Goal: Task Accomplishment & Management: Use online tool/utility

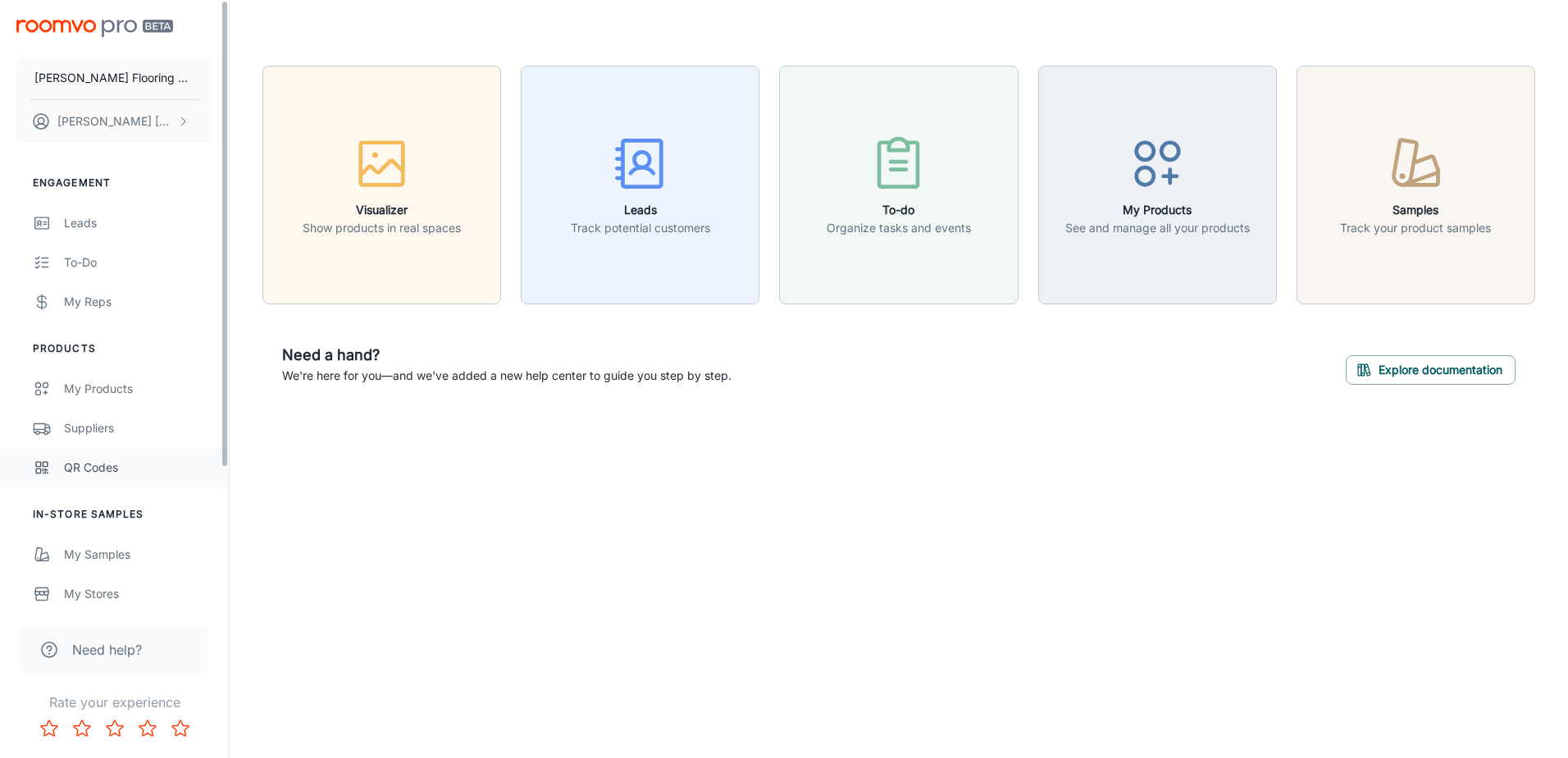
click at [94, 468] on div "QR Codes" at bounding box center [138, 467] width 149 height 18
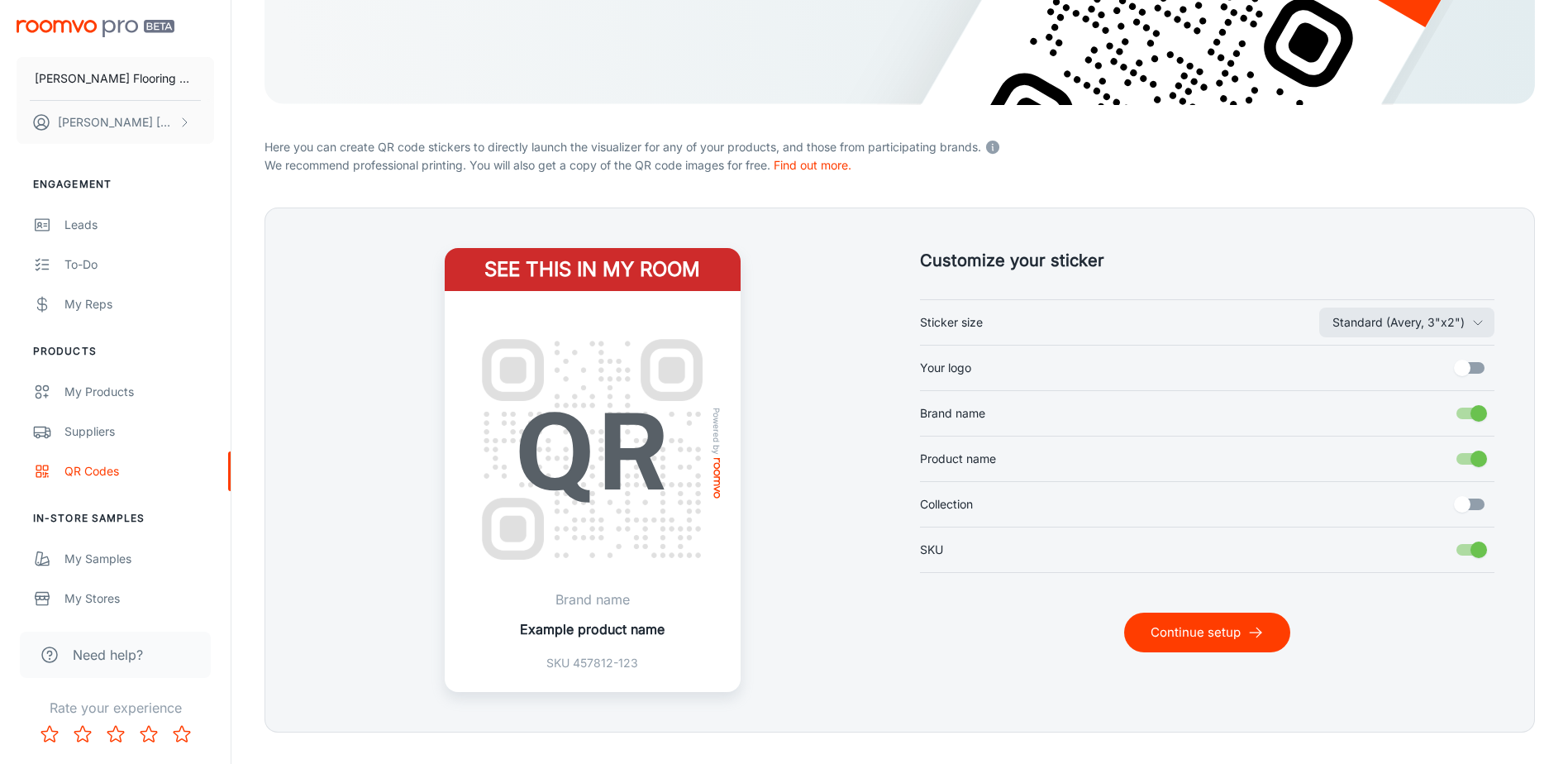
scroll to position [313, 0]
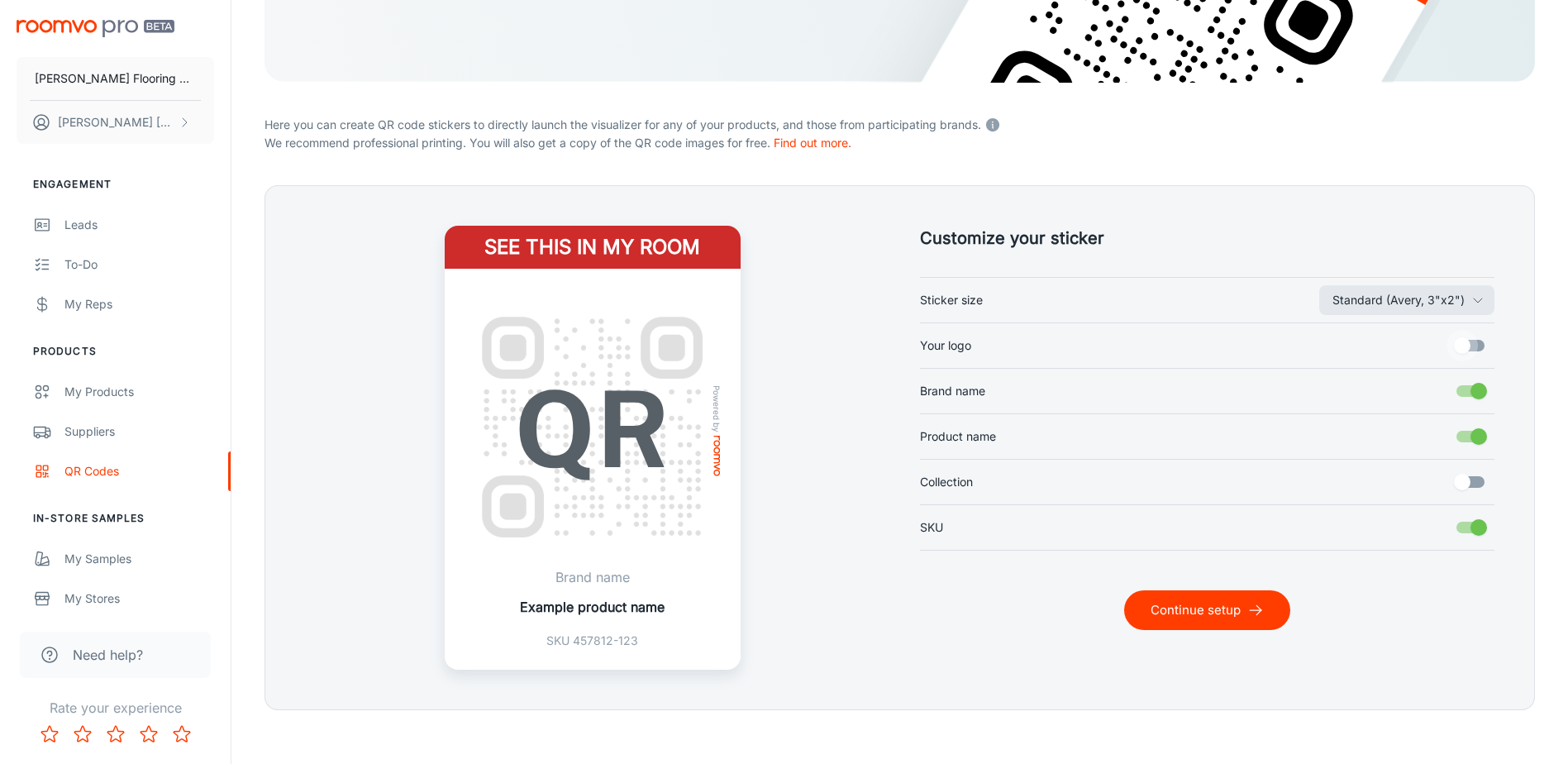
click at [1468, 354] on input "Your logo" at bounding box center [1462, 345] width 94 height 31
checkbox input "true"
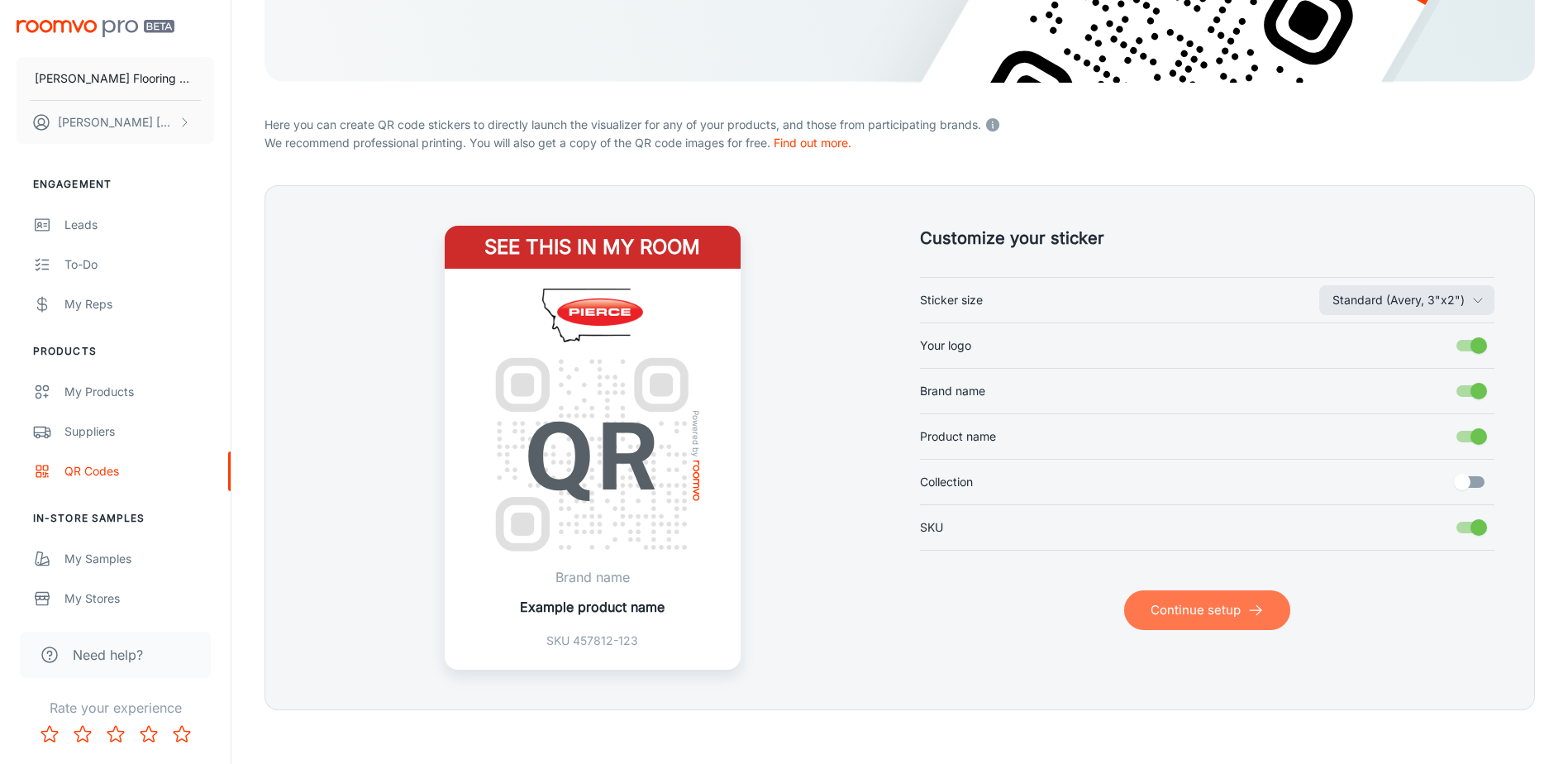
click at [1174, 610] on button "Continue setup" at bounding box center [1207, 610] width 166 height 39
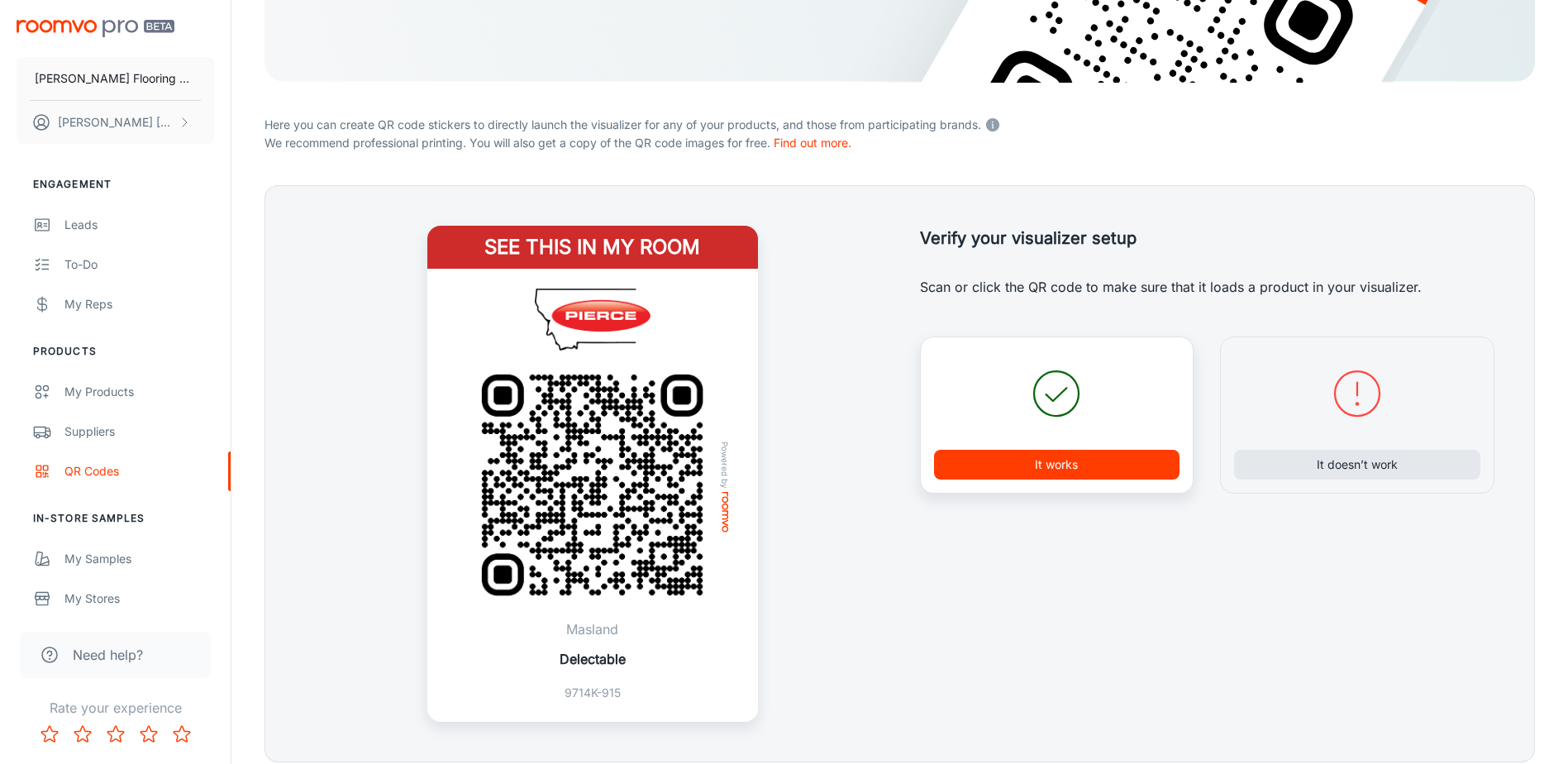
click at [1091, 468] on button "It works" at bounding box center [1057, 464] width 247 height 30
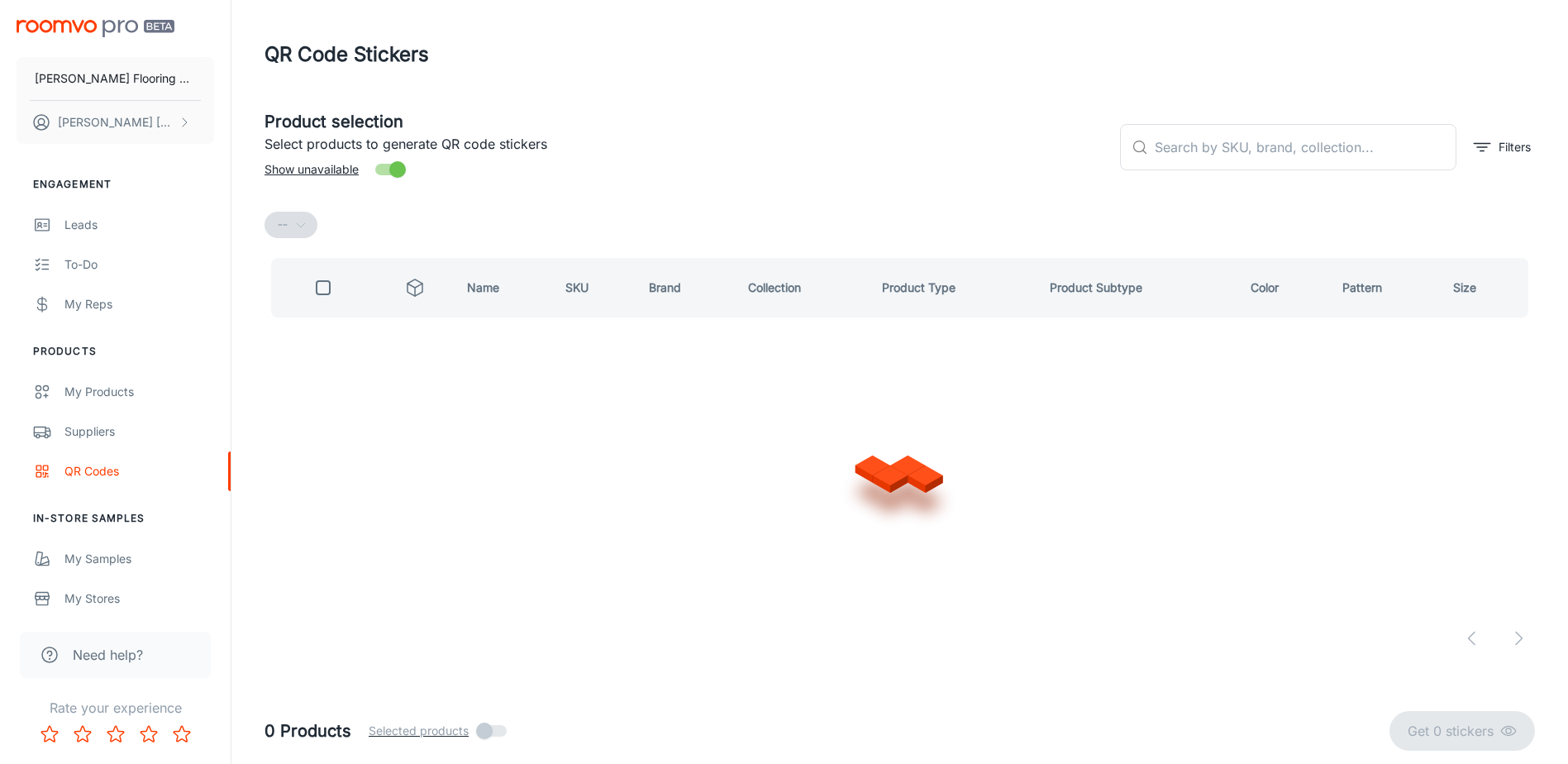
scroll to position [0, 0]
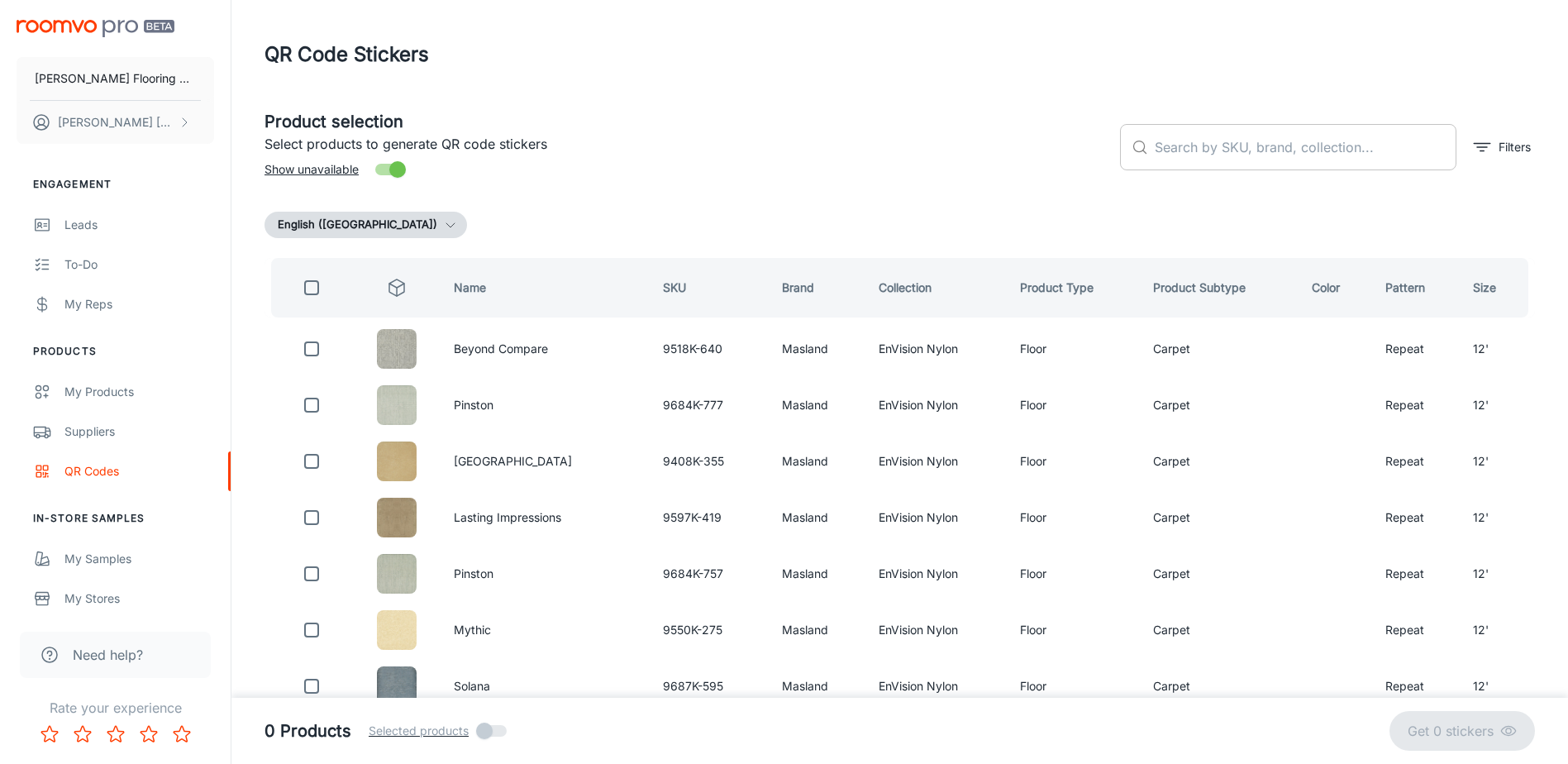
click at [1212, 157] on input "text" at bounding box center [1305, 147] width 302 height 47
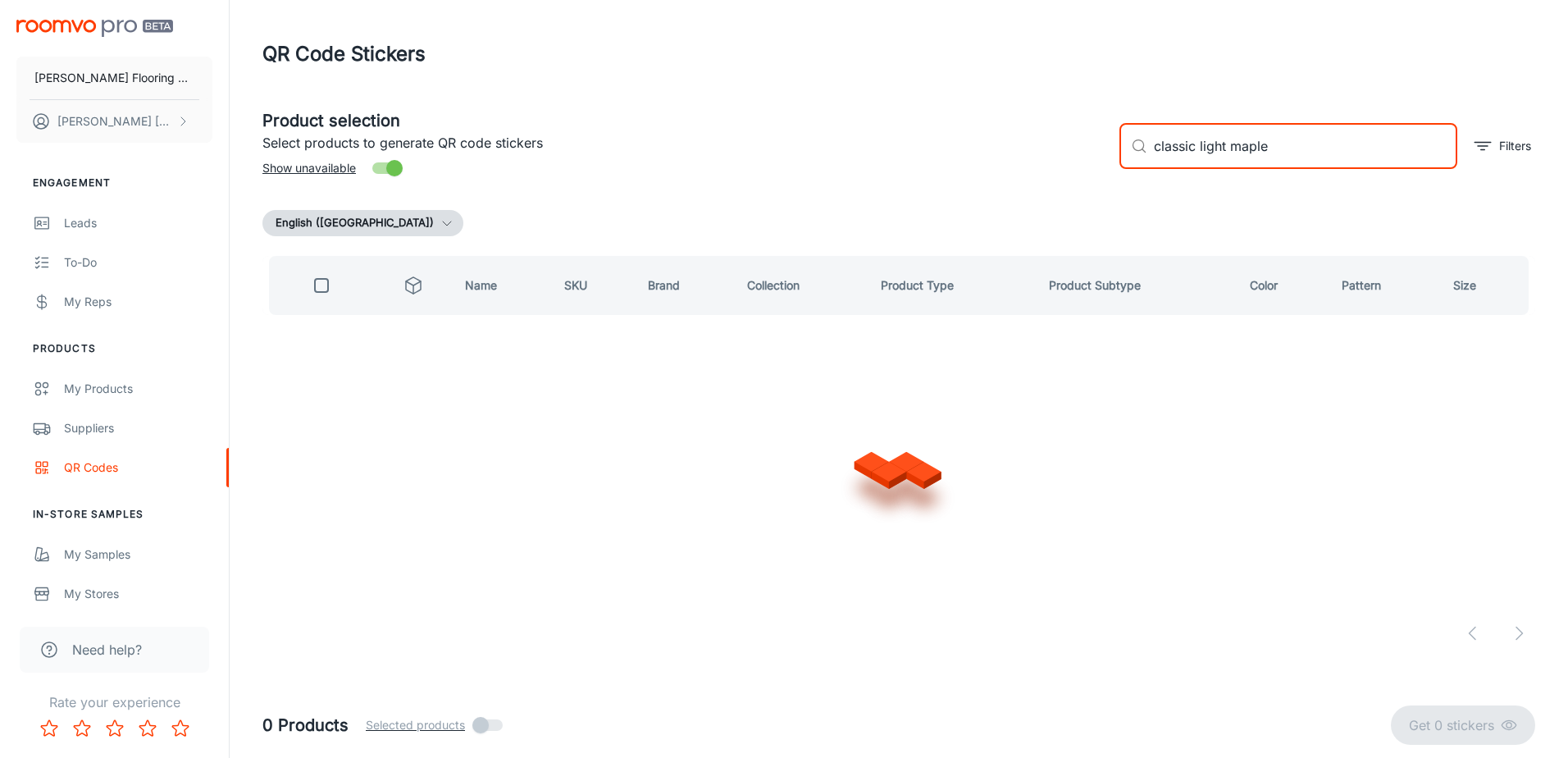
type input "classic light maple"
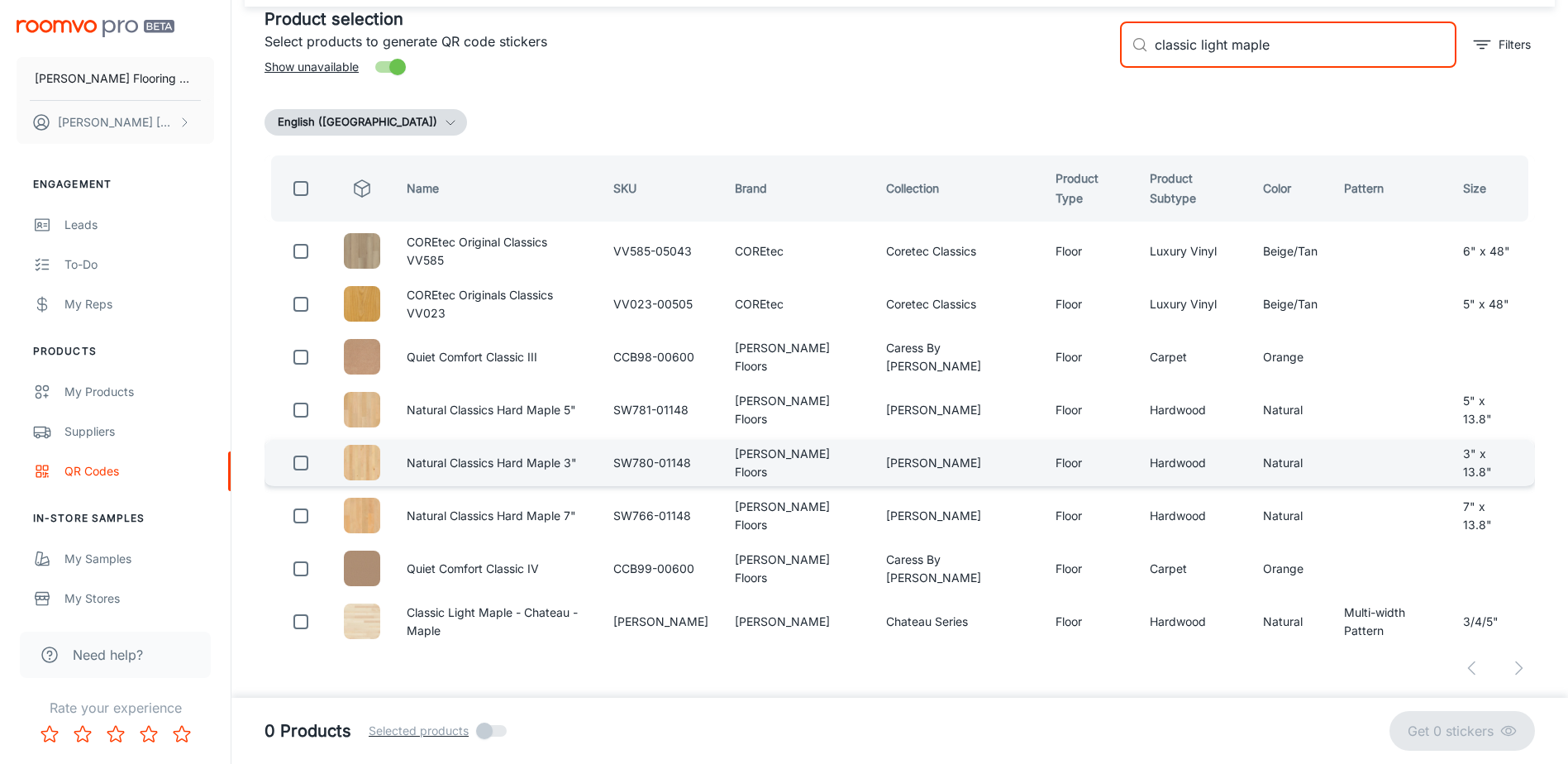
scroll to position [122, 0]
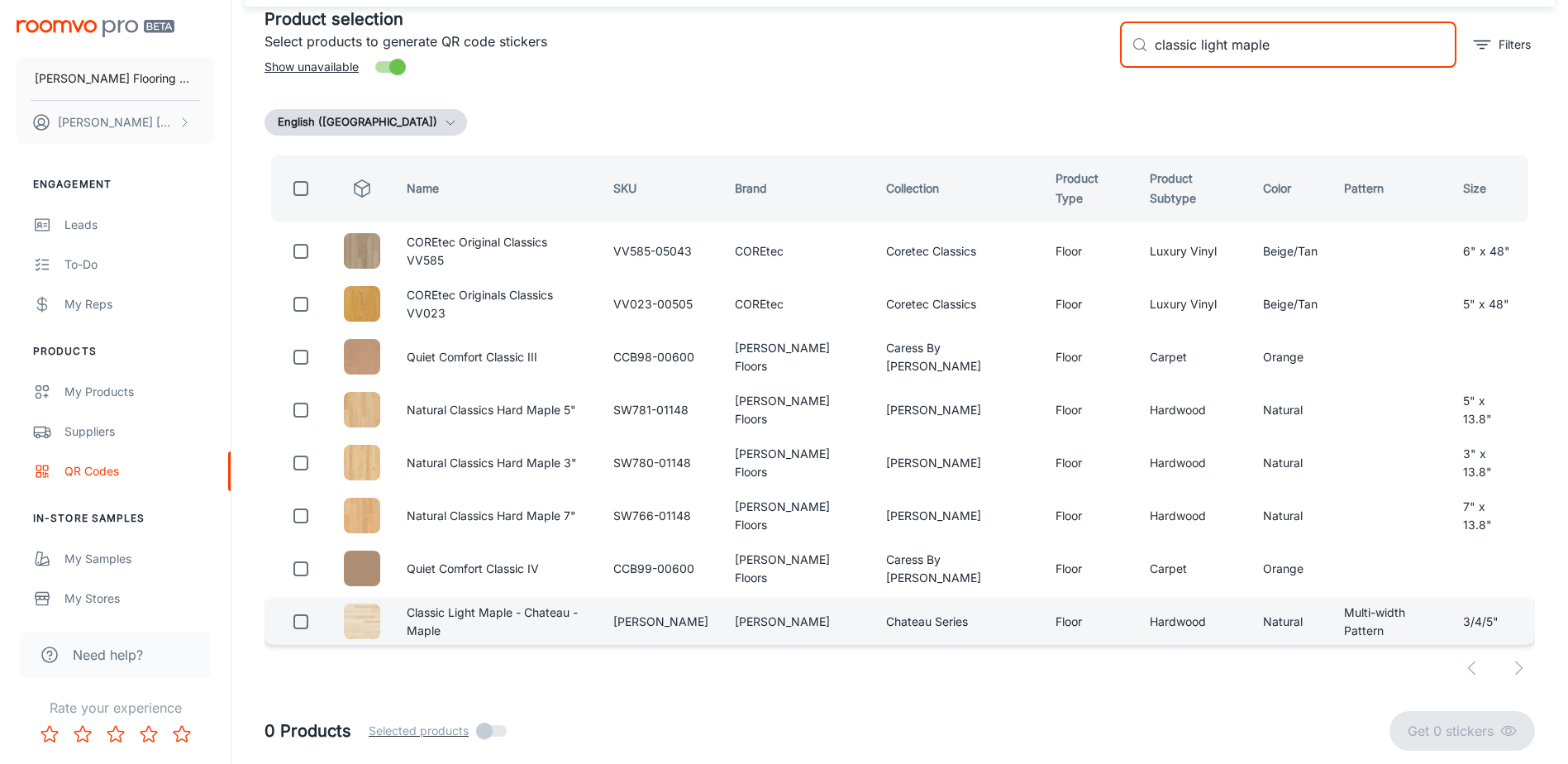
click at [301, 621] on input "checkbox" at bounding box center [300, 621] width 33 height 33
checkbox input "true"
drag, startPoint x: 1278, startPoint y: 26, endPoint x: 1056, endPoint y: 60, distance: 224.6
click at [1056, 60] on div "Product selection Select products to generate QR code stickers Show unavailable…" at bounding box center [893, 39] width 1284 height 90
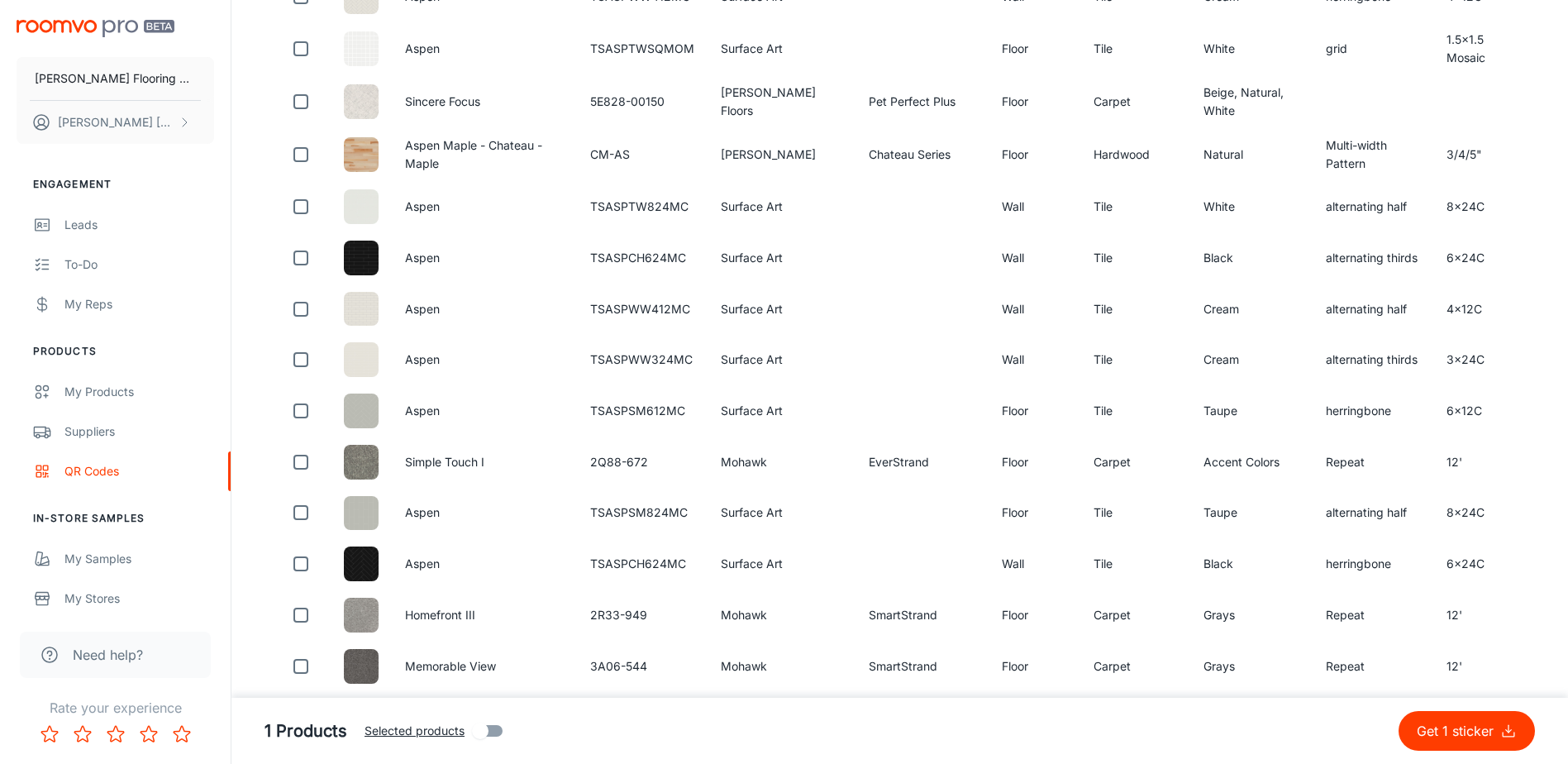
scroll to position [1489, 0]
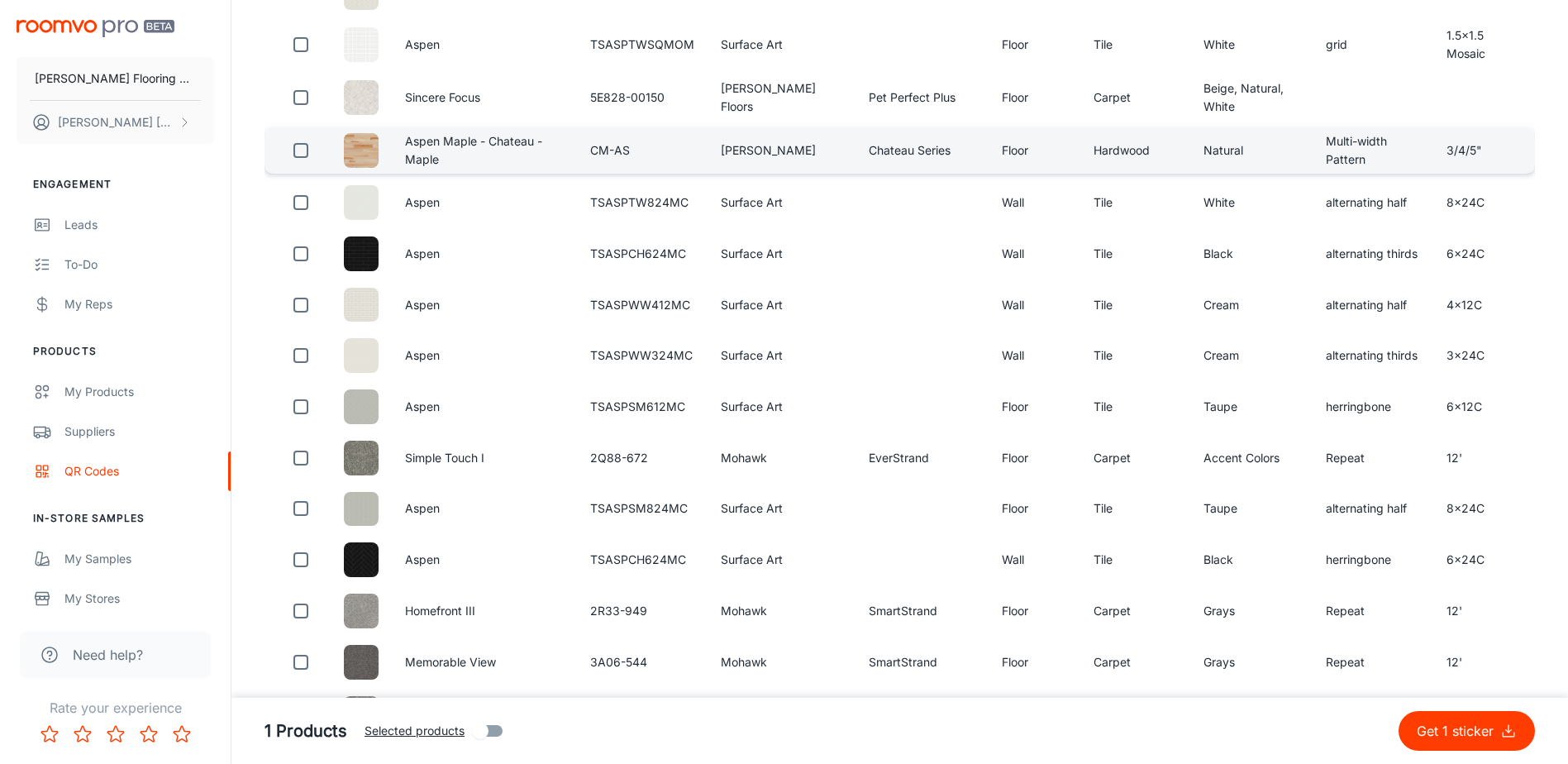
type input "aspen"
click at [306, 167] on input "checkbox" at bounding box center [300, 150] width 33 height 33
checkbox input "true"
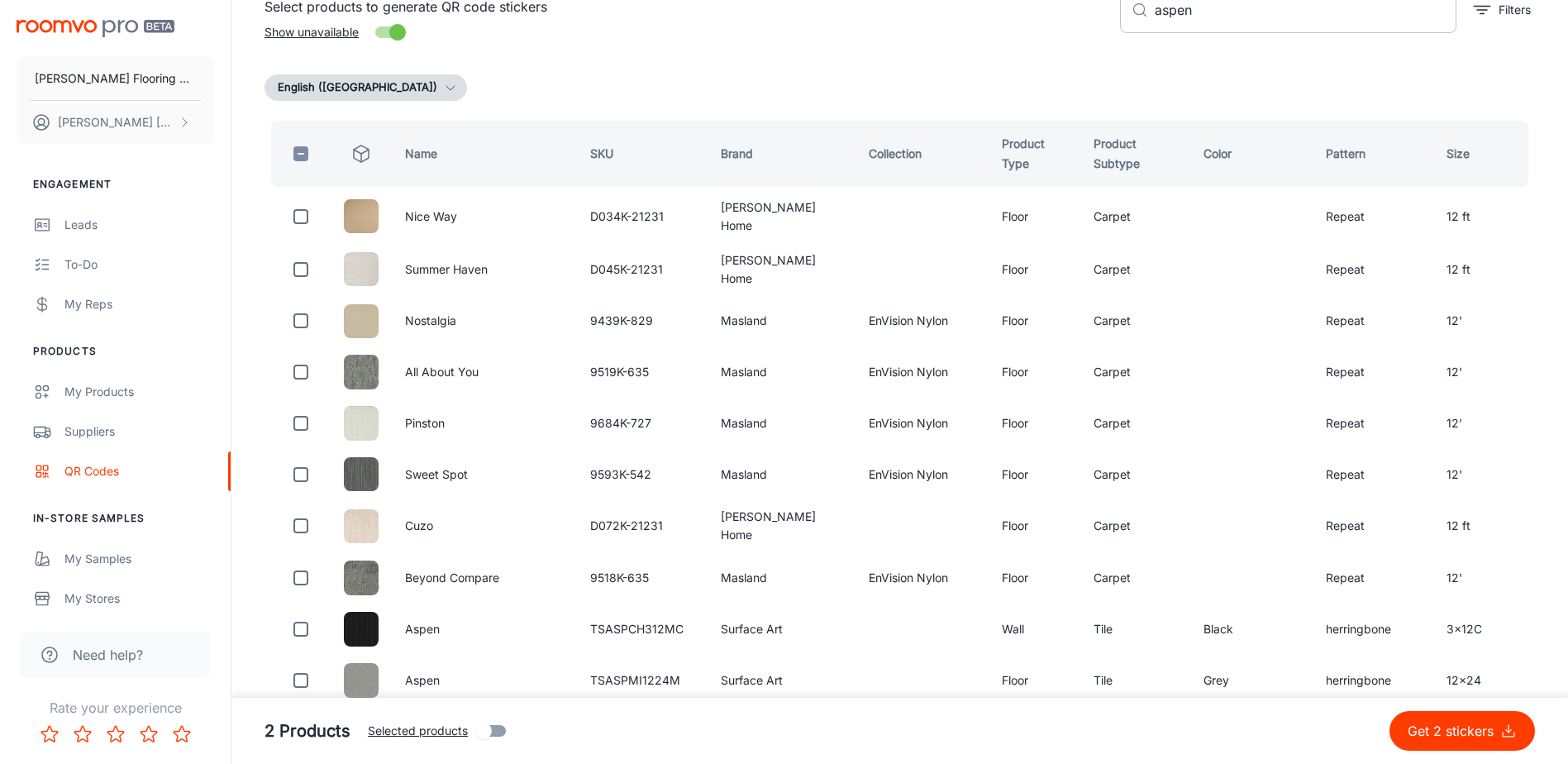
scroll to position [0, 0]
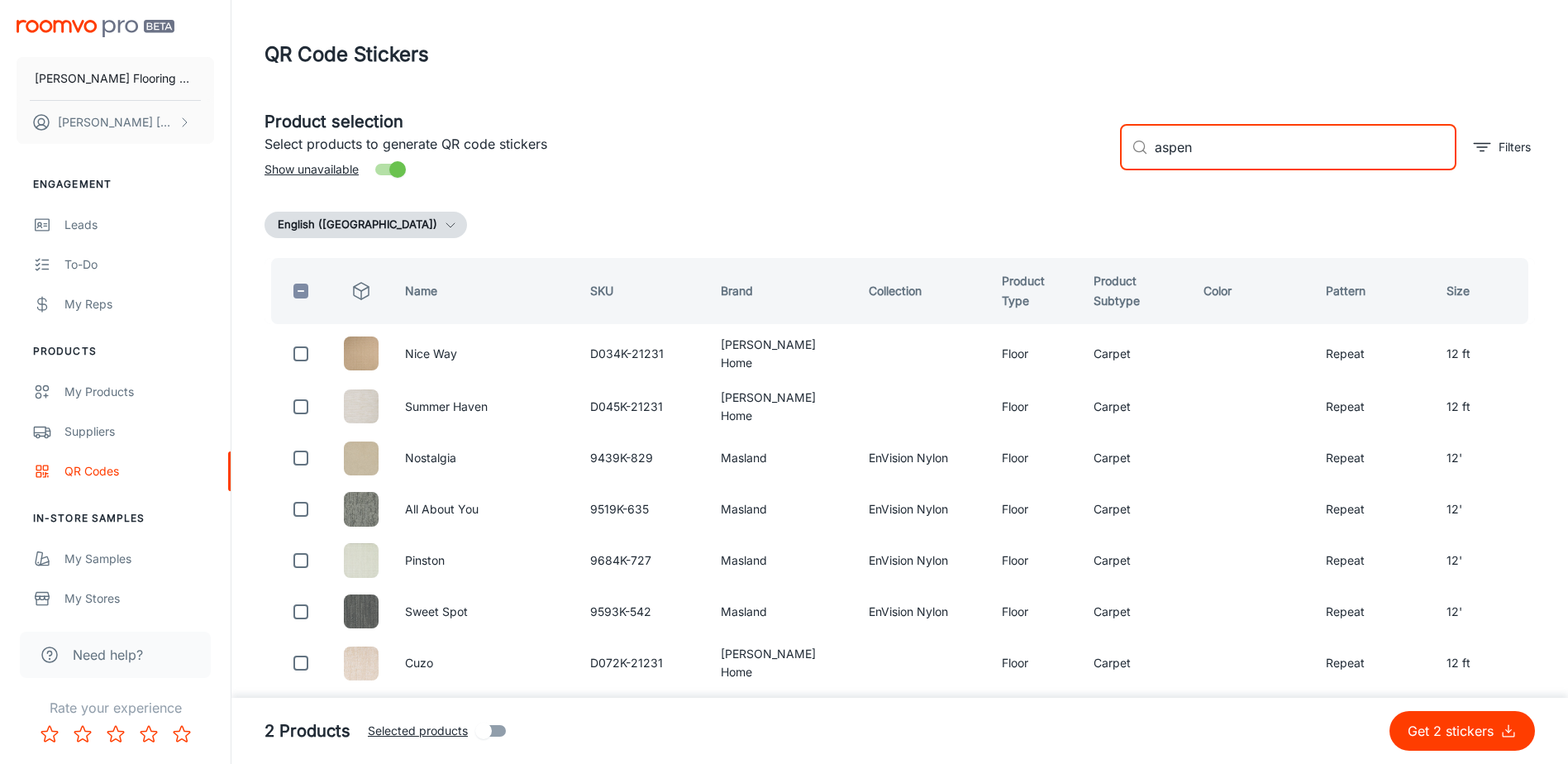
drag, startPoint x: 1214, startPoint y: 153, endPoint x: 1095, endPoint y: 178, distance: 121.6
click at [1095, 178] on div "Product selection Select products to generate QR code stickers Show unavailable…" at bounding box center [893, 141] width 1284 height 90
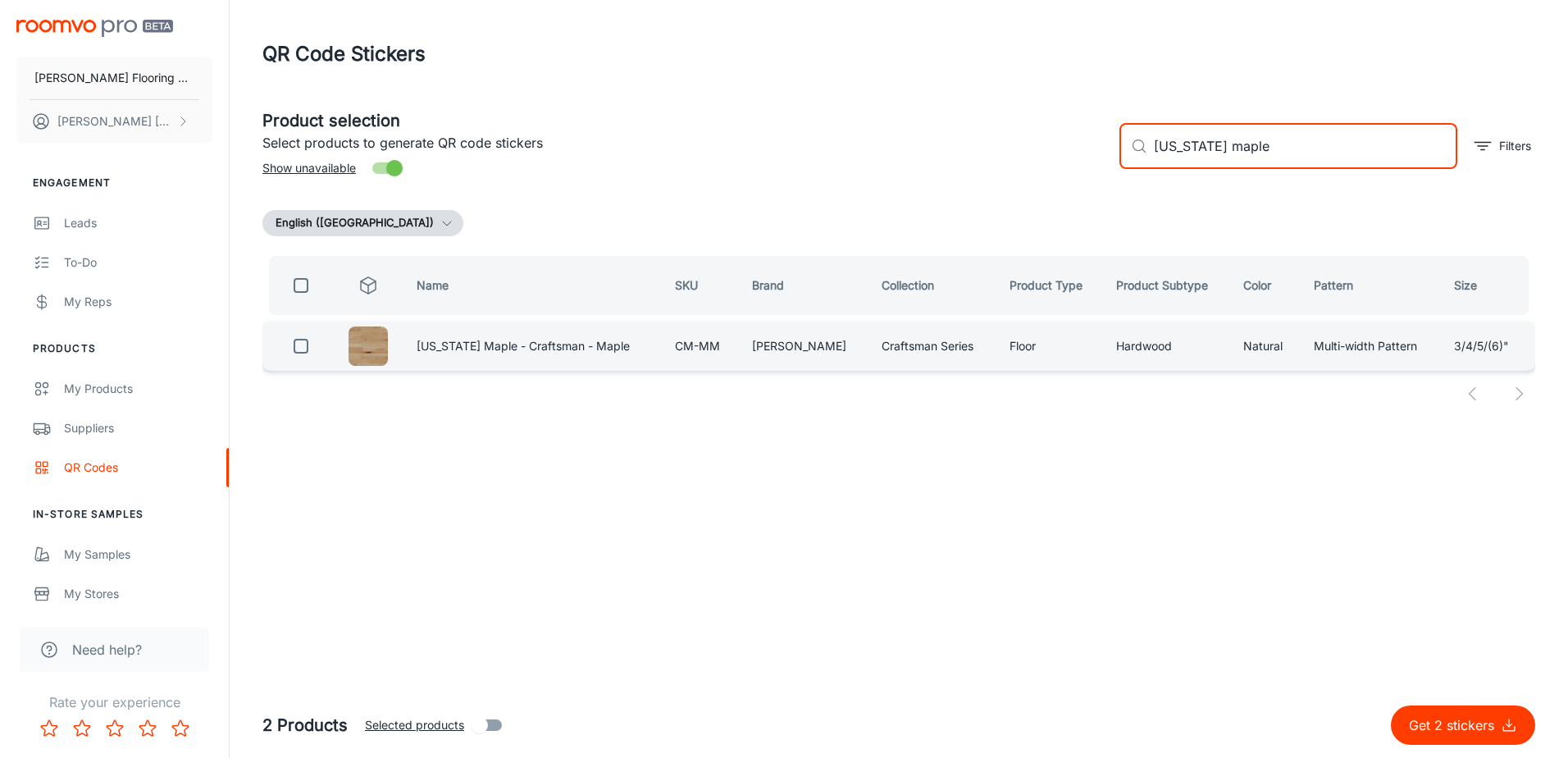
type input "[US_STATE] maple"
click at [305, 350] on input "checkbox" at bounding box center [301, 346] width 33 height 33
checkbox input "true"
drag, startPoint x: 1309, startPoint y: 142, endPoint x: 1122, endPoint y: 163, distance: 188.2
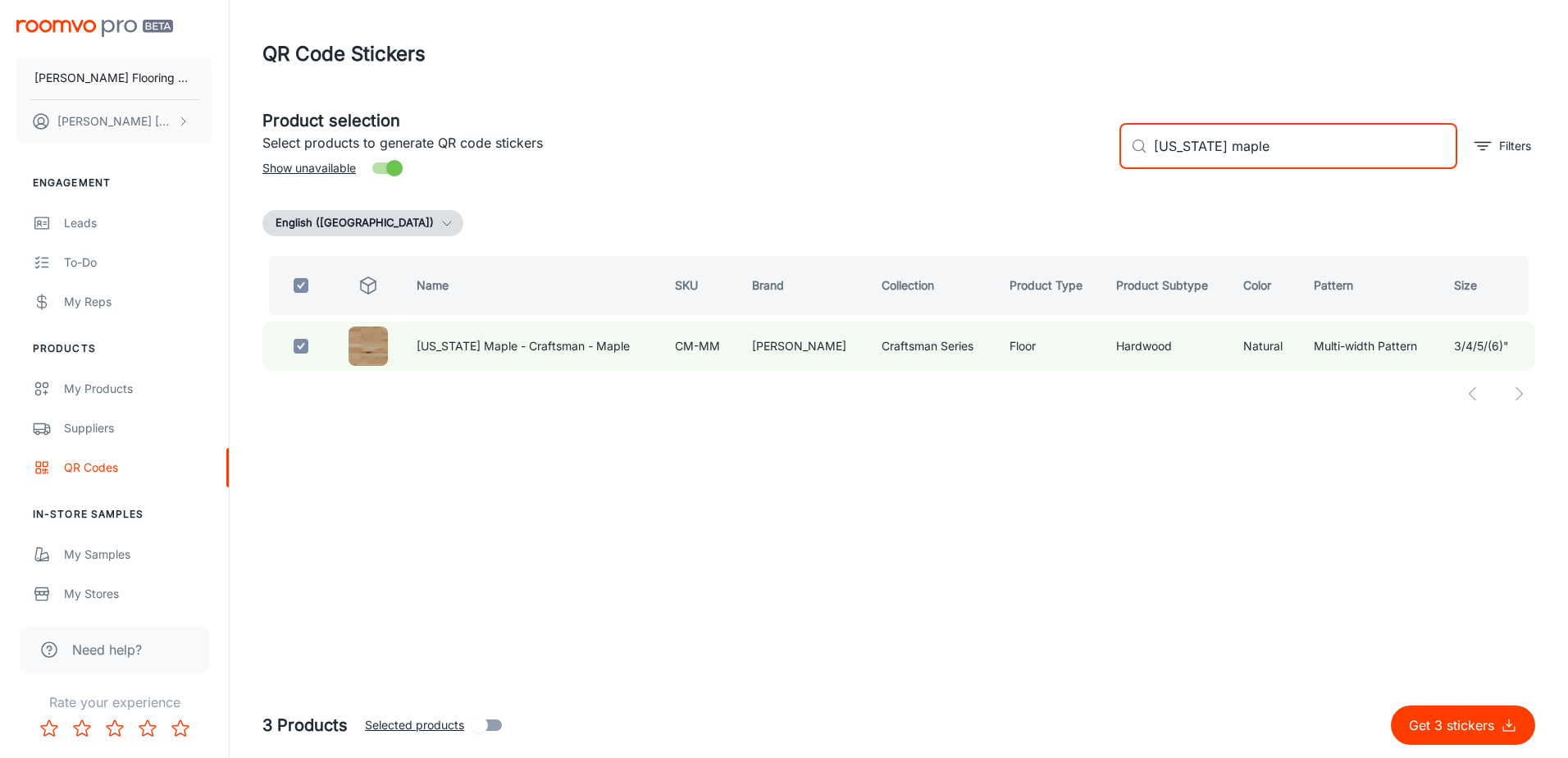
click at [1123, 163] on div "​ [US_STATE] maple ​" at bounding box center [1289, 146] width 338 height 46
checkbox input "false"
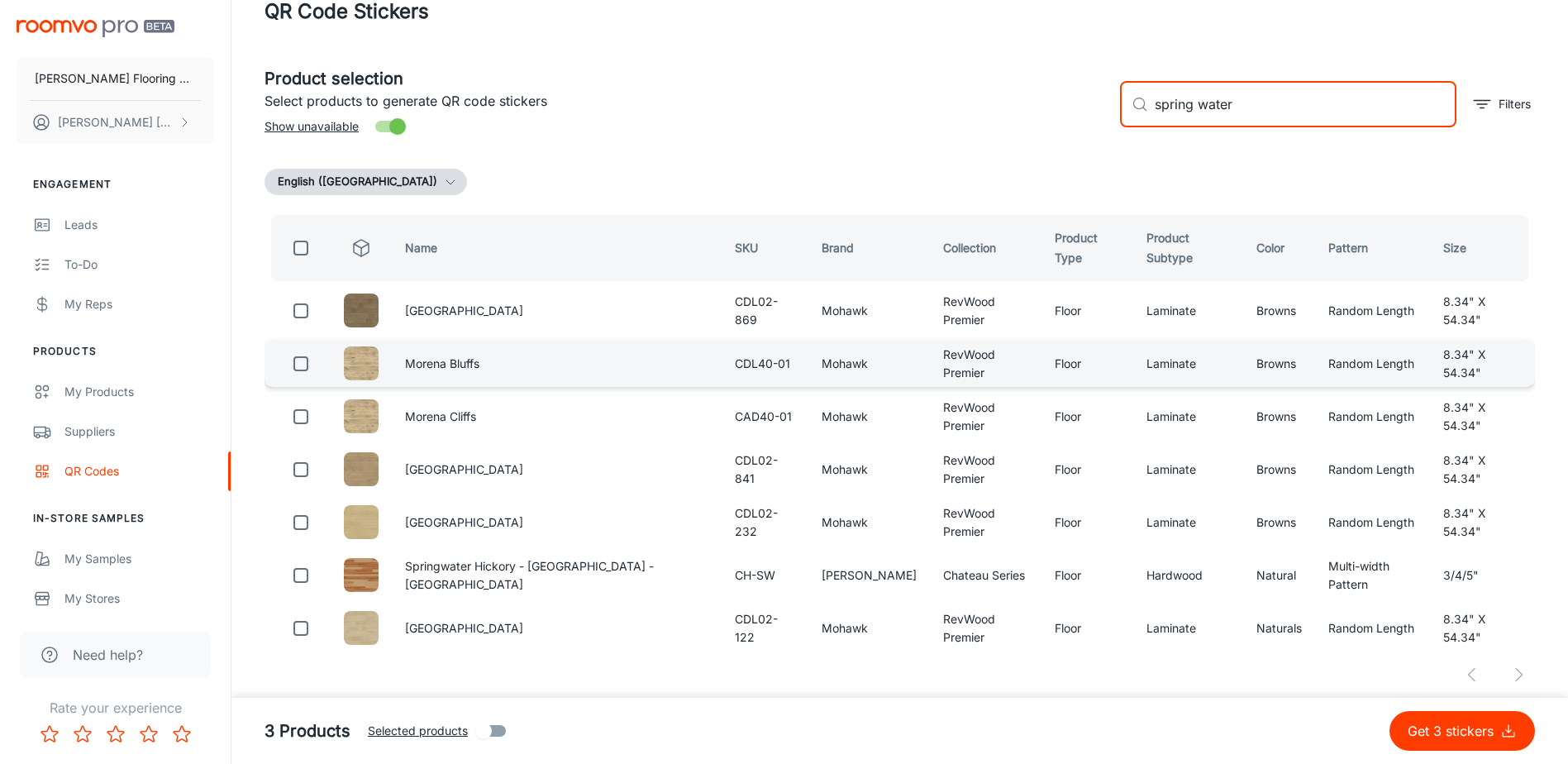
scroll to position [66, 0]
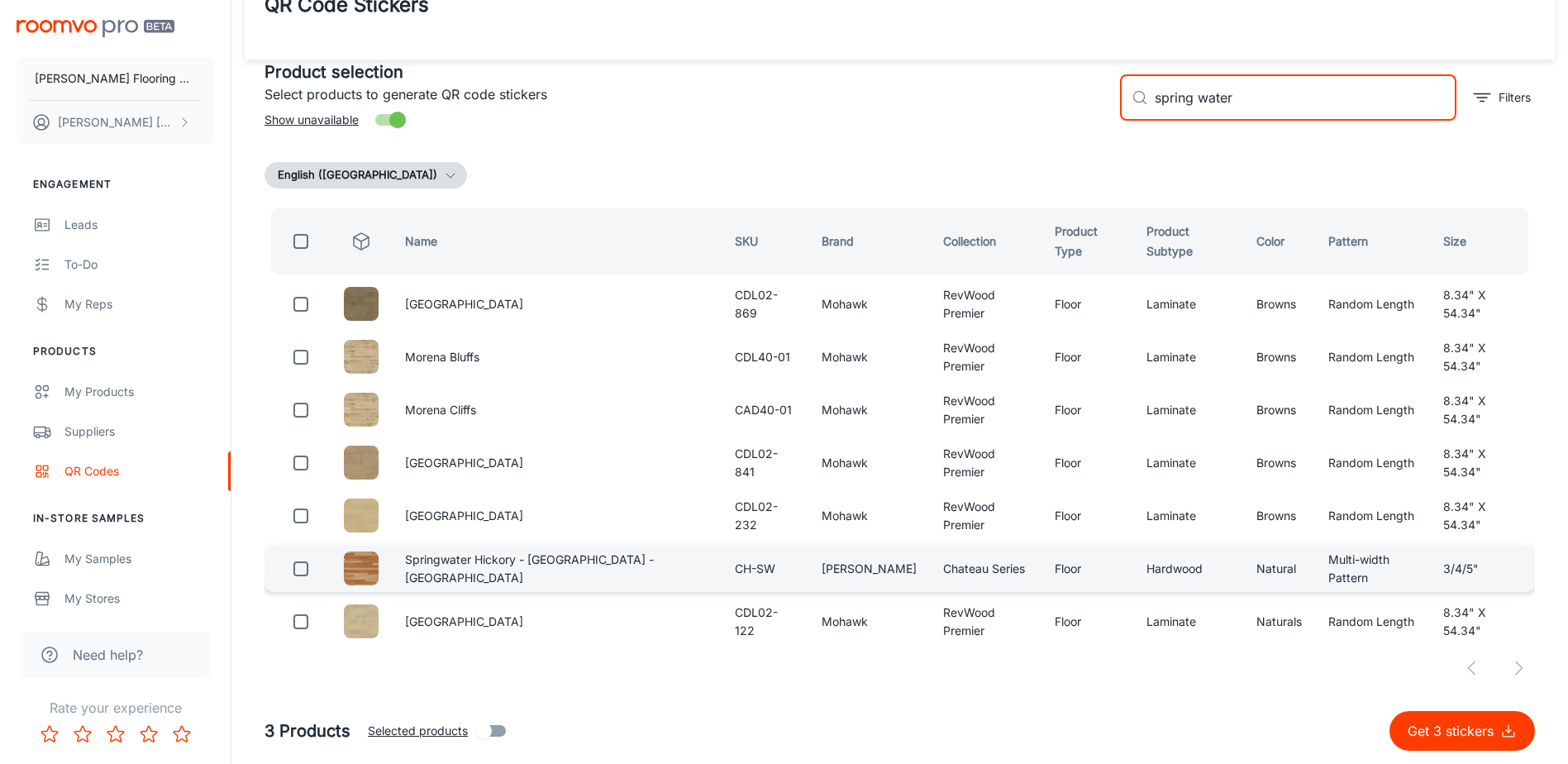
type input "spring water"
click at [302, 566] on input "checkbox" at bounding box center [300, 569] width 33 height 33
checkbox input "true"
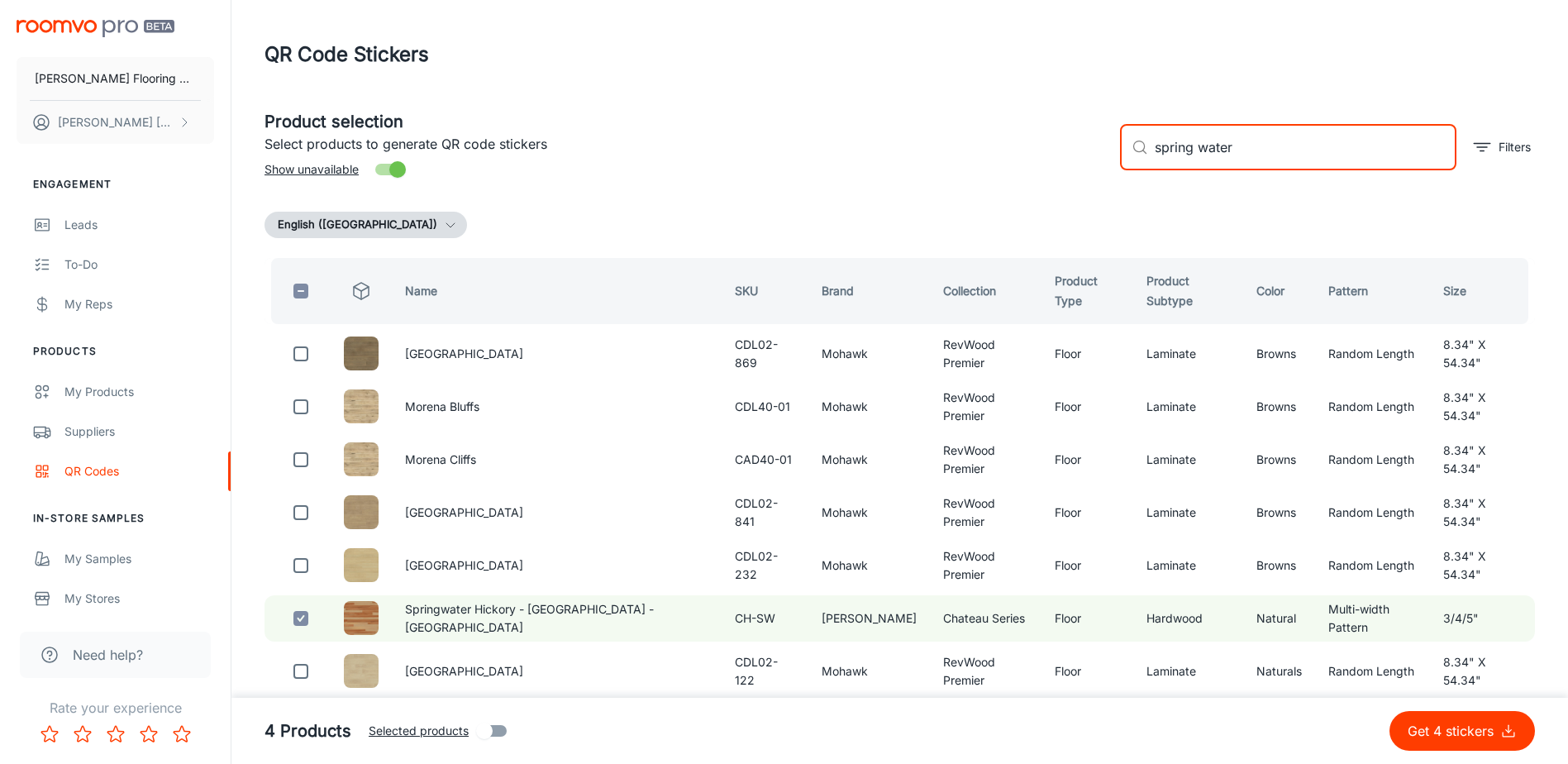
drag, startPoint x: 1245, startPoint y: 145, endPoint x: 1132, endPoint y: 162, distance: 114.3
click at [1132, 162] on div "​ spring water ​" at bounding box center [1287, 147] width 336 height 47
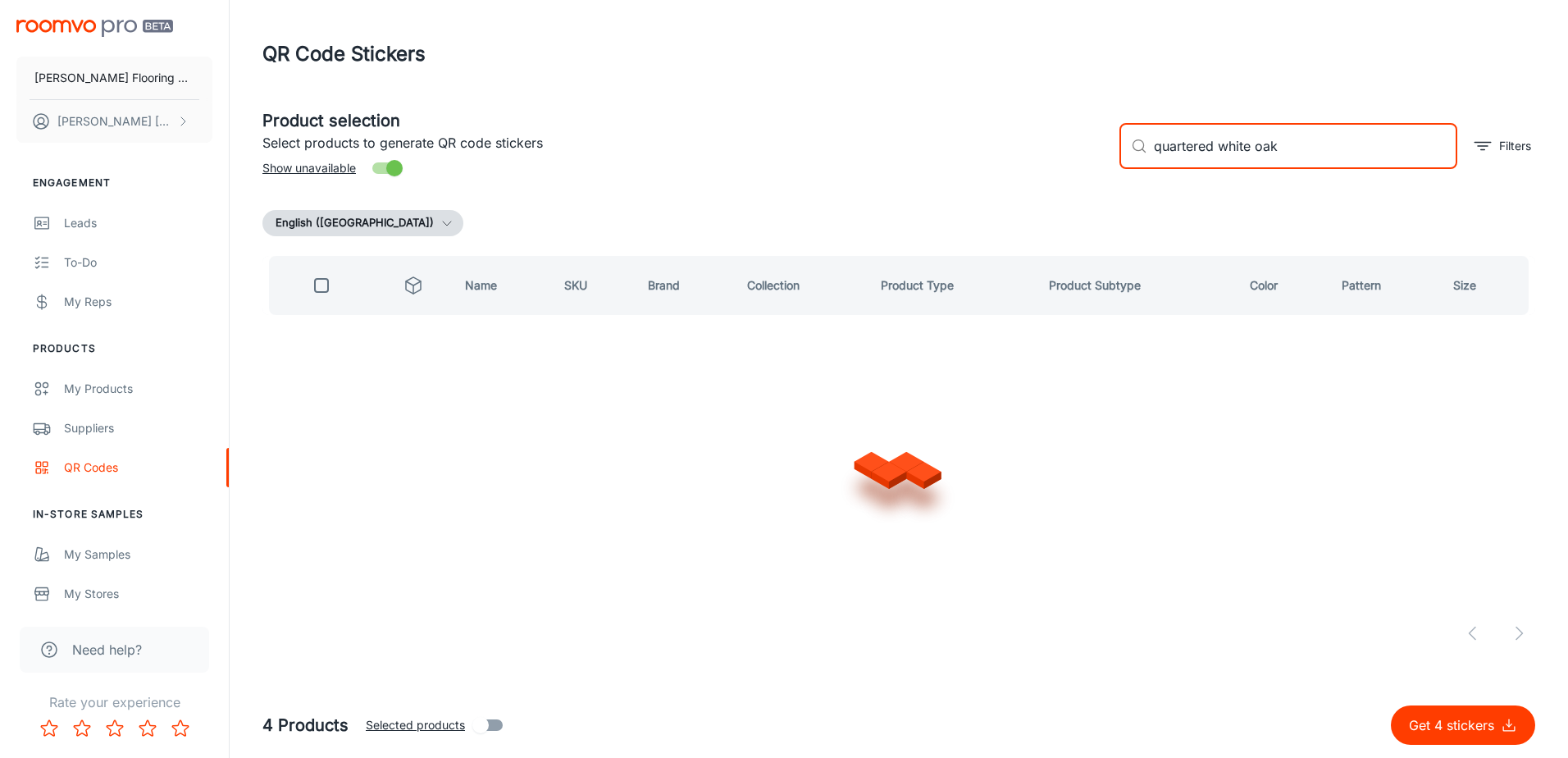
click at [1307, 149] on input "quartered white oak" at bounding box center [1305, 146] width 303 height 46
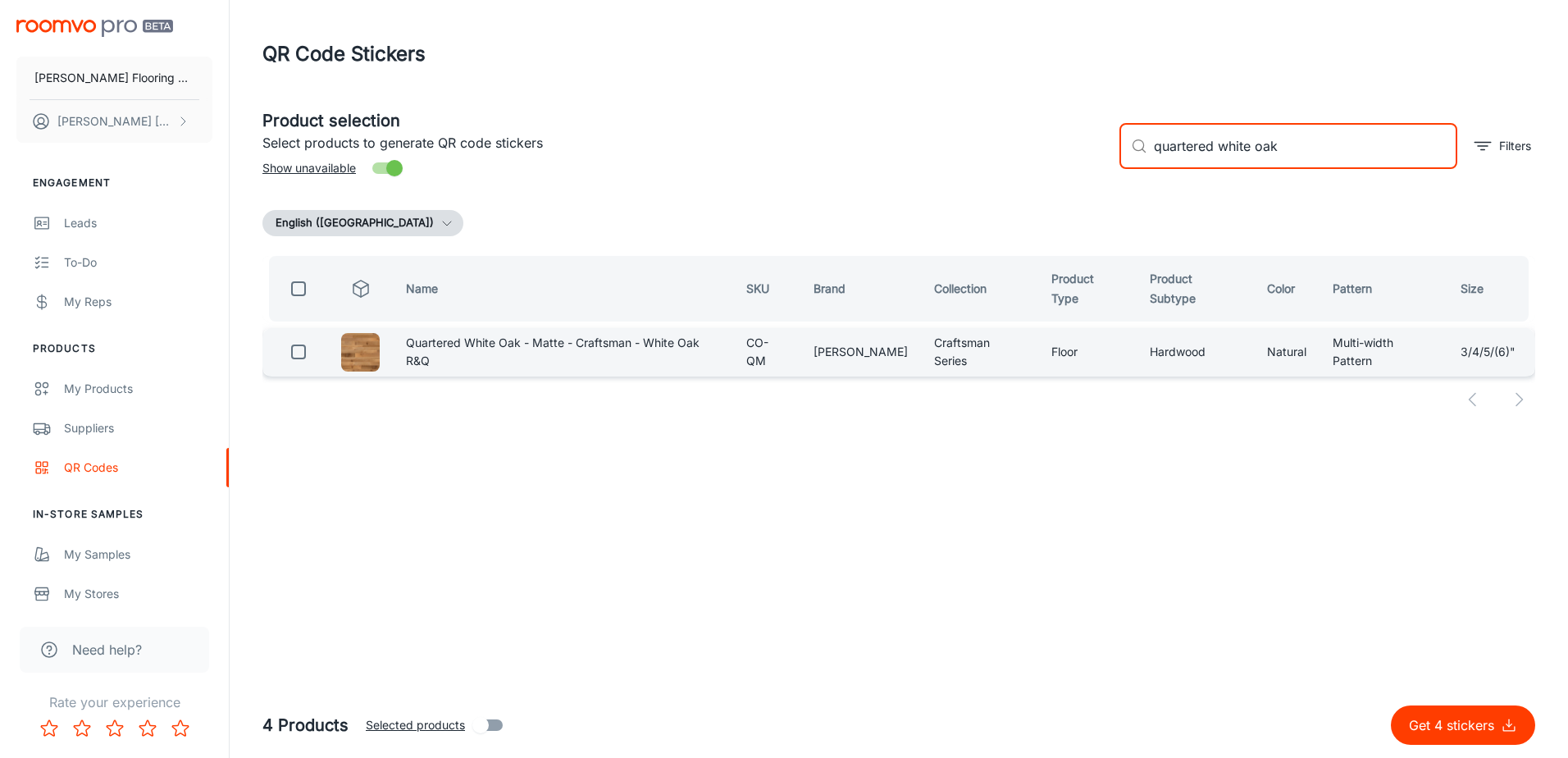
type input "quartered white oak"
click at [295, 341] on input "checkbox" at bounding box center [298, 351] width 33 height 33
checkbox input "true"
drag, startPoint x: 1289, startPoint y: 149, endPoint x: 1132, endPoint y: 165, distance: 157.8
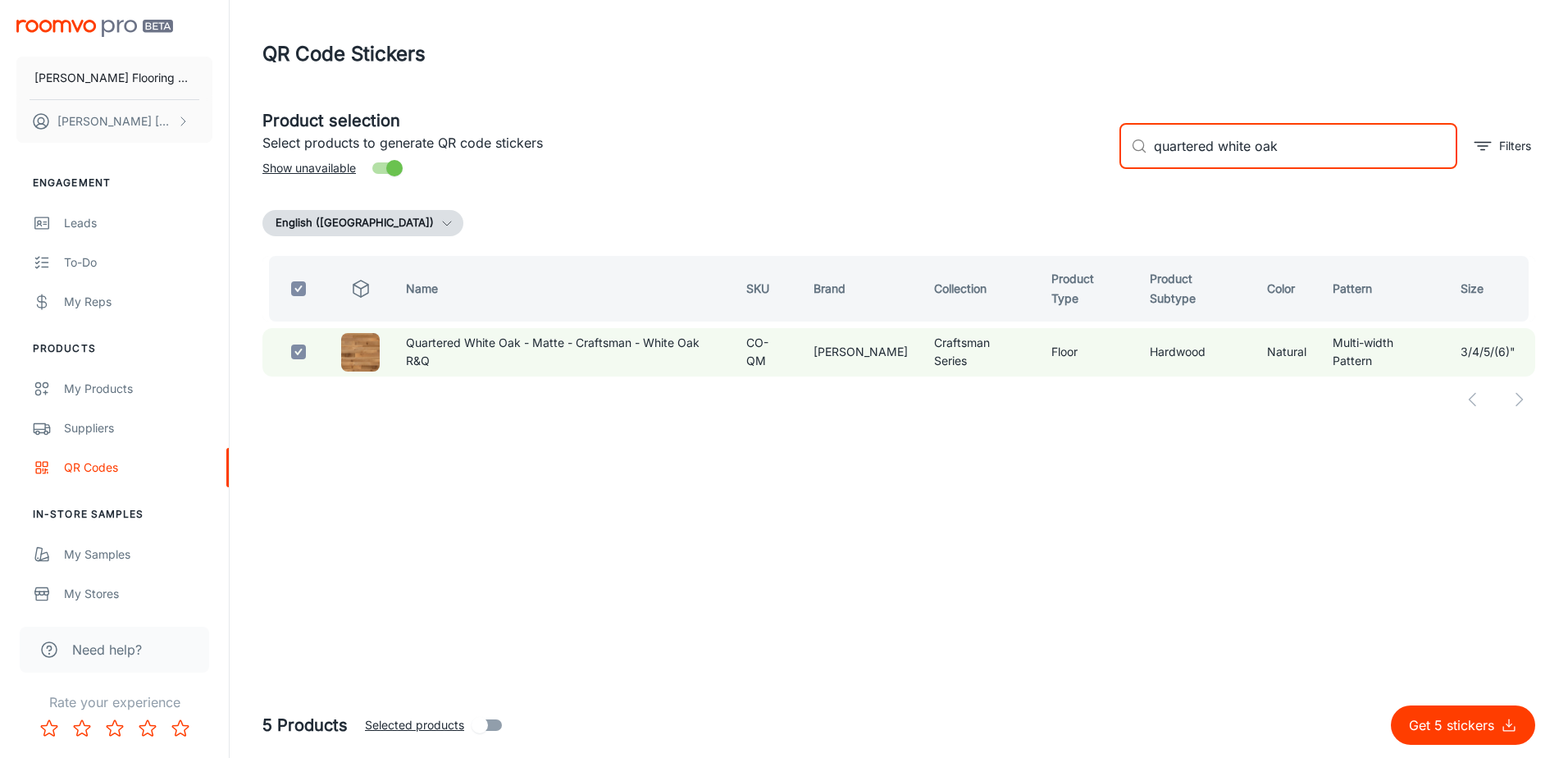
click at [1133, 165] on div "​ quartered white oak ​" at bounding box center [1289, 146] width 338 height 46
type input "b"
checkbox input "false"
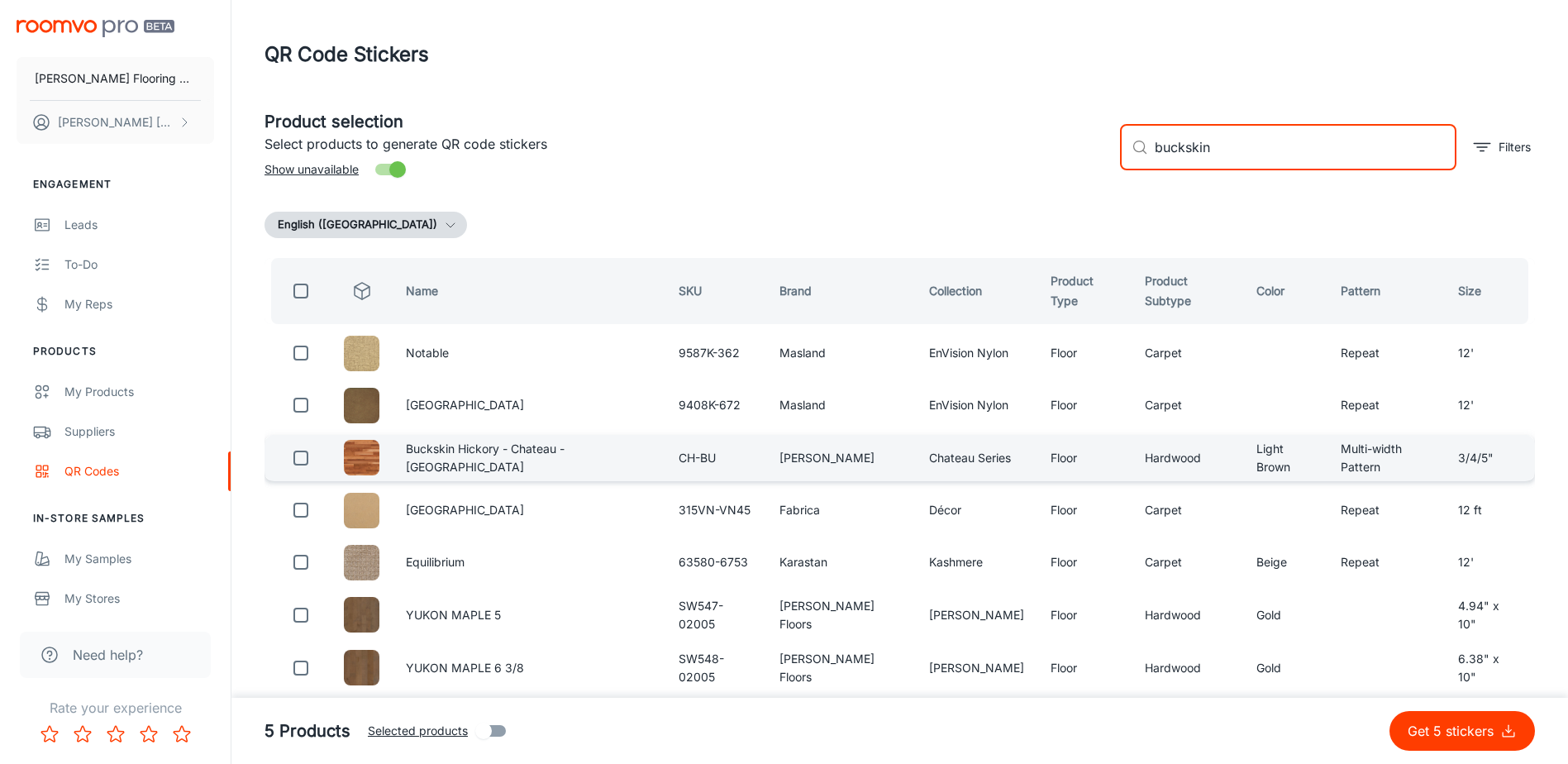
type input "buckskin"
click at [301, 461] on input "checkbox" at bounding box center [300, 457] width 33 height 33
checkbox input "true"
drag, startPoint x: 1214, startPoint y: 147, endPoint x: 1096, endPoint y: 174, distance: 121.0
click at [1096, 173] on div "Product selection Select products to generate QR code stickers Show unavailable…" at bounding box center [893, 141] width 1284 height 90
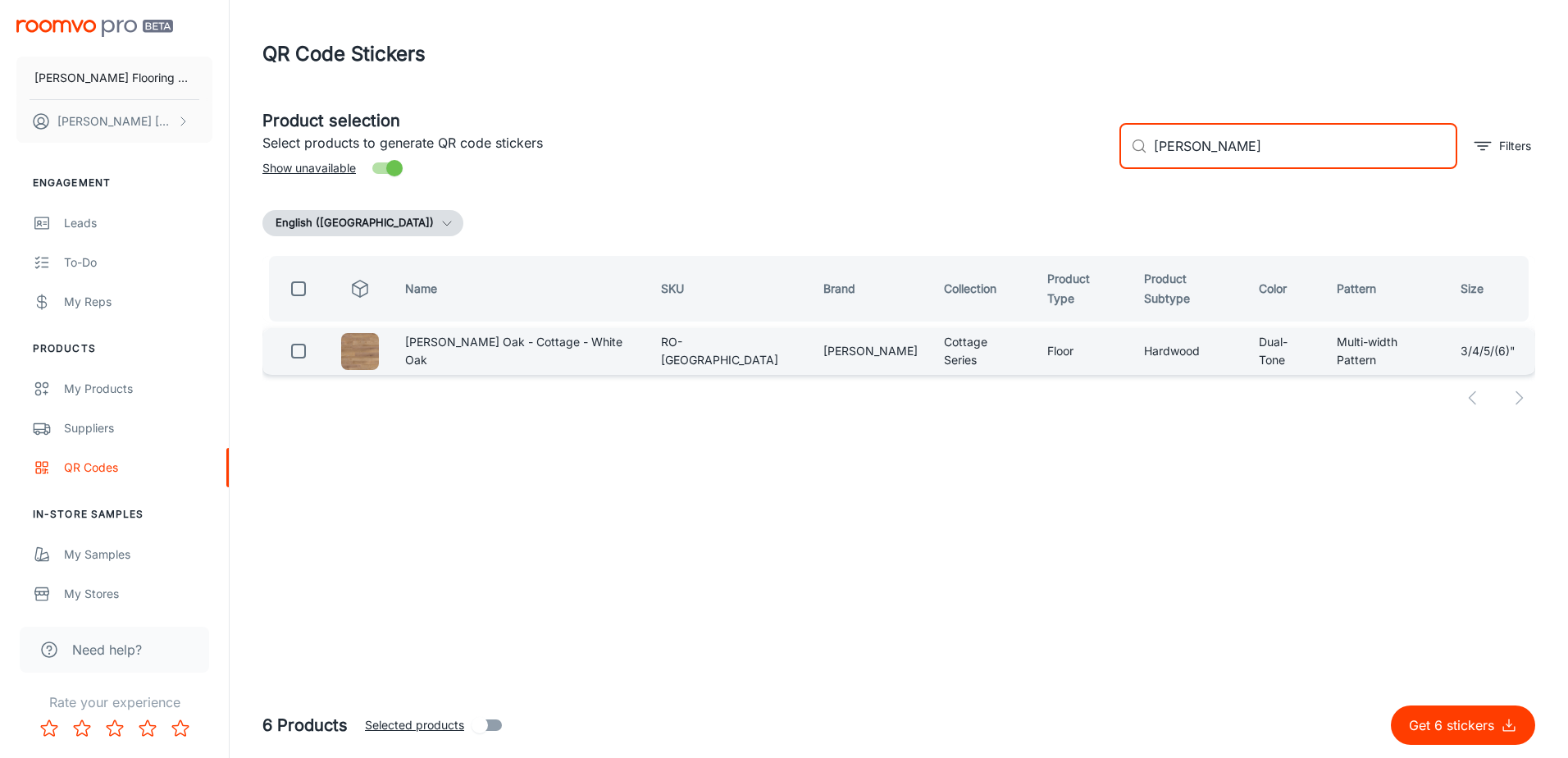
type input "[PERSON_NAME]"
click at [304, 349] on input "checkbox" at bounding box center [298, 351] width 33 height 33
checkbox input "true"
drag, startPoint x: 1239, startPoint y: 135, endPoint x: 1153, endPoint y: 161, distance: 89.8
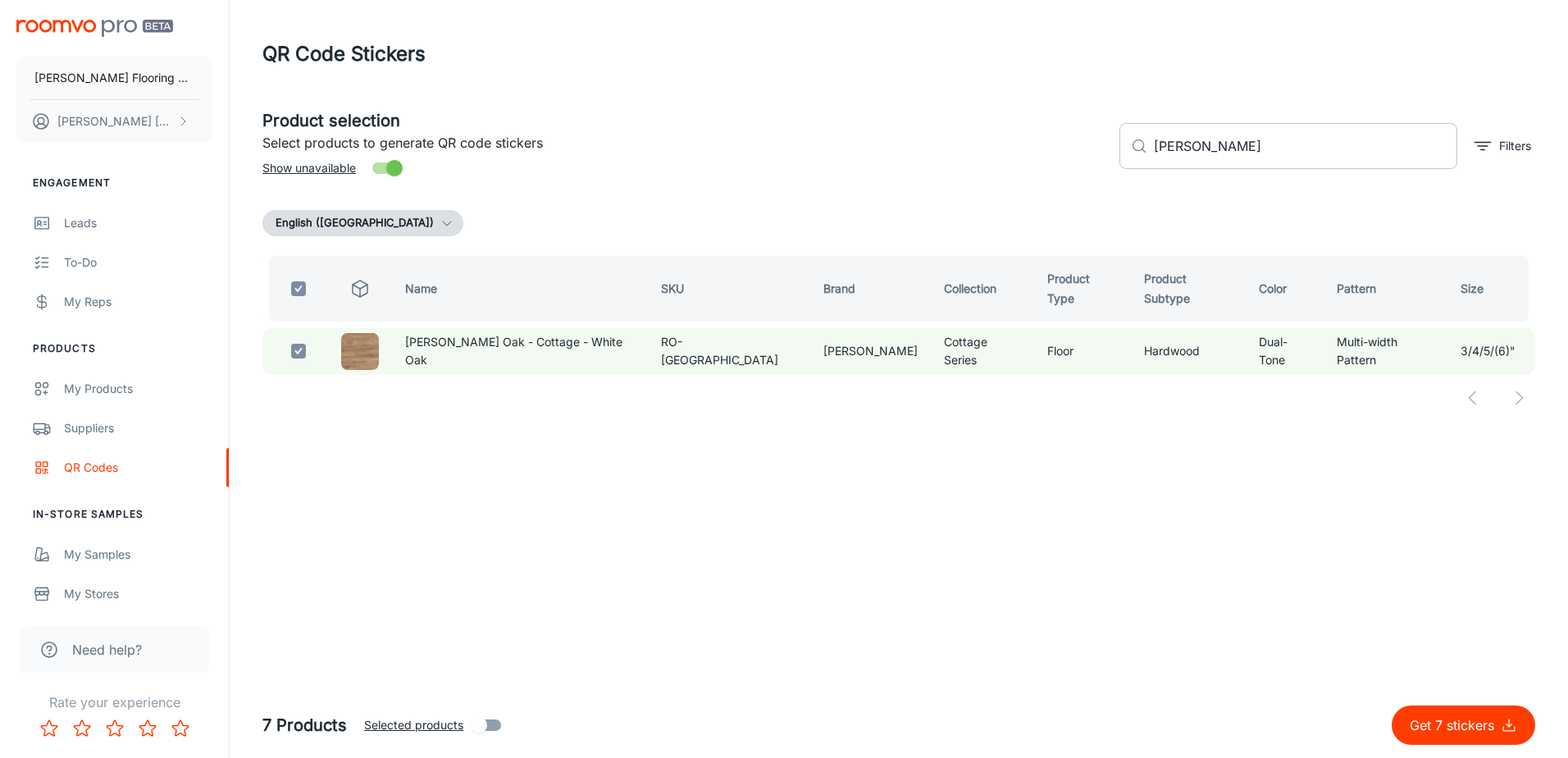
click at [1153, 161] on div "​ [PERSON_NAME] ​" at bounding box center [1289, 146] width 338 height 46
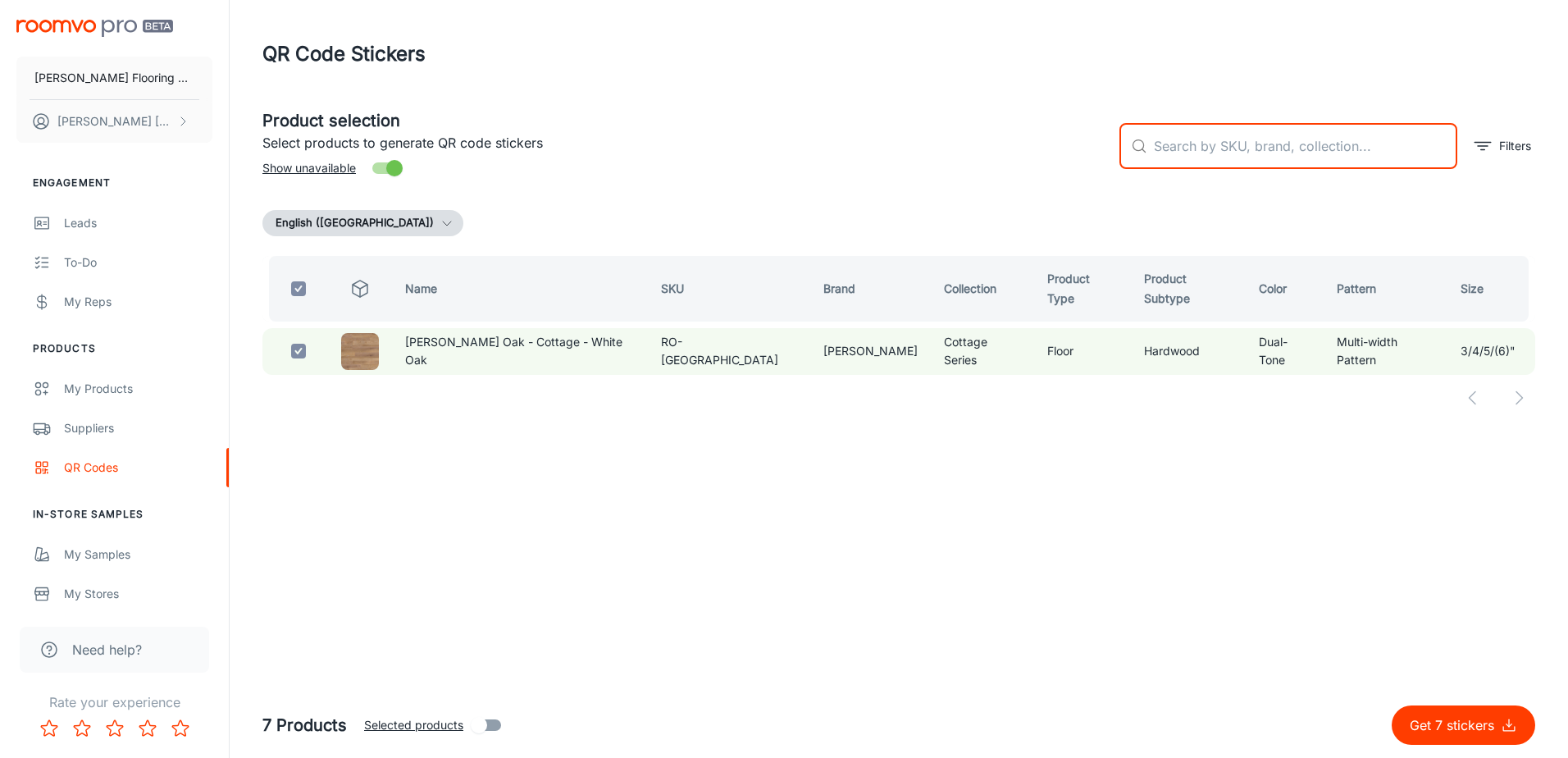
type input "n"
checkbox input "false"
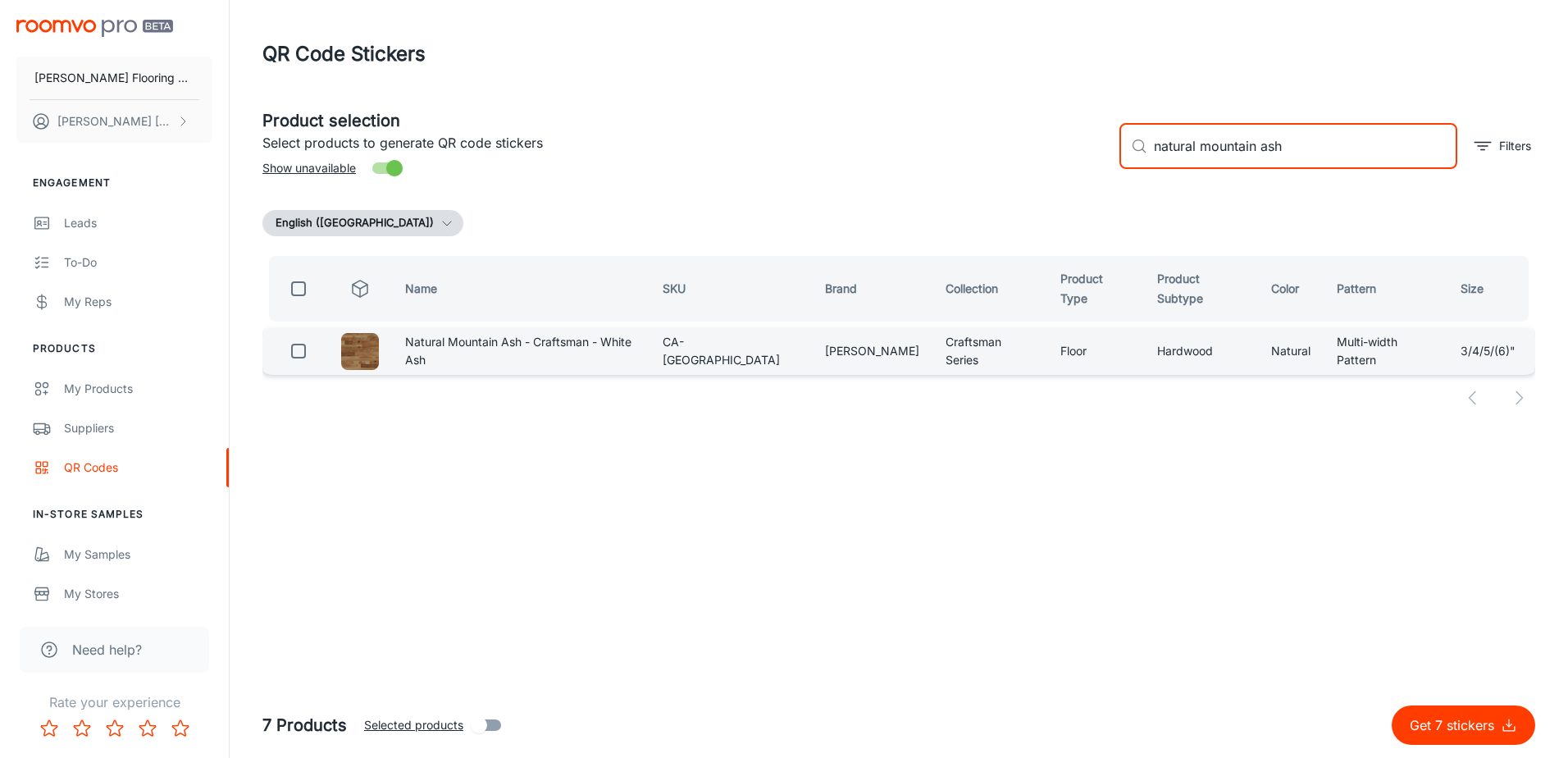
type input "natural mountain ash"
click at [309, 347] on input "checkbox" at bounding box center [298, 351] width 33 height 33
checkbox input "true"
drag, startPoint x: 1299, startPoint y: 149, endPoint x: 1164, endPoint y: 158, distance: 135.3
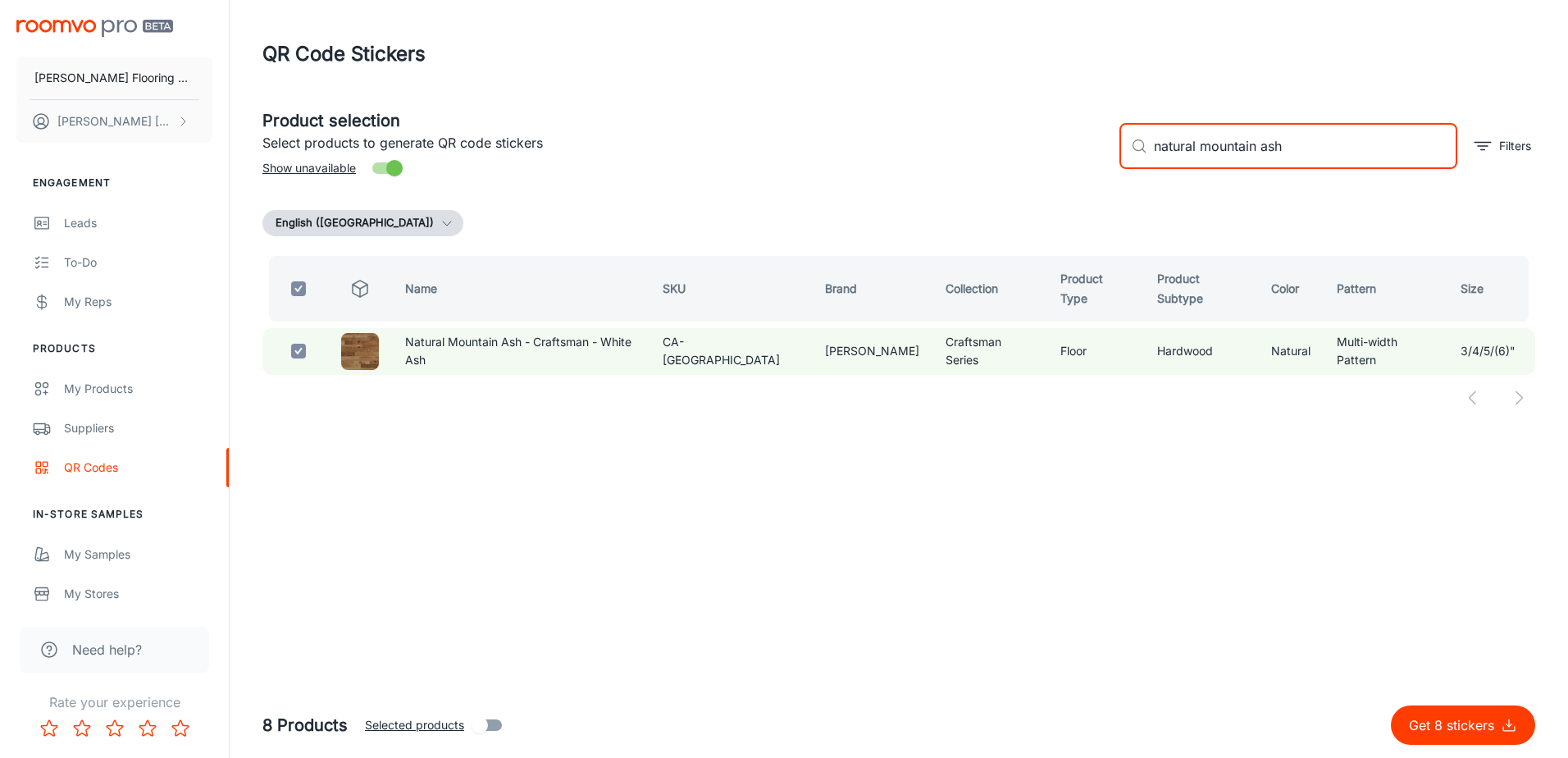
click at [1168, 156] on input "natural mountain ash" at bounding box center [1305, 146] width 303 height 46
type input "n"
type input "ti"
checkbox input "false"
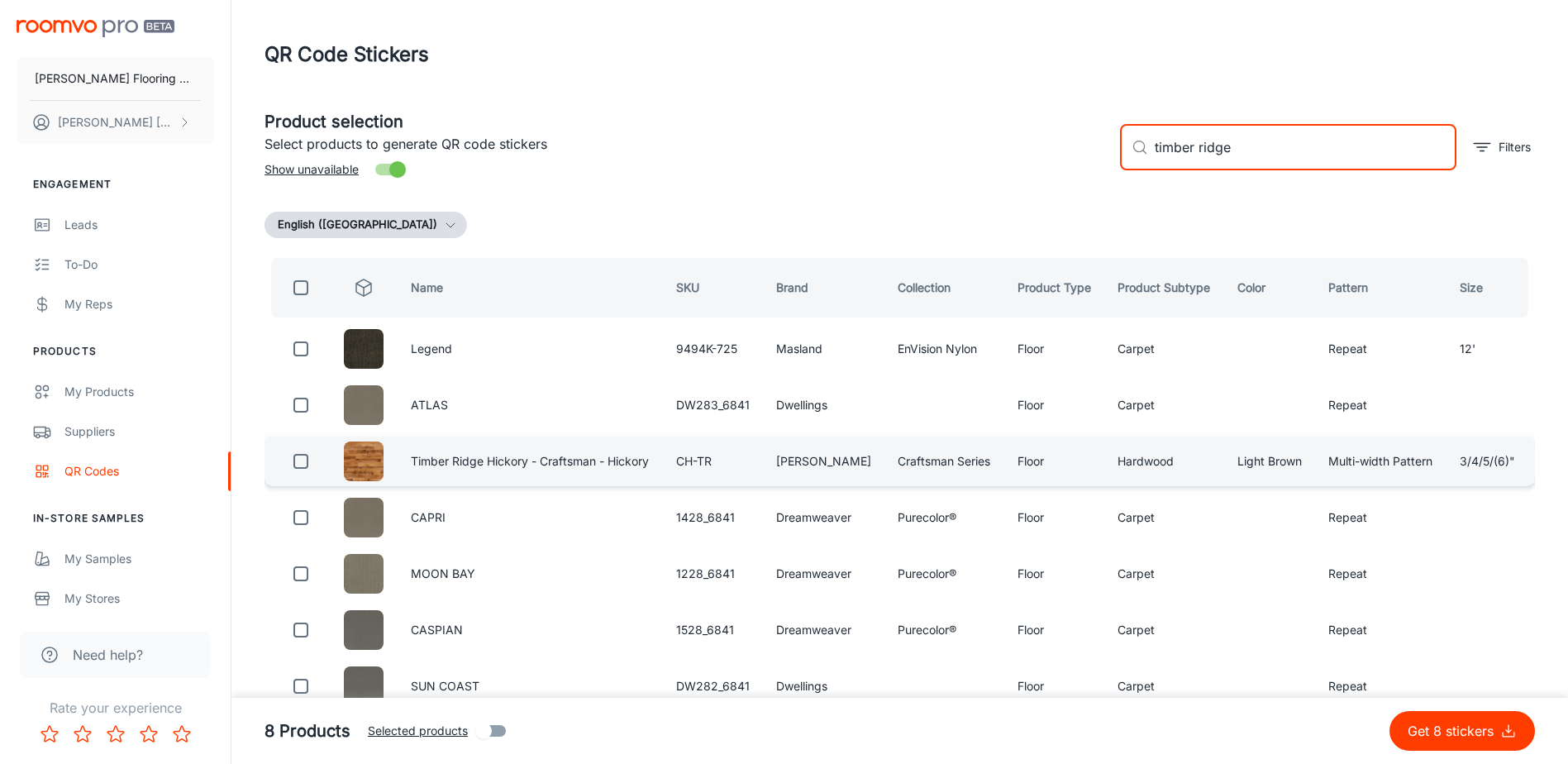
type input "timber ridge"
click at [308, 464] on input "checkbox" at bounding box center [300, 461] width 33 height 33
checkbox input "true"
drag, startPoint x: 1229, startPoint y: 147, endPoint x: 1091, endPoint y: 165, distance: 139.2
click at [1094, 165] on div "Product selection Select products to generate QR code stickers Show unavailable…" at bounding box center [893, 141] width 1284 height 90
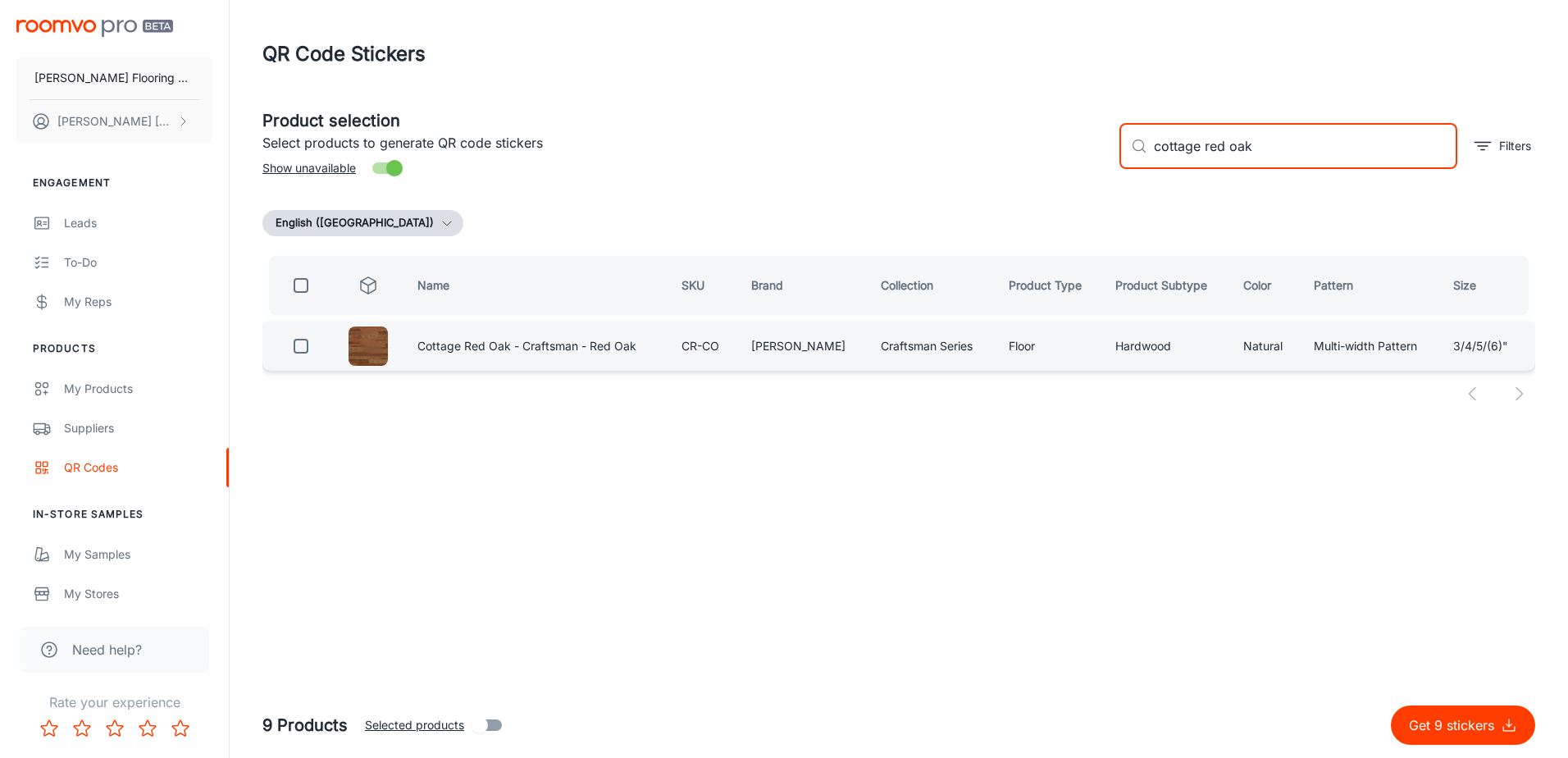
type input "cottage red oak"
click at [300, 346] on input "checkbox" at bounding box center [301, 346] width 33 height 33
checkbox input "true"
drag, startPoint x: 1271, startPoint y: 158, endPoint x: 1104, endPoint y: 170, distance: 167.4
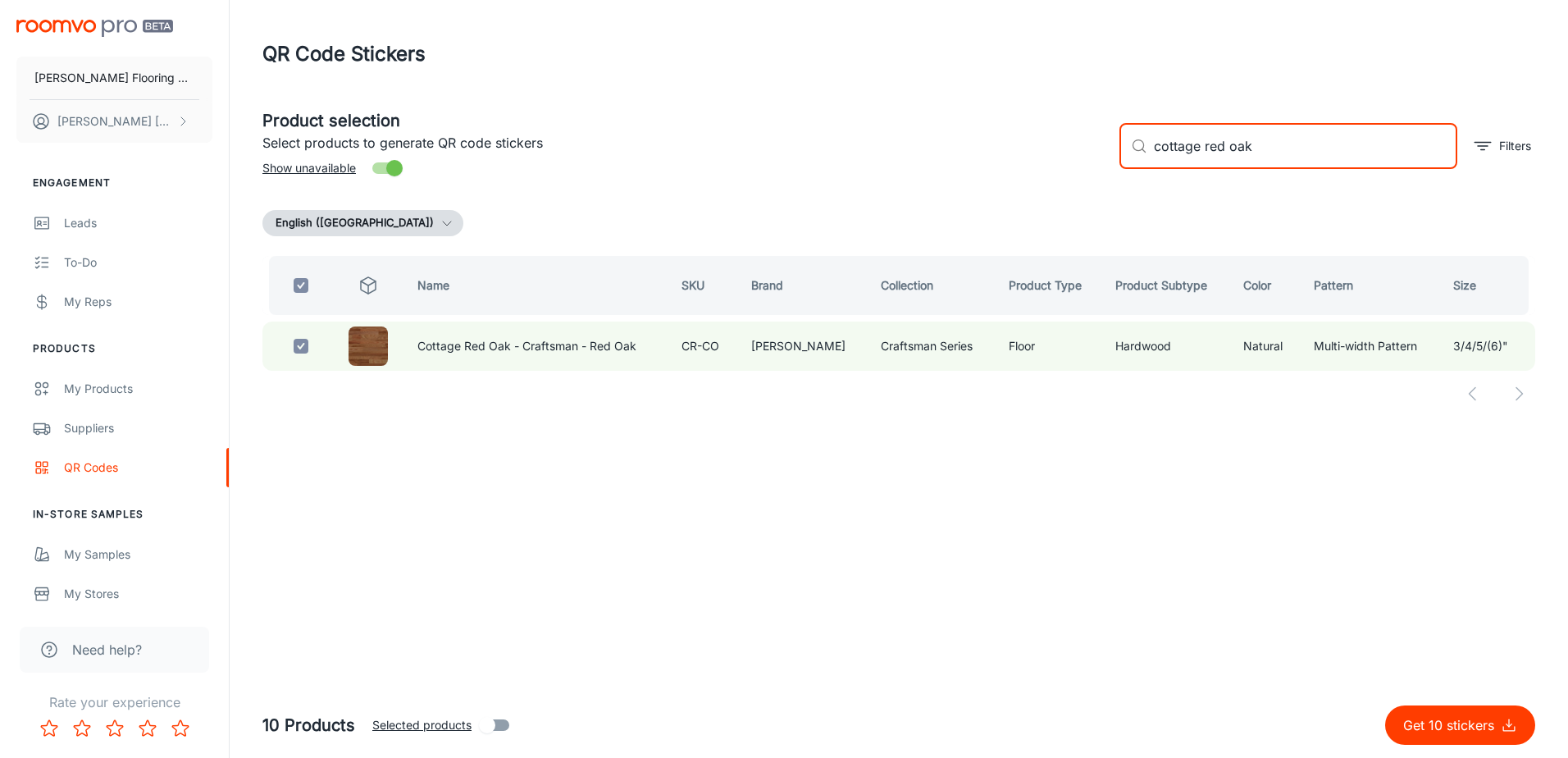
click at [1104, 170] on div "Product selection Select products to generate QR code stickers Show unavailable…" at bounding box center [892, 140] width 1286 height 89
checkbox input "false"
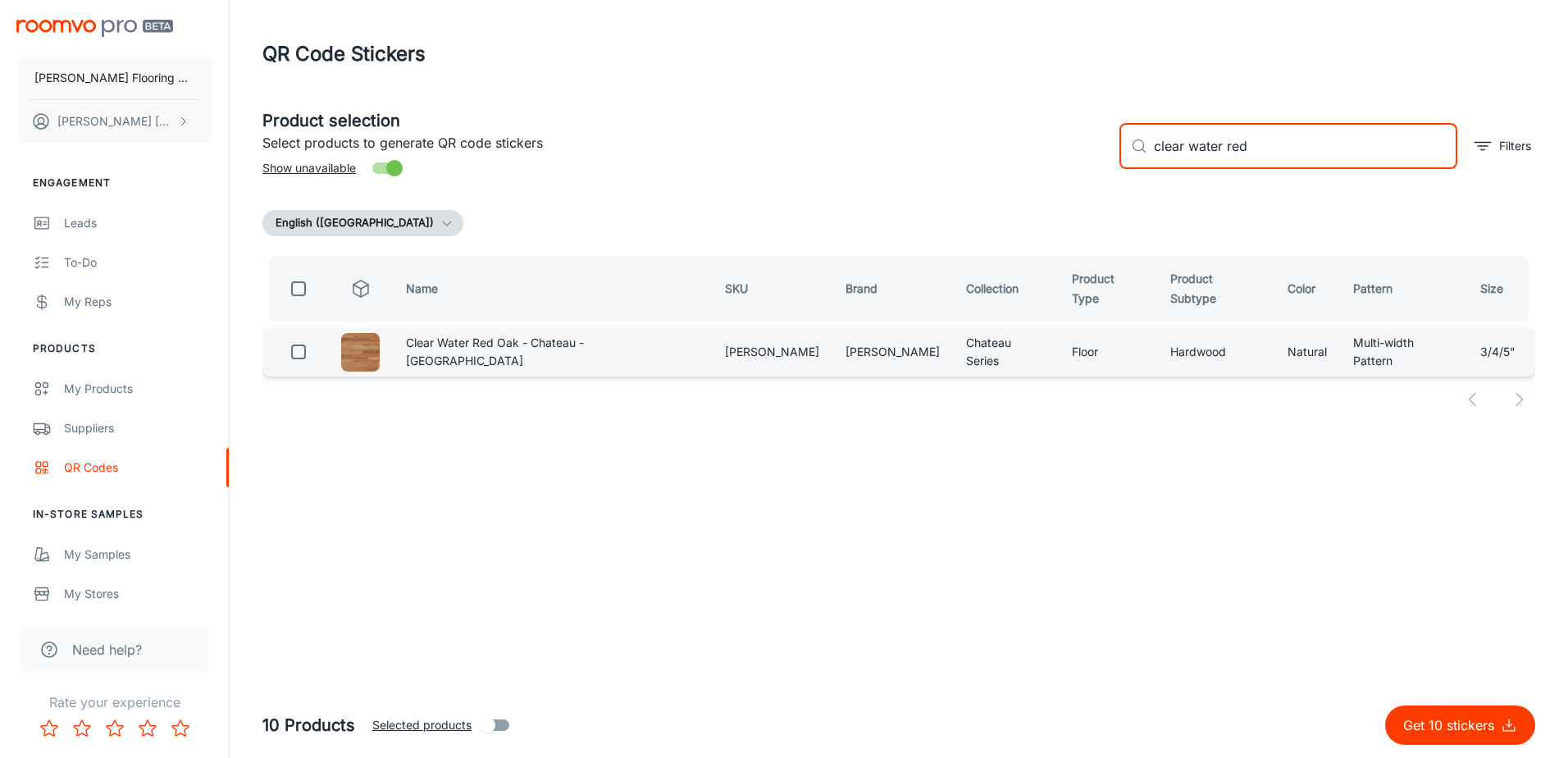
type input "clear water red"
click at [302, 350] on input "checkbox" at bounding box center [298, 351] width 33 height 33
checkbox input "true"
drag, startPoint x: 1265, startPoint y: 151, endPoint x: 1130, endPoint y: 165, distance: 135.7
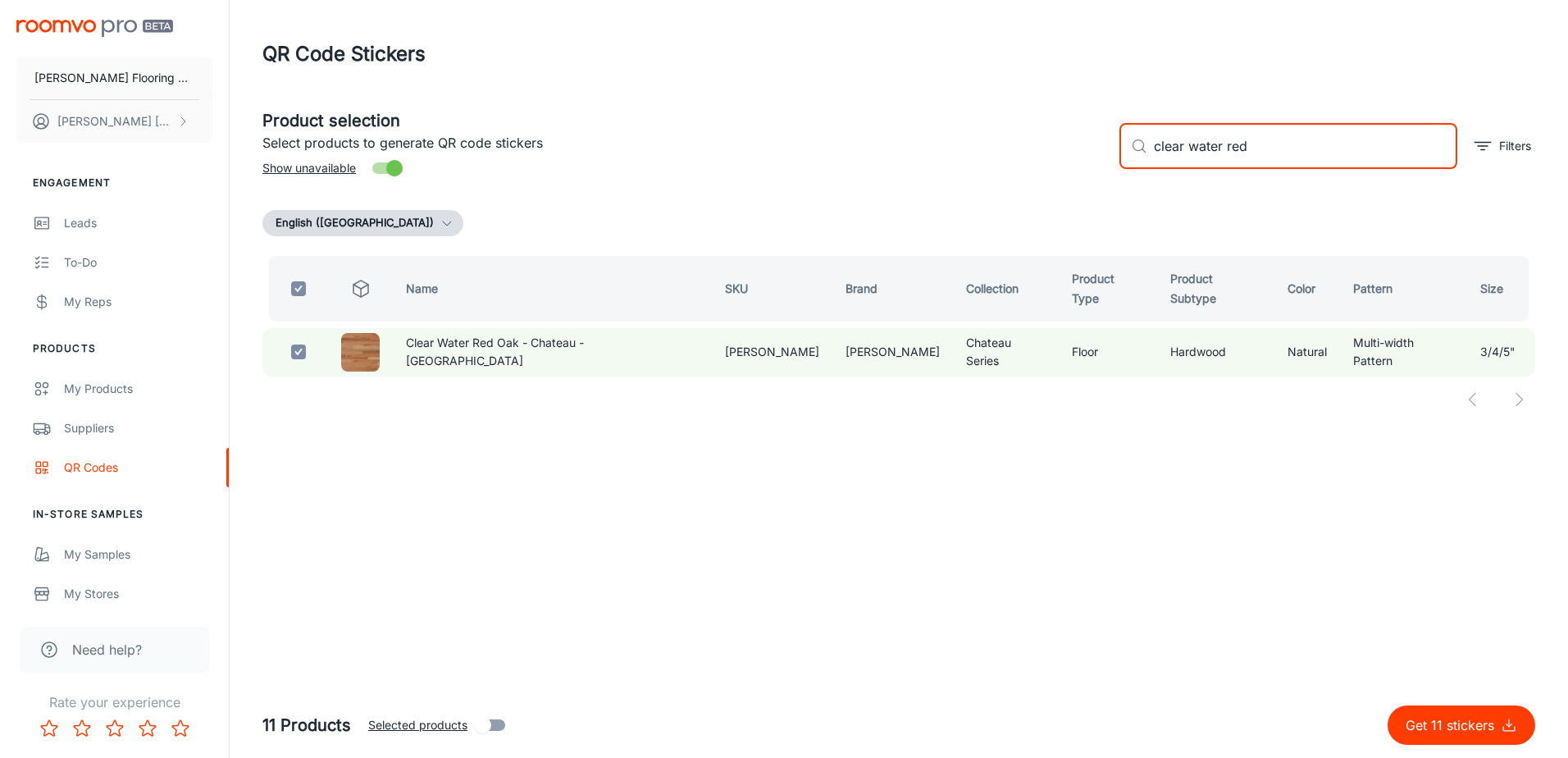
click at [1130, 165] on div "​ clear water red ​" at bounding box center [1289, 146] width 338 height 46
checkbox input "false"
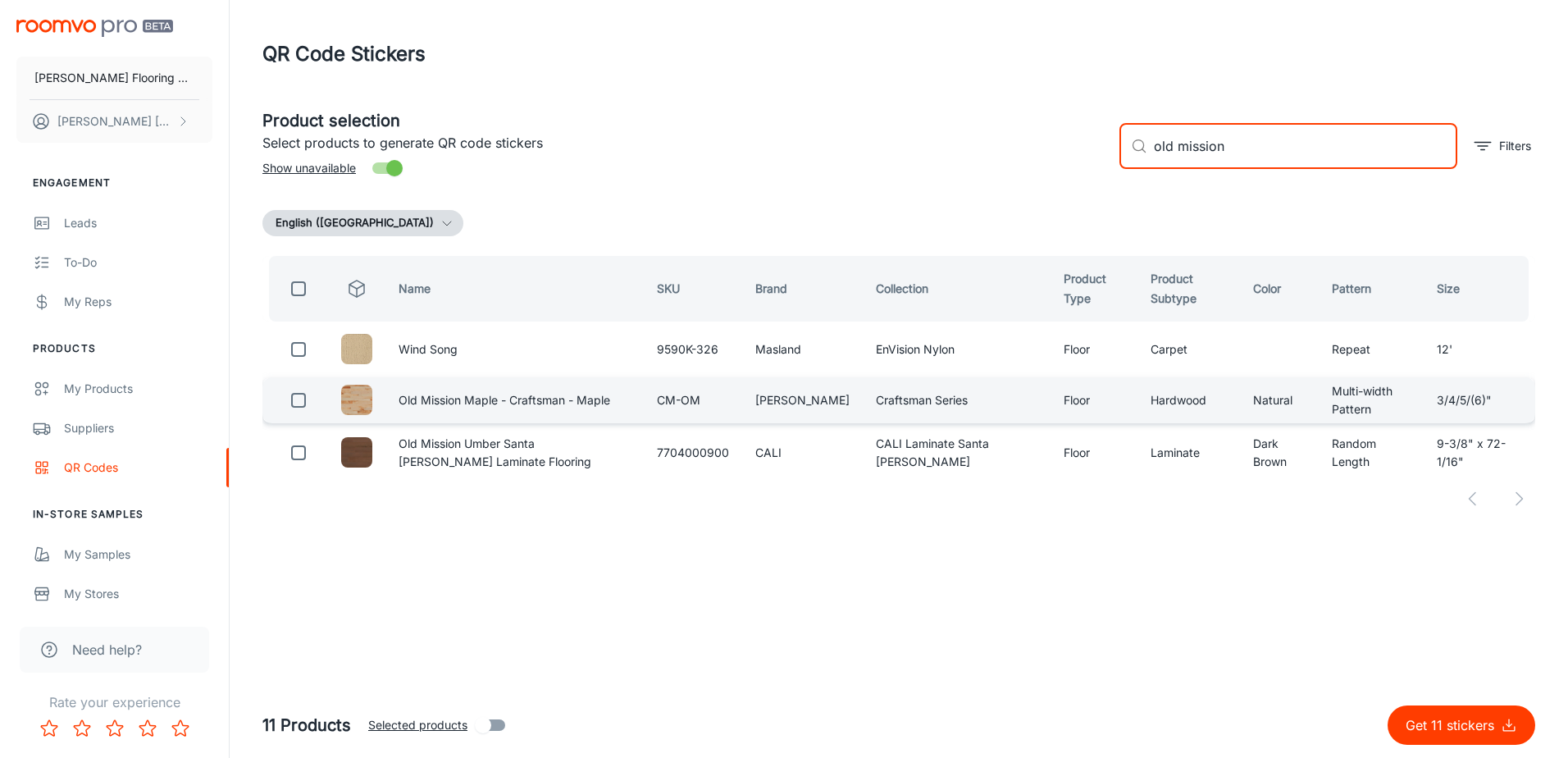
type input "old mission"
click at [297, 405] on input "checkbox" at bounding box center [298, 400] width 33 height 33
checkbox input "true"
drag, startPoint x: 1228, startPoint y: 147, endPoint x: 1124, endPoint y: 169, distance: 106.3
click at [1124, 169] on div "​ old mission ​ Filters" at bounding box center [1321, 140] width 429 height 89
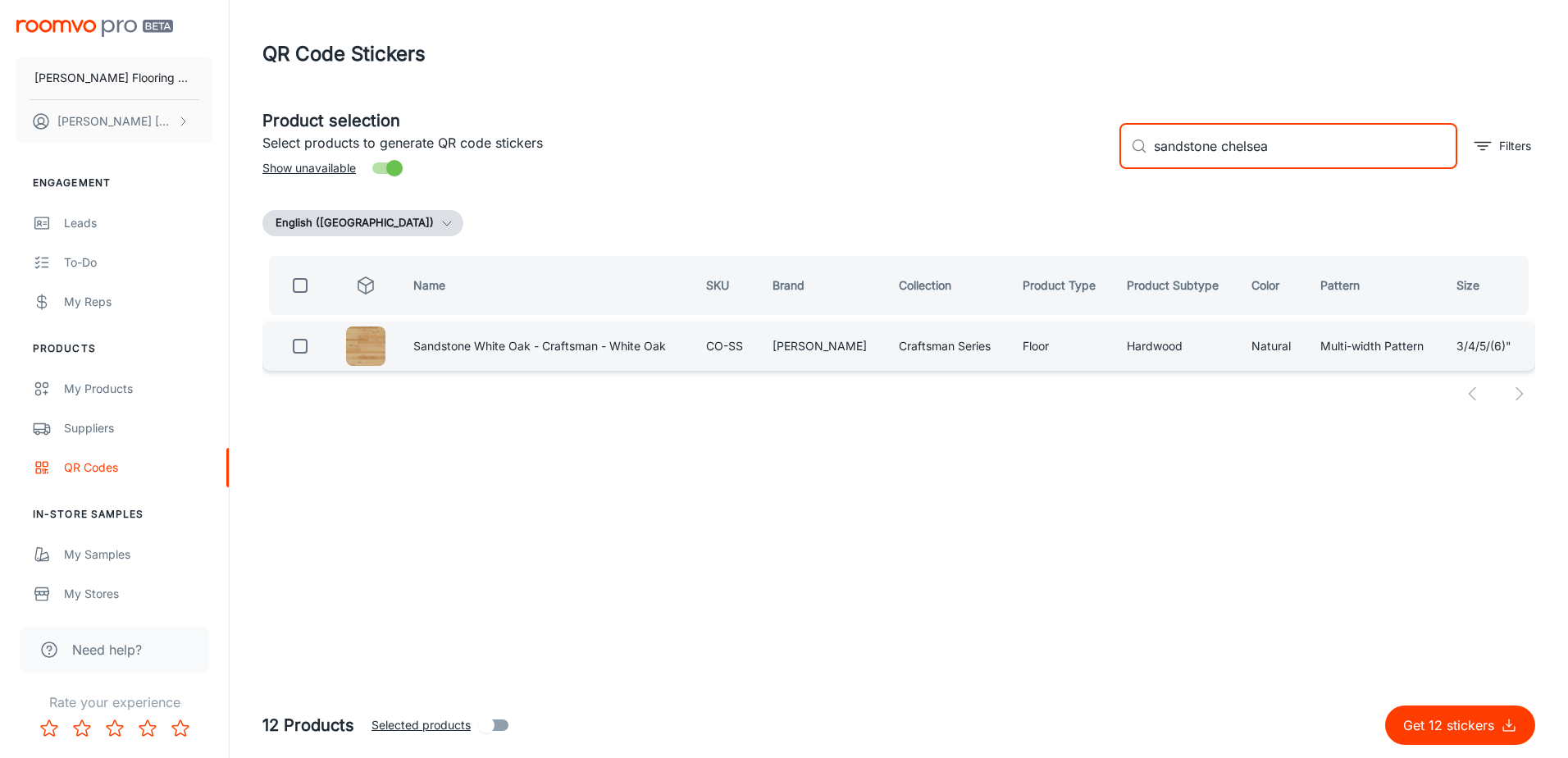
type input "sandstone chelsea"
click at [305, 342] on input "checkbox" at bounding box center [300, 346] width 33 height 33
checkbox input "true"
drag, startPoint x: 1216, startPoint y: 147, endPoint x: 1156, endPoint y: 150, distance: 60.1
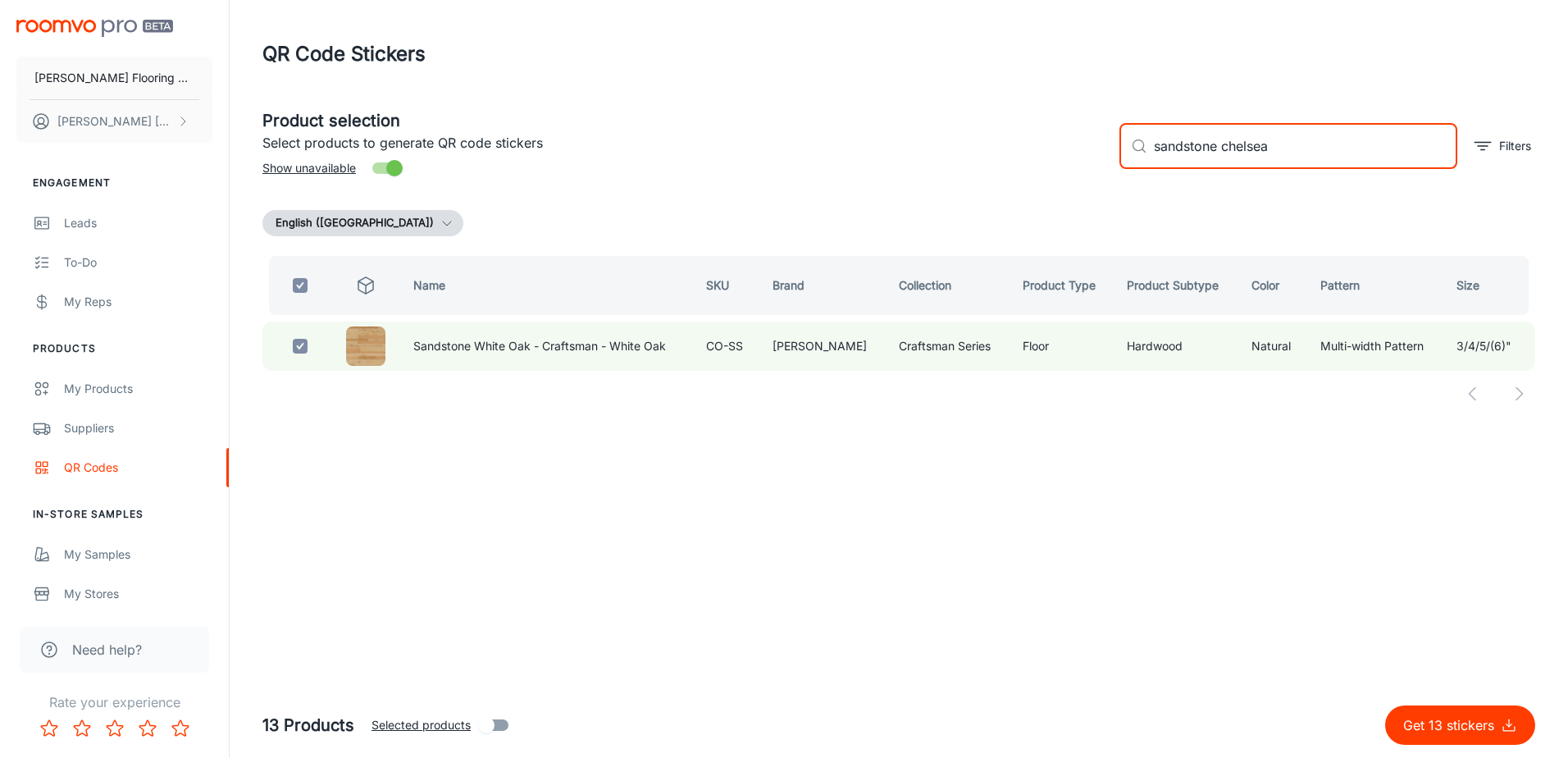
click at [1158, 150] on input "sandstone chelsea" at bounding box center [1305, 146] width 303 height 46
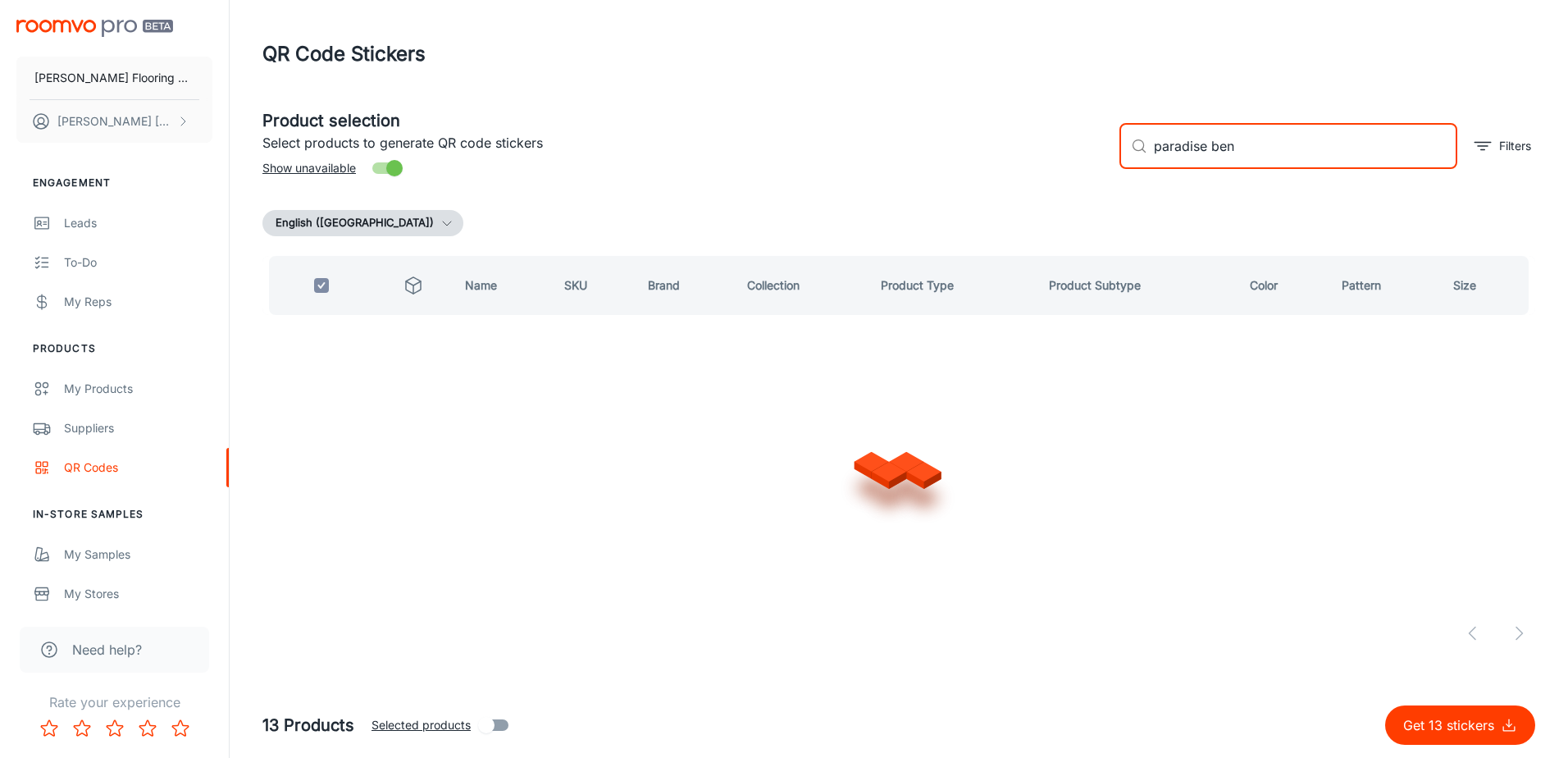
type input "paradise bend"
checkbox input "false"
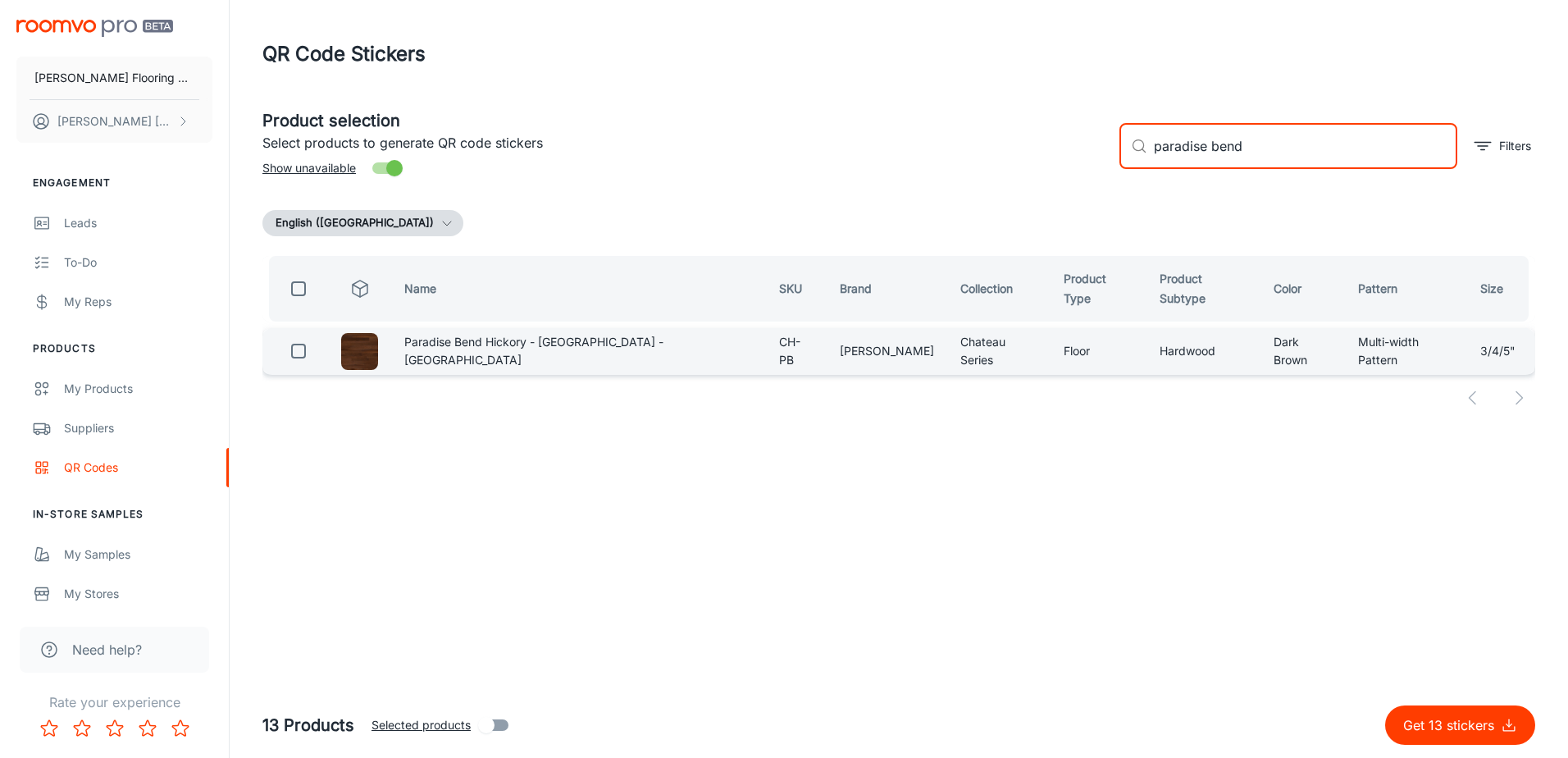
type input "paradise bend"
click at [303, 340] on input "checkbox" at bounding box center [298, 351] width 33 height 33
checkbox input "true"
drag, startPoint x: 1252, startPoint y: 148, endPoint x: 1110, endPoint y: 170, distance: 143.7
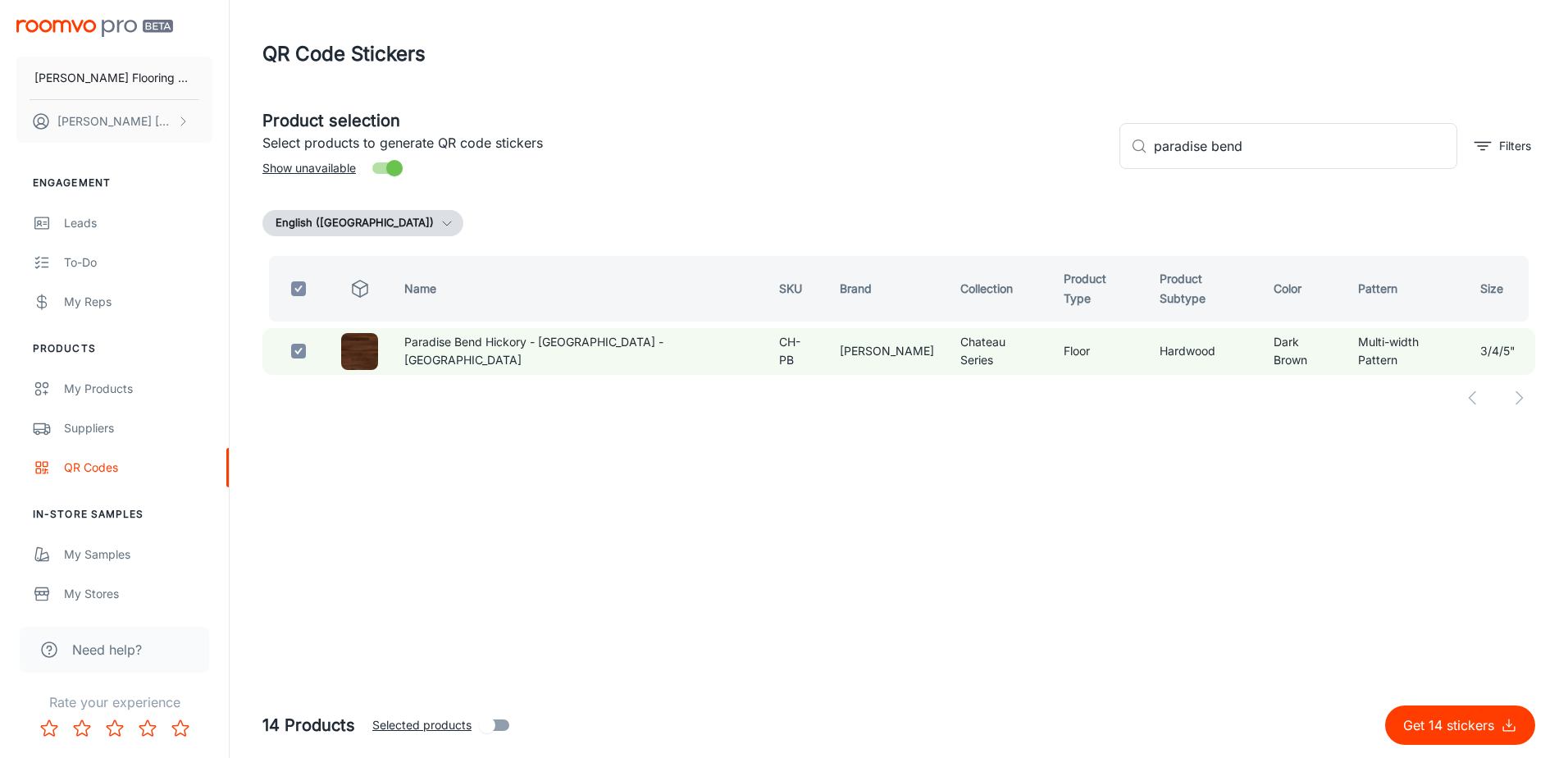
click at [1110, 169] on div "​ paradise bend ​ Filters" at bounding box center [1321, 140] width 429 height 89
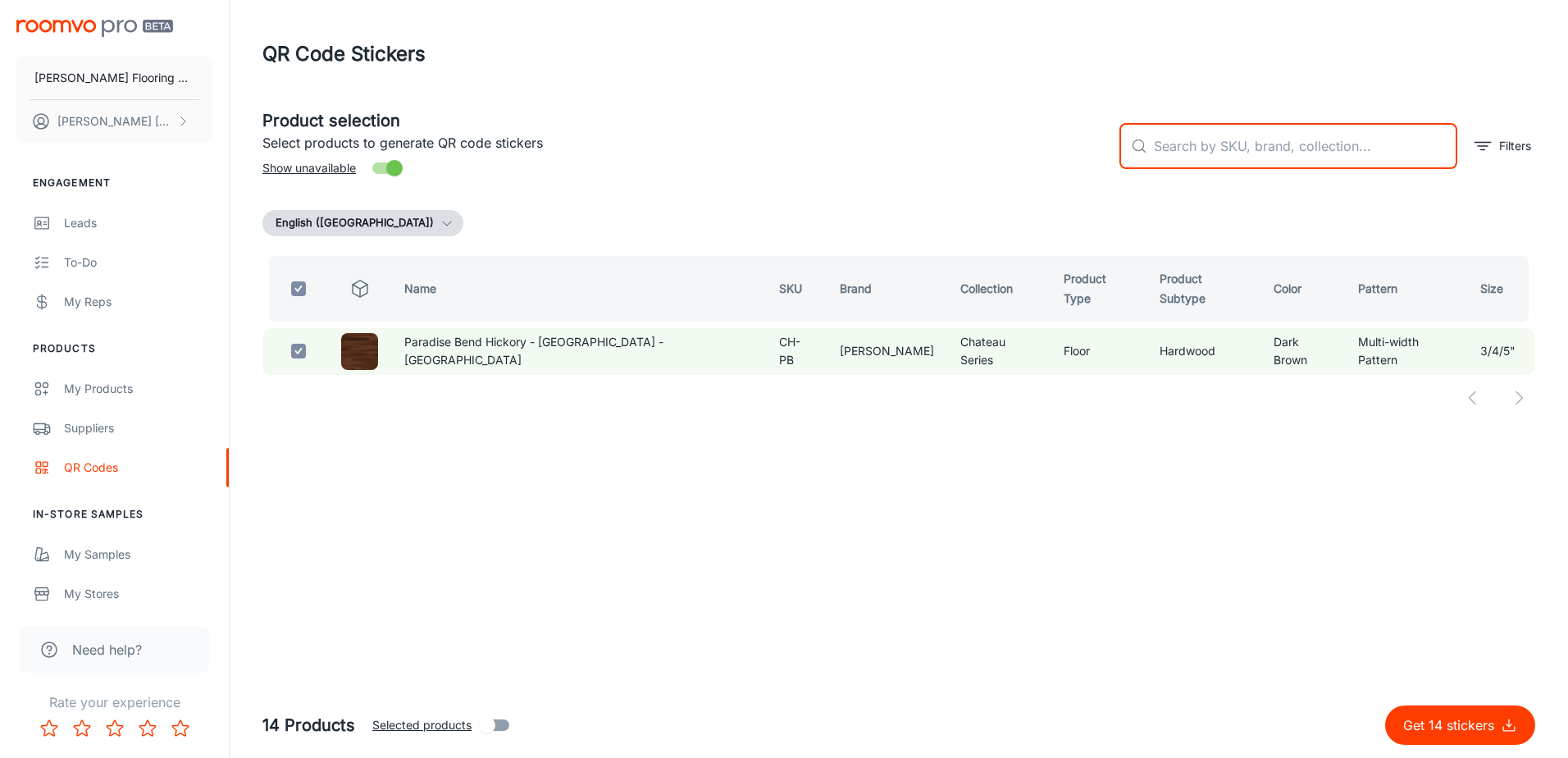
checkbox input "false"
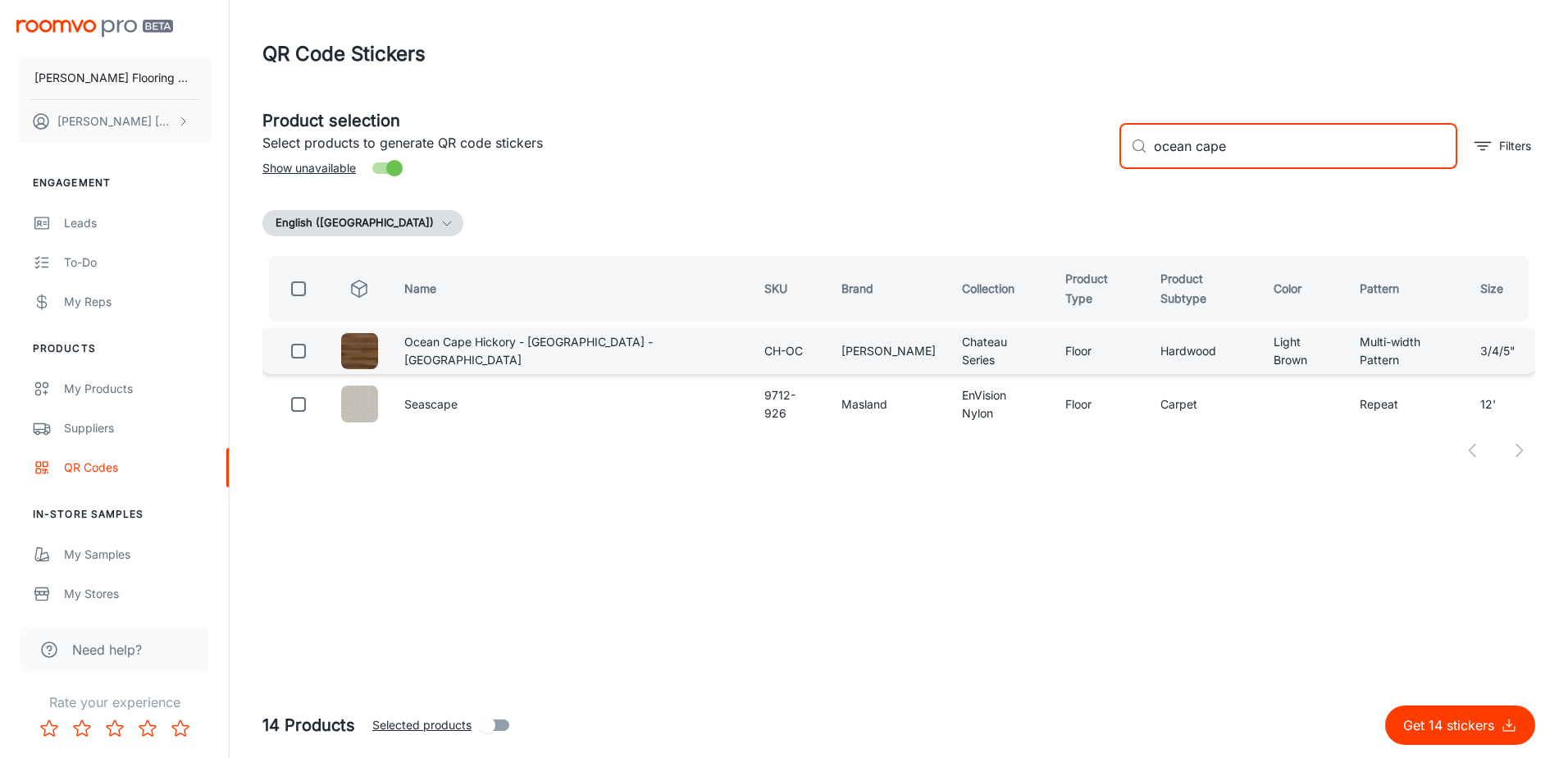
type input "ocean cape"
click at [304, 340] on input "checkbox" at bounding box center [298, 351] width 33 height 33
checkbox input "true"
drag, startPoint x: 1235, startPoint y: 149, endPoint x: 1114, endPoint y: 165, distance: 122.1
click at [1114, 164] on div "​ ocean cape ​ Filters" at bounding box center [1321, 140] width 429 height 89
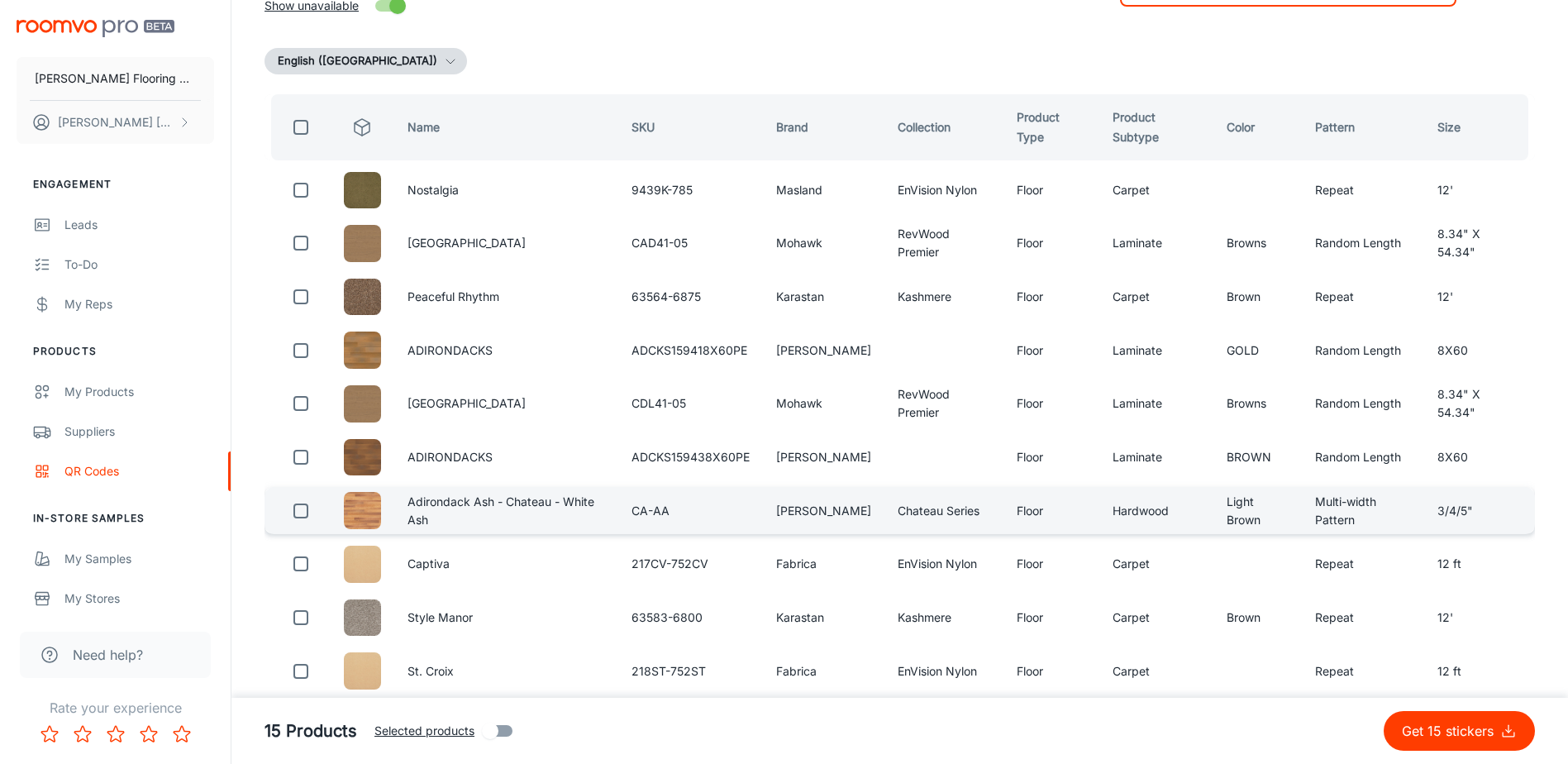
scroll to position [165, 0]
type input "adirondack"
click at [299, 524] on input "checkbox" at bounding box center [300, 509] width 33 height 33
checkbox input "true"
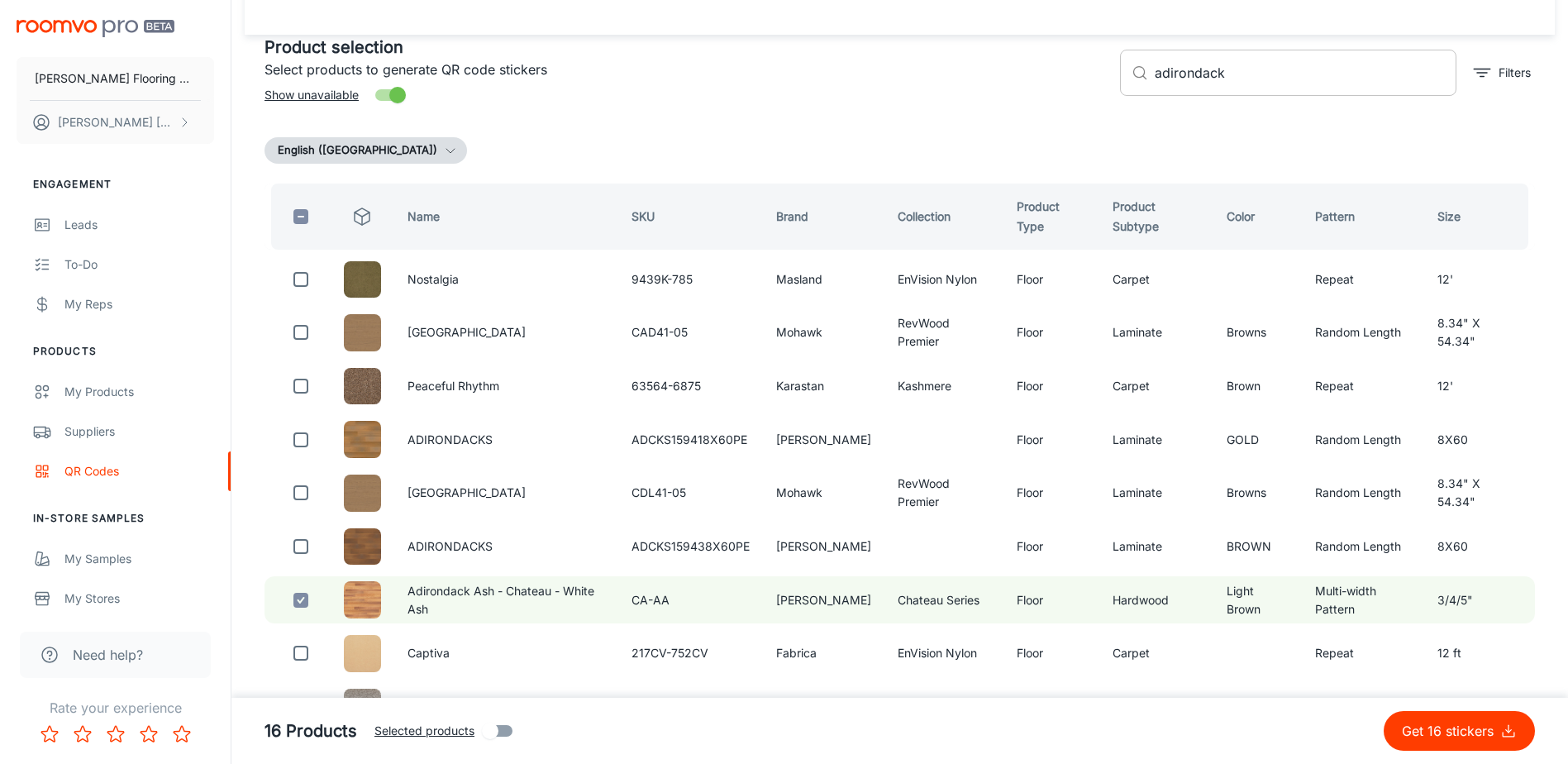
scroll to position [0, 0]
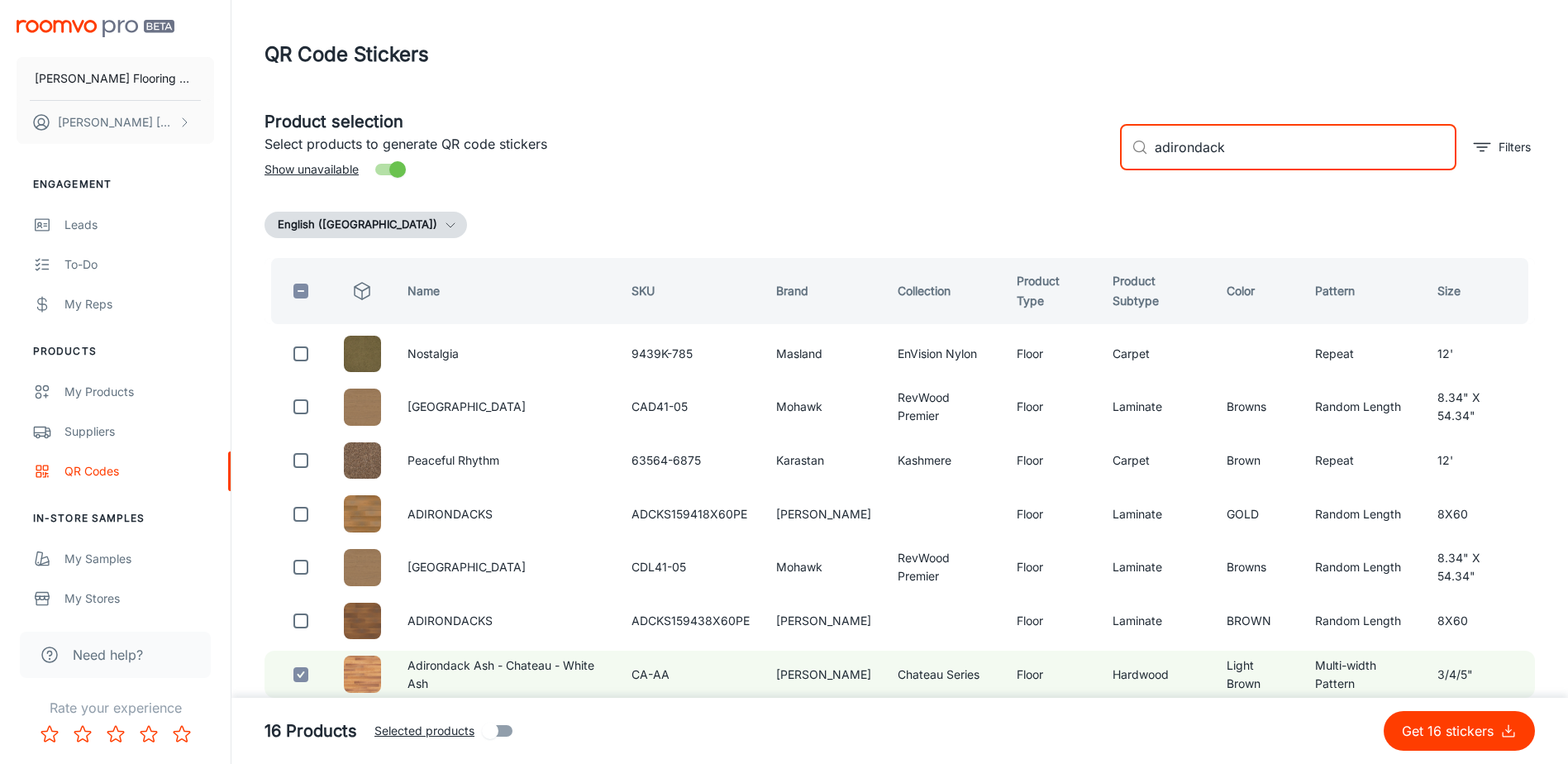
drag, startPoint x: 1227, startPoint y: 158, endPoint x: 1108, endPoint y: 174, distance: 120.1
click at [1108, 174] on div "​ adirondack ​ Filters" at bounding box center [1321, 141] width 429 height 90
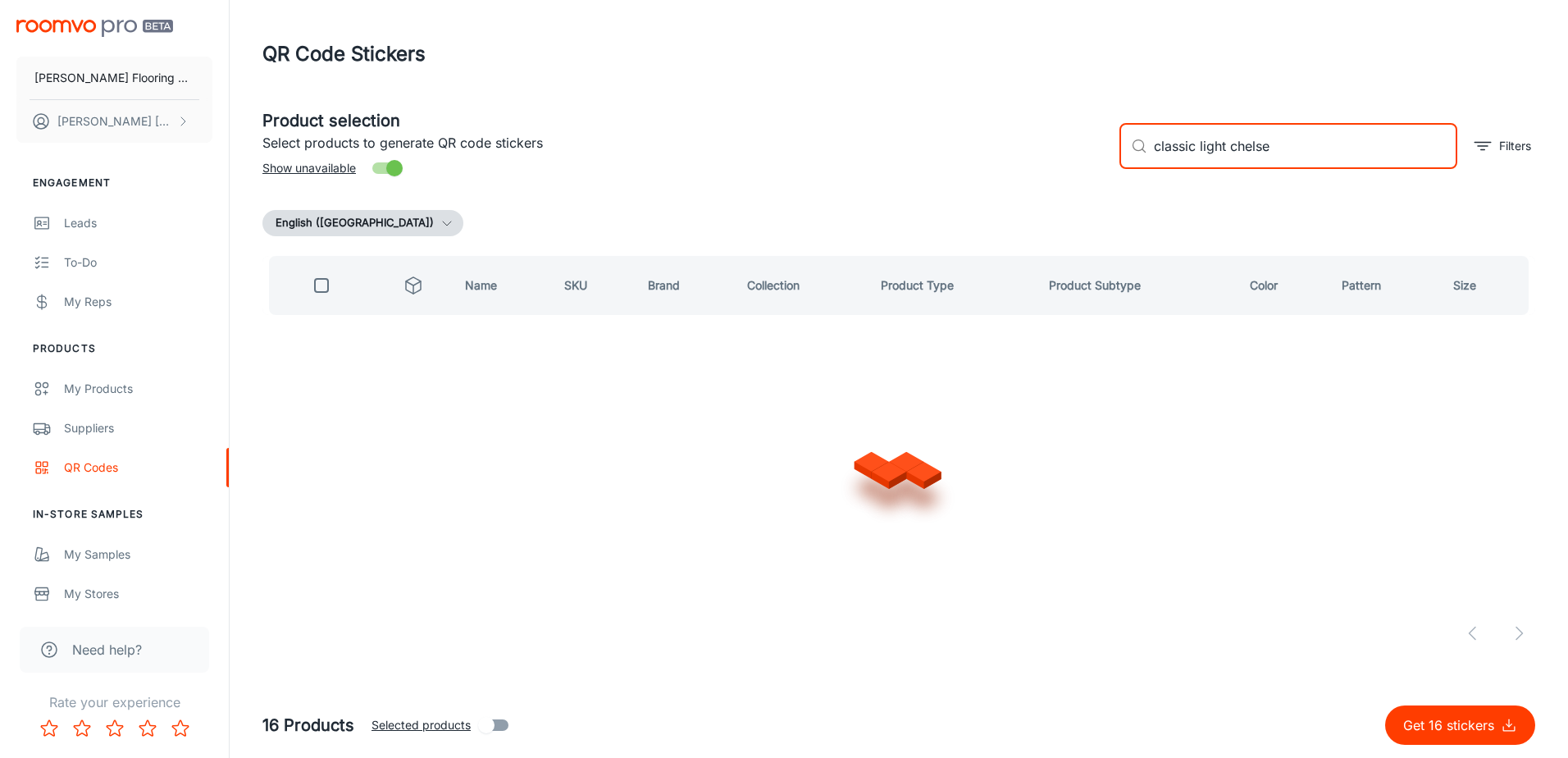
type input "classic light chelsea"
checkbox input "true"
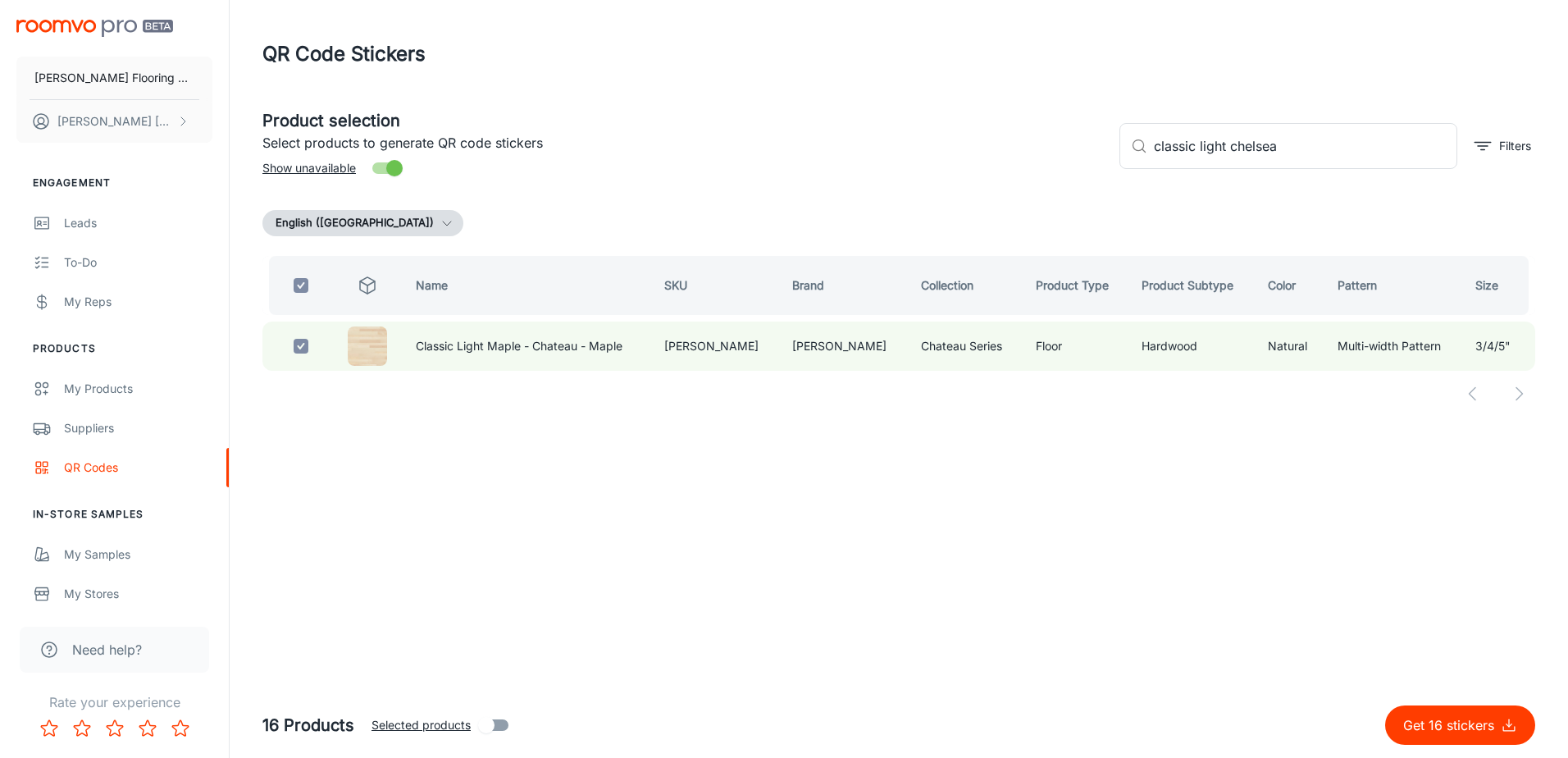
click at [1306, 45] on div "QR Code Stickers" at bounding box center [898, 54] width 1273 height 43
drag, startPoint x: 1231, startPoint y: 150, endPoint x: 1131, endPoint y: 165, distance: 101.1
click at [1129, 165] on div "​ classic light chelsea ​" at bounding box center [1289, 146] width 338 height 46
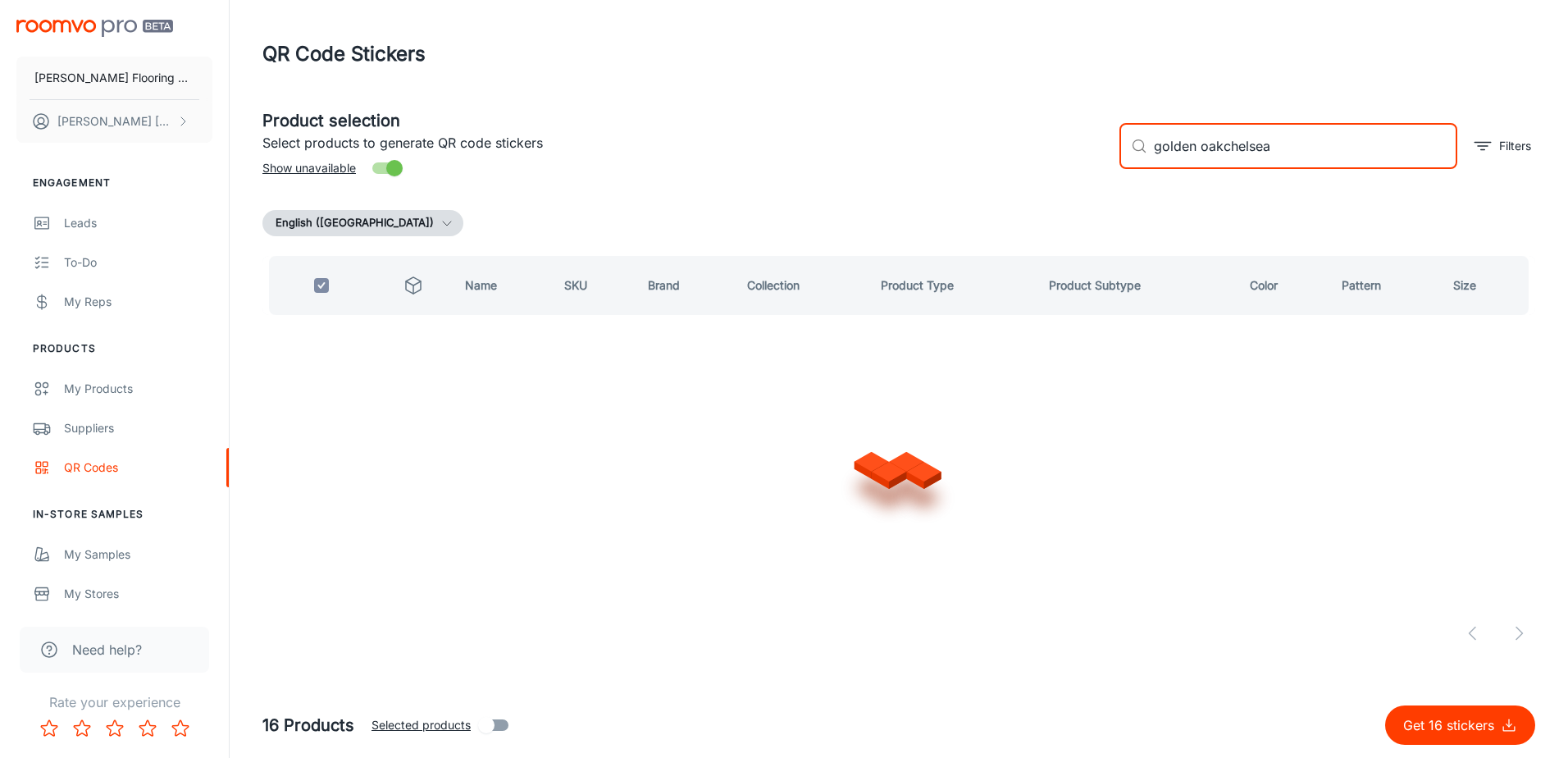
type input "golden oak chelsea"
checkbox input "false"
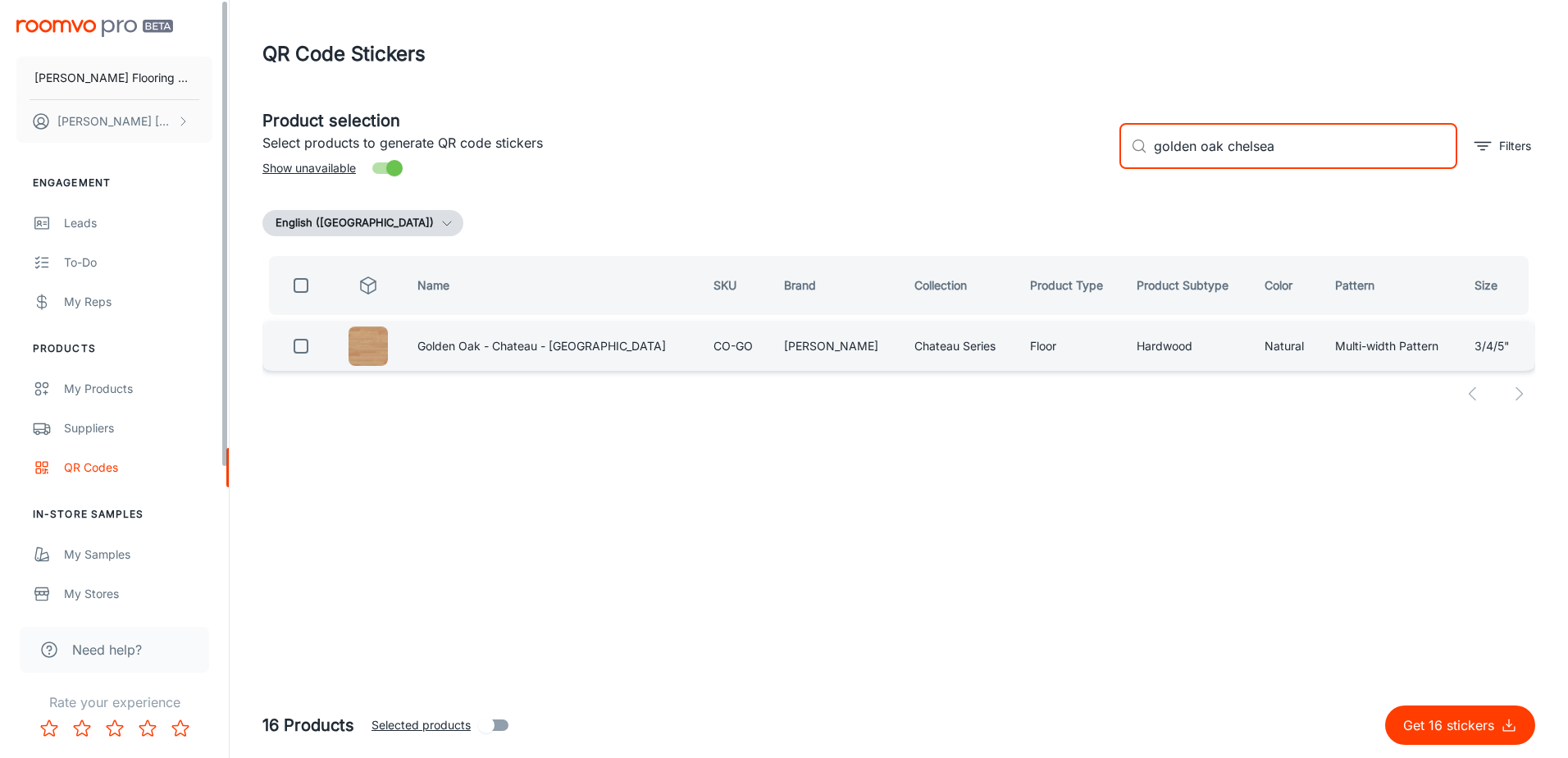
type input "golden oak chelsea"
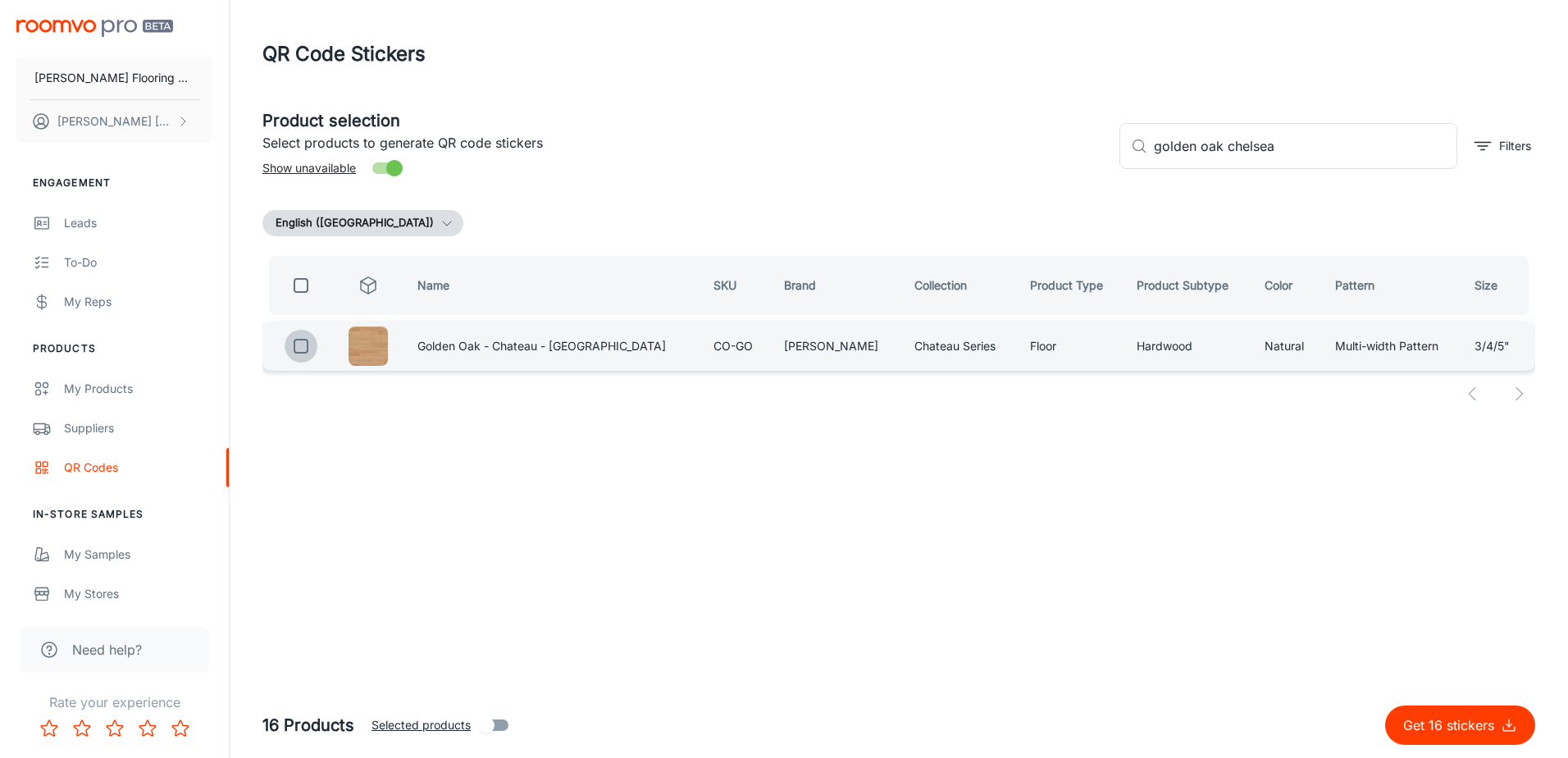
click at [302, 352] on input "checkbox" at bounding box center [301, 346] width 33 height 33
checkbox input "true"
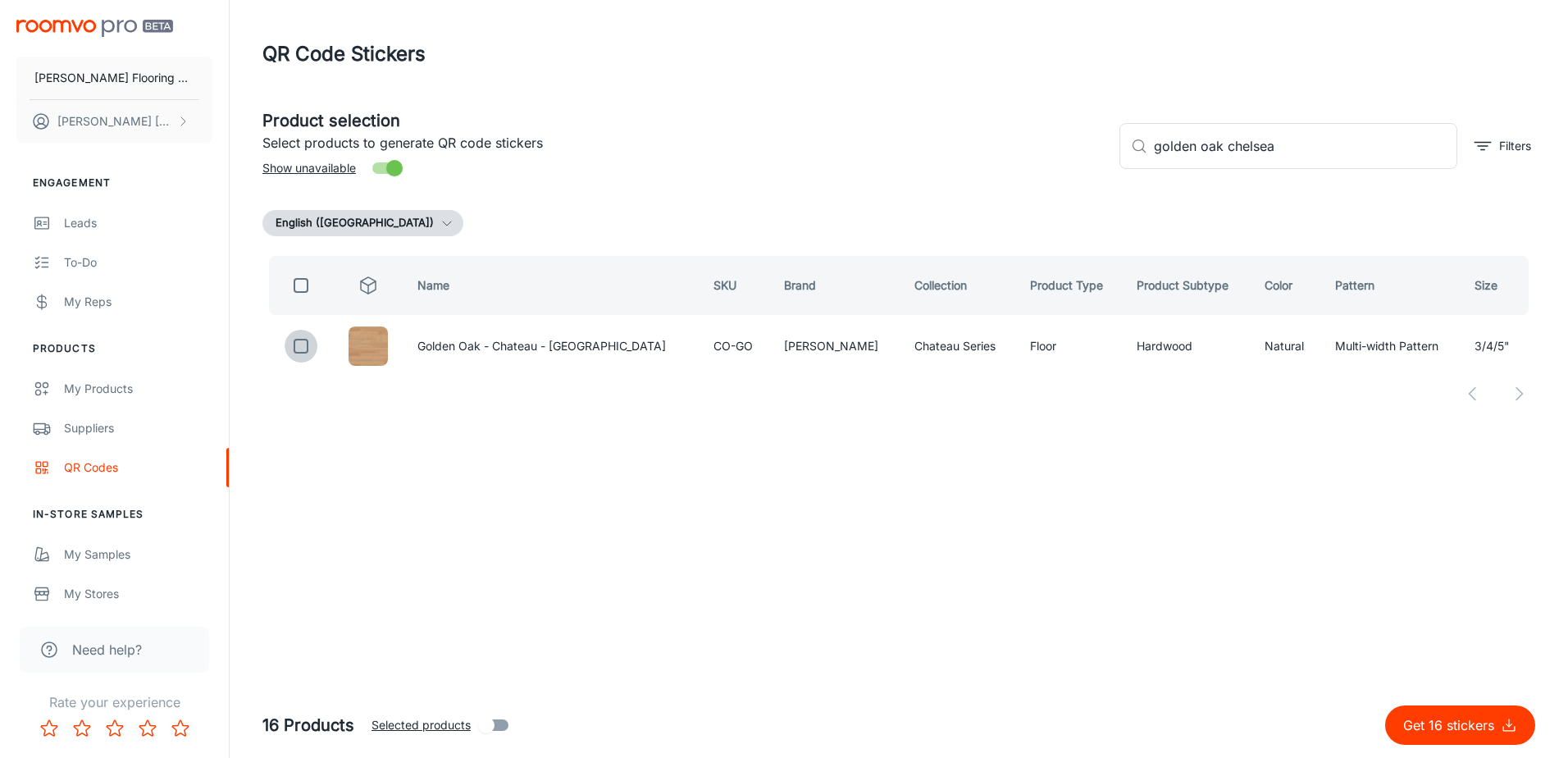
checkbox input "true"
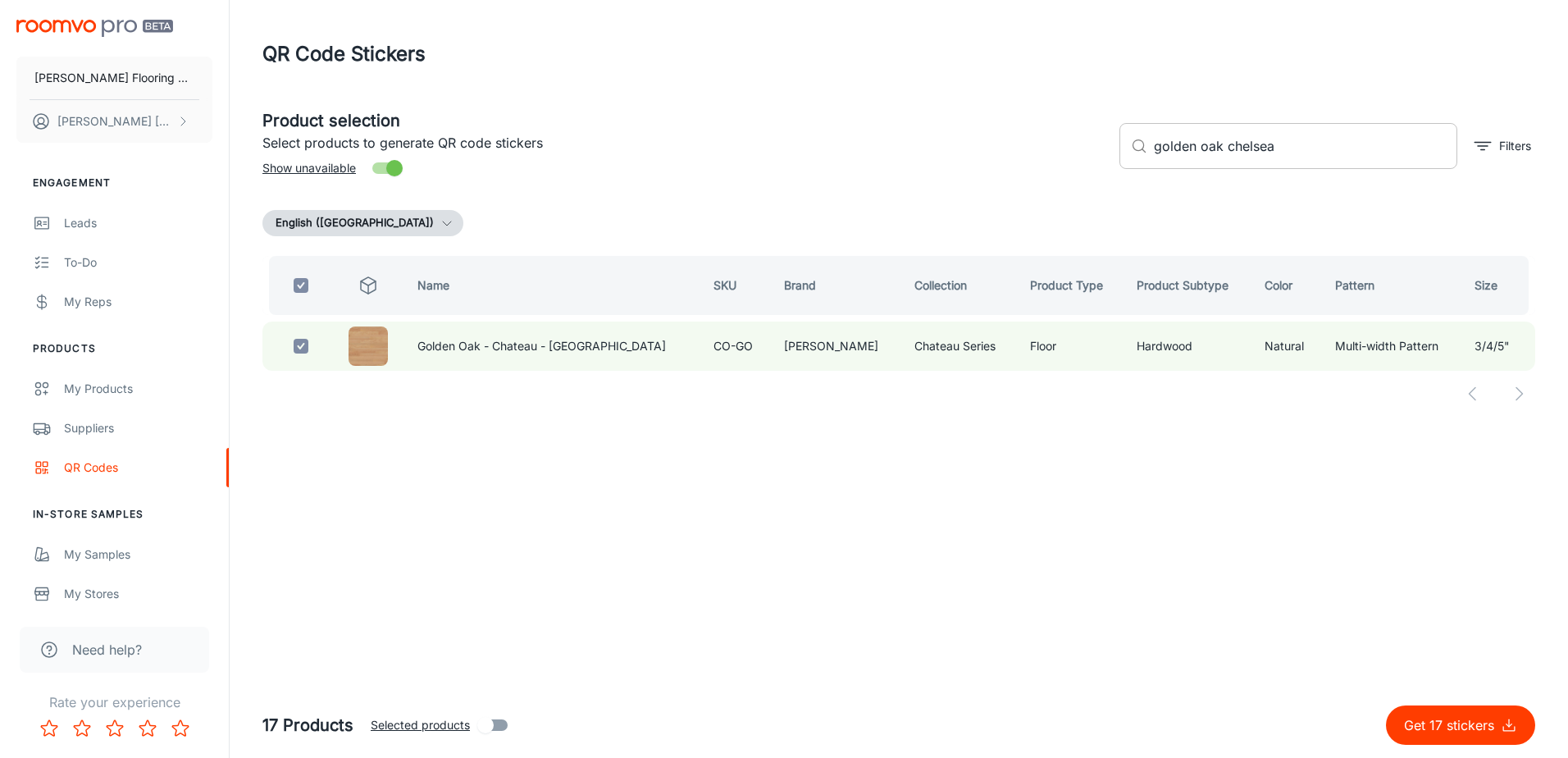
click at [1281, 149] on input "golden oak chelsea" at bounding box center [1305, 146] width 303 height 46
drag, startPoint x: 1225, startPoint y: 146, endPoint x: 1116, endPoint y: 156, distance: 109.5
click at [1116, 156] on div "​ golden oak chelsea ​ Filters" at bounding box center [1321, 140] width 429 height 89
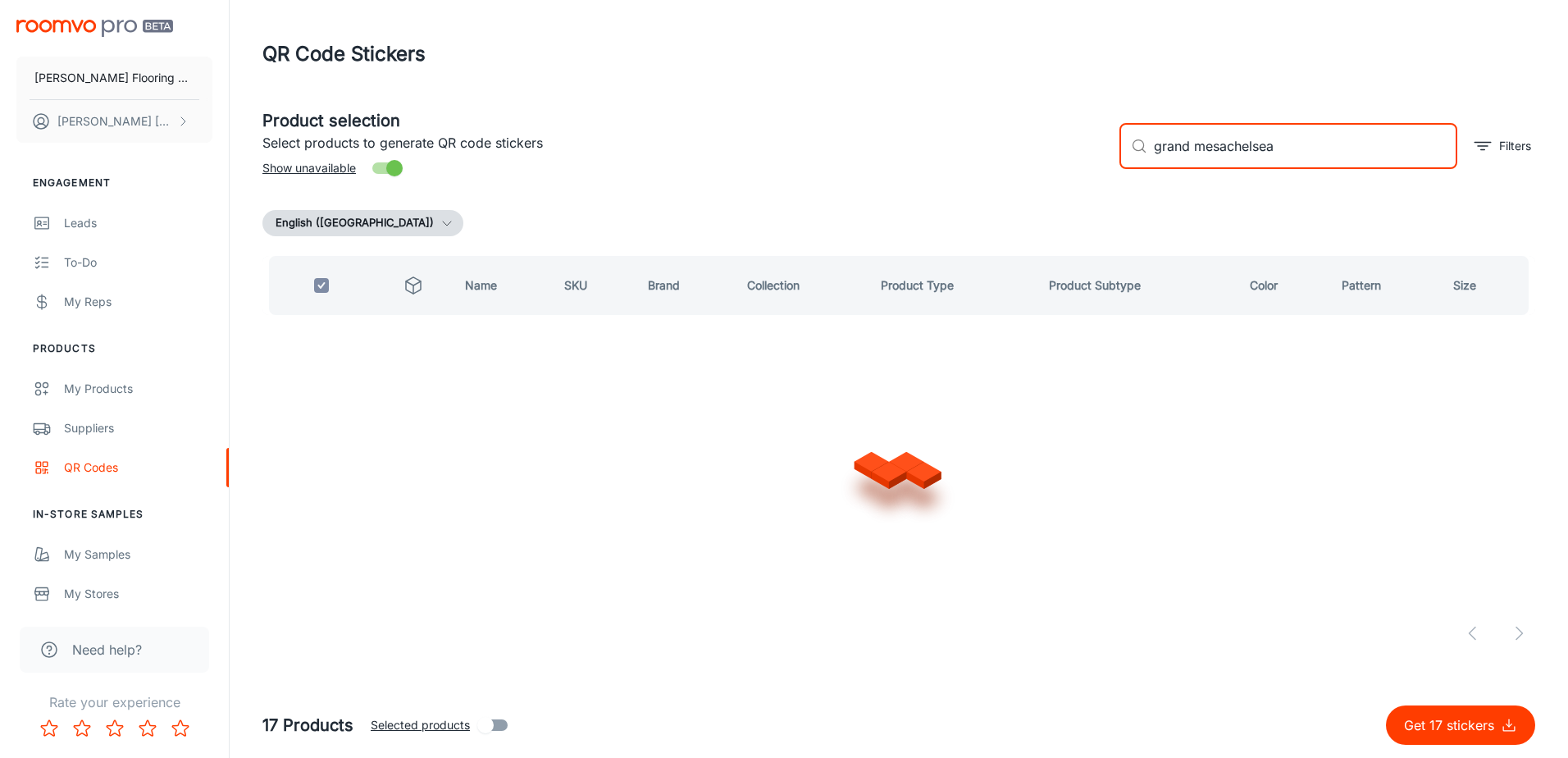
type input "grand mesa chelsea"
checkbox input "false"
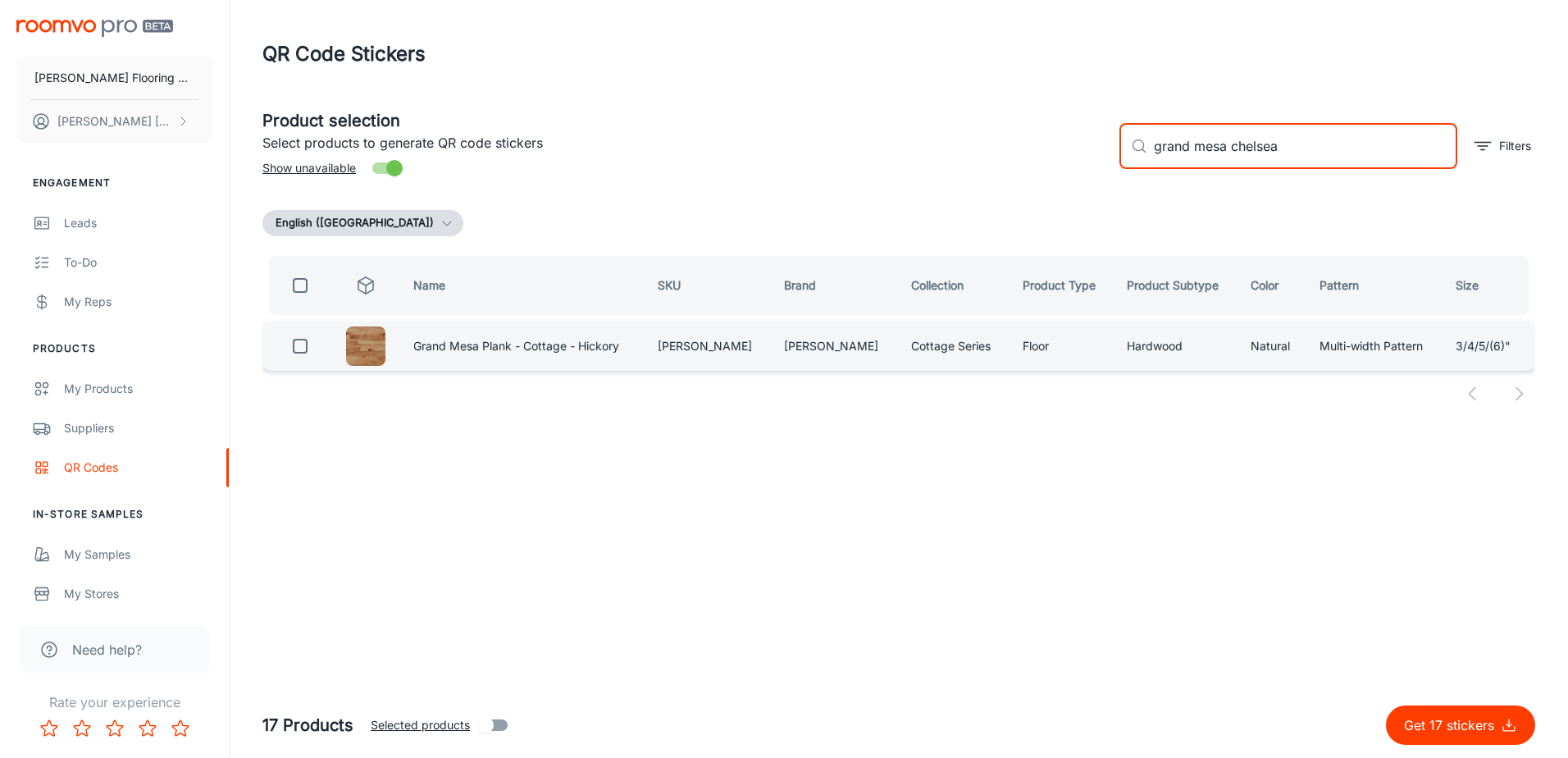
type input "grand mesa chelsea"
click at [300, 351] on input "checkbox" at bounding box center [300, 346] width 33 height 33
checkbox input "true"
drag, startPoint x: 1231, startPoint y: 149, endPoint x: 1138, endPoint y: 158, distance: 93.4
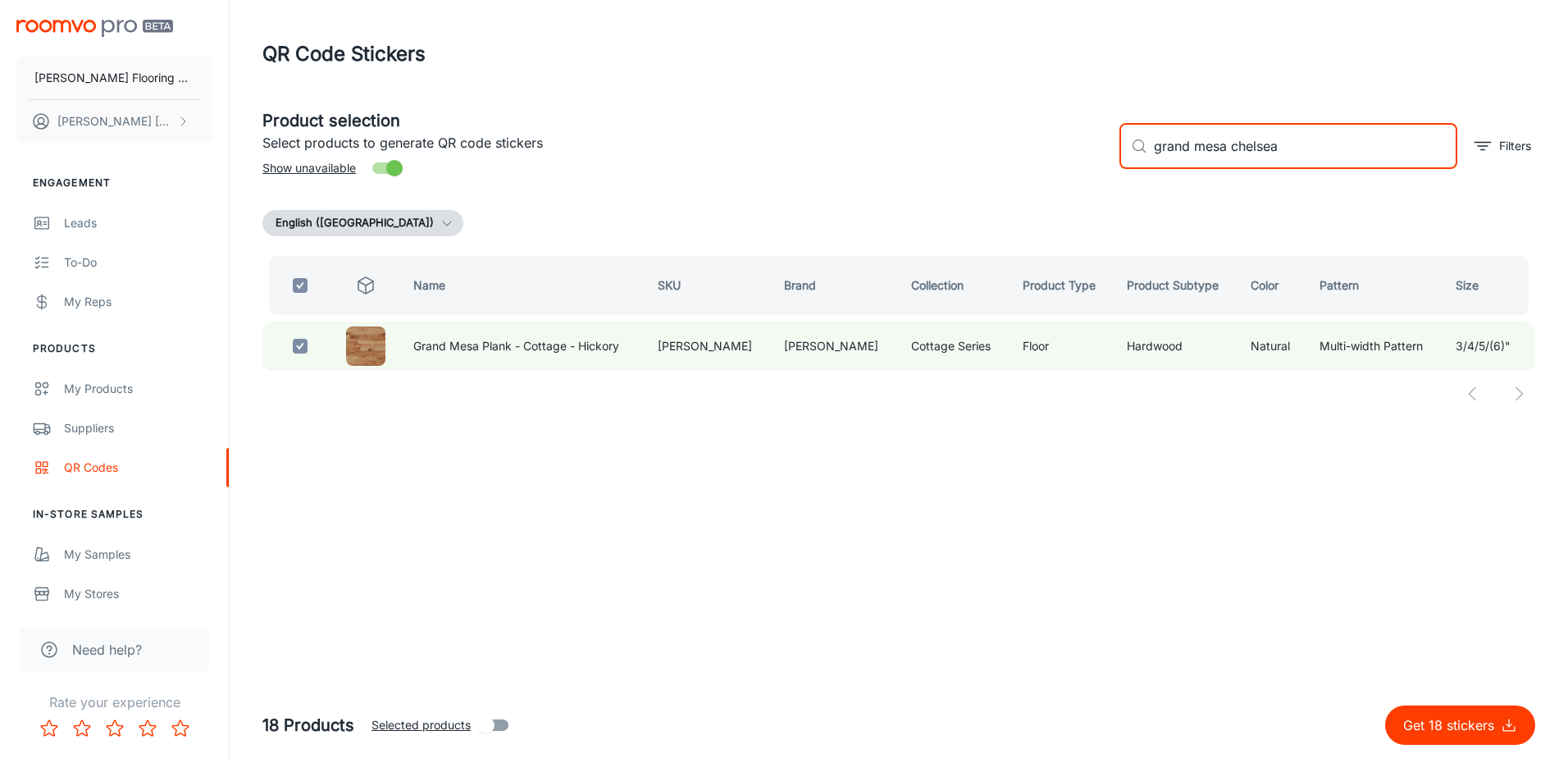
click at [1141, 157] on div "​ grand mesa chelsea ​" at bounding box center [1289, 146] width 338 height 46
type input "[PERSON_NAME]"
checkbox input "false"
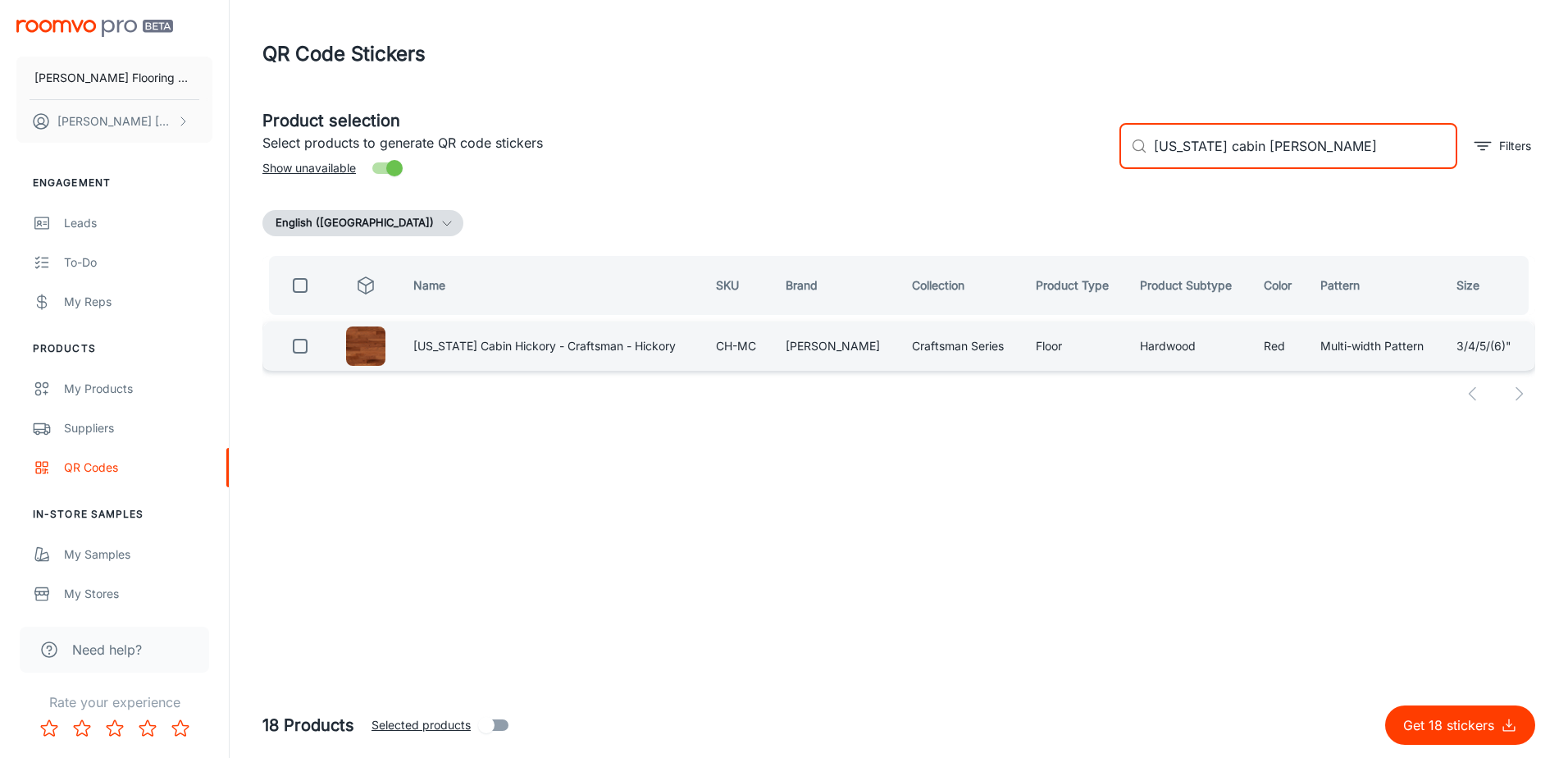
type input "[US_STATE] cabin [PERSON_NAME]"
click at [307, 353] on input "checkbox" at bounding box center [300, 346] width 33 height 33
checkbox input "true"
drag, startPoint x: 1246, startPoint y: 149, endPoint x: 1114, endPoint y: 174, distance: 134.3
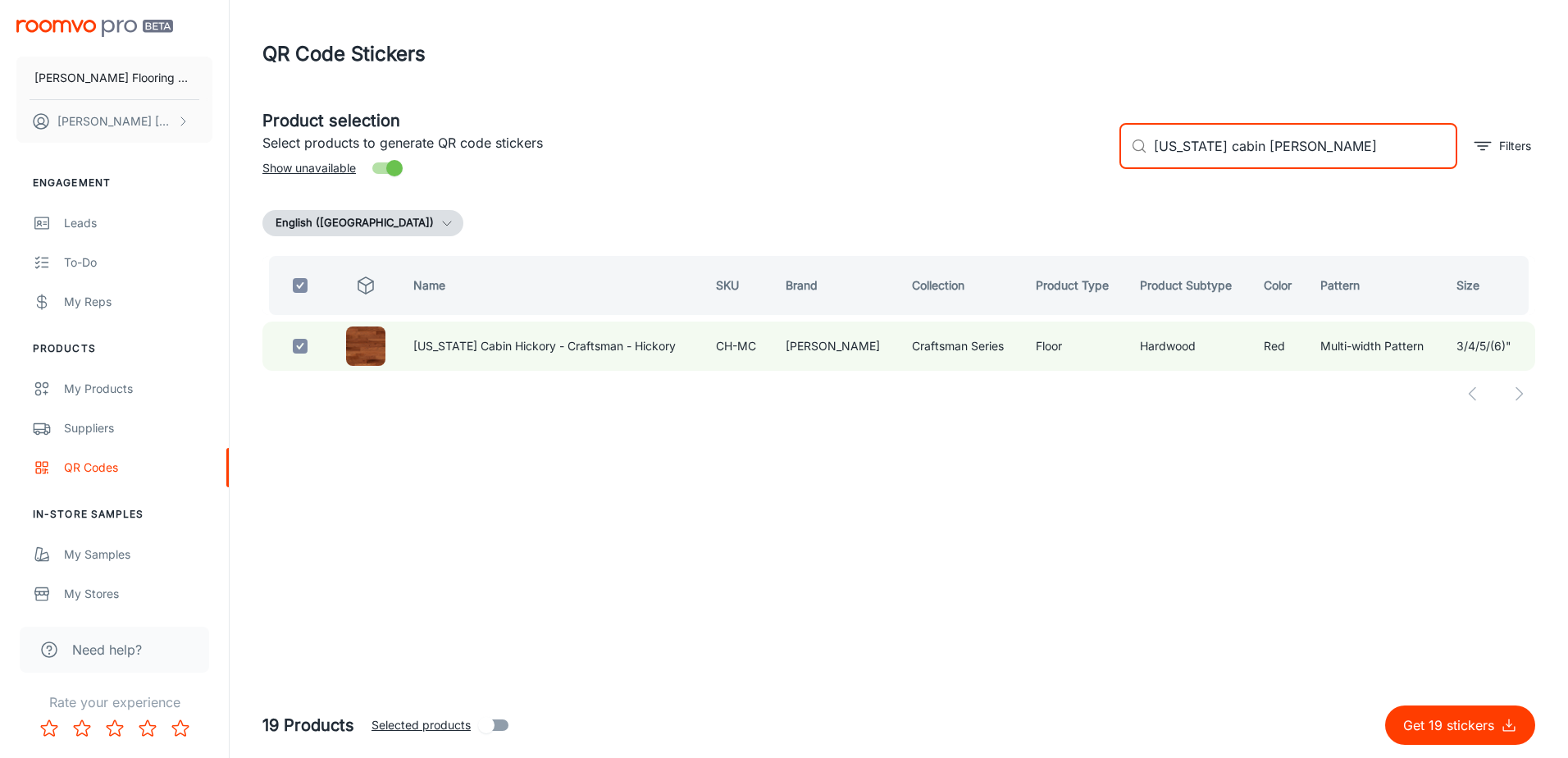
click at [1115, 174] on div "​ [US_STATE] cabin chelsea ​ Filters" at bounding box center [1321, 140] width 429 height 89
type input "pentwater [PERSON_NAME]"
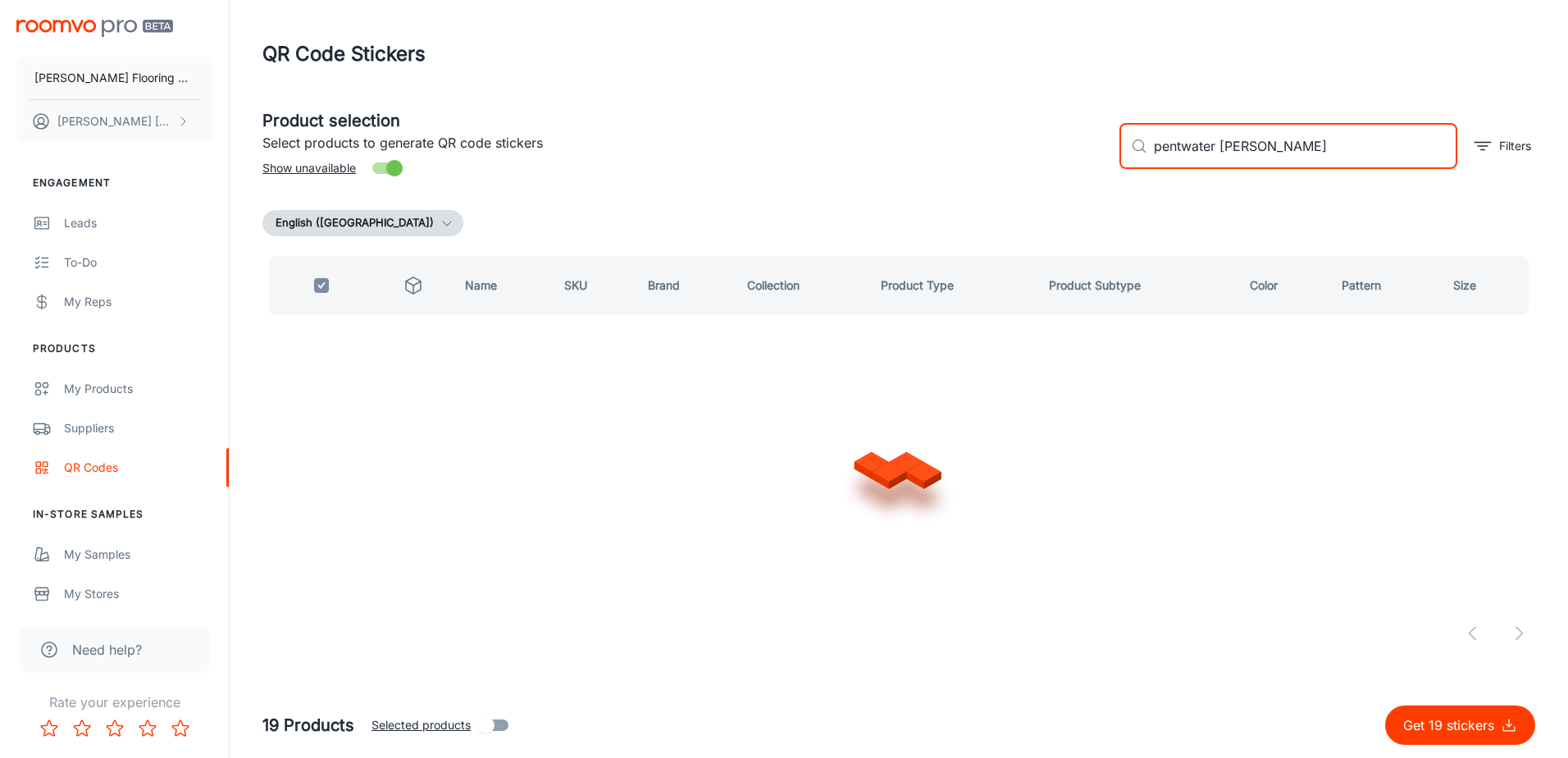
checkbox input "false"
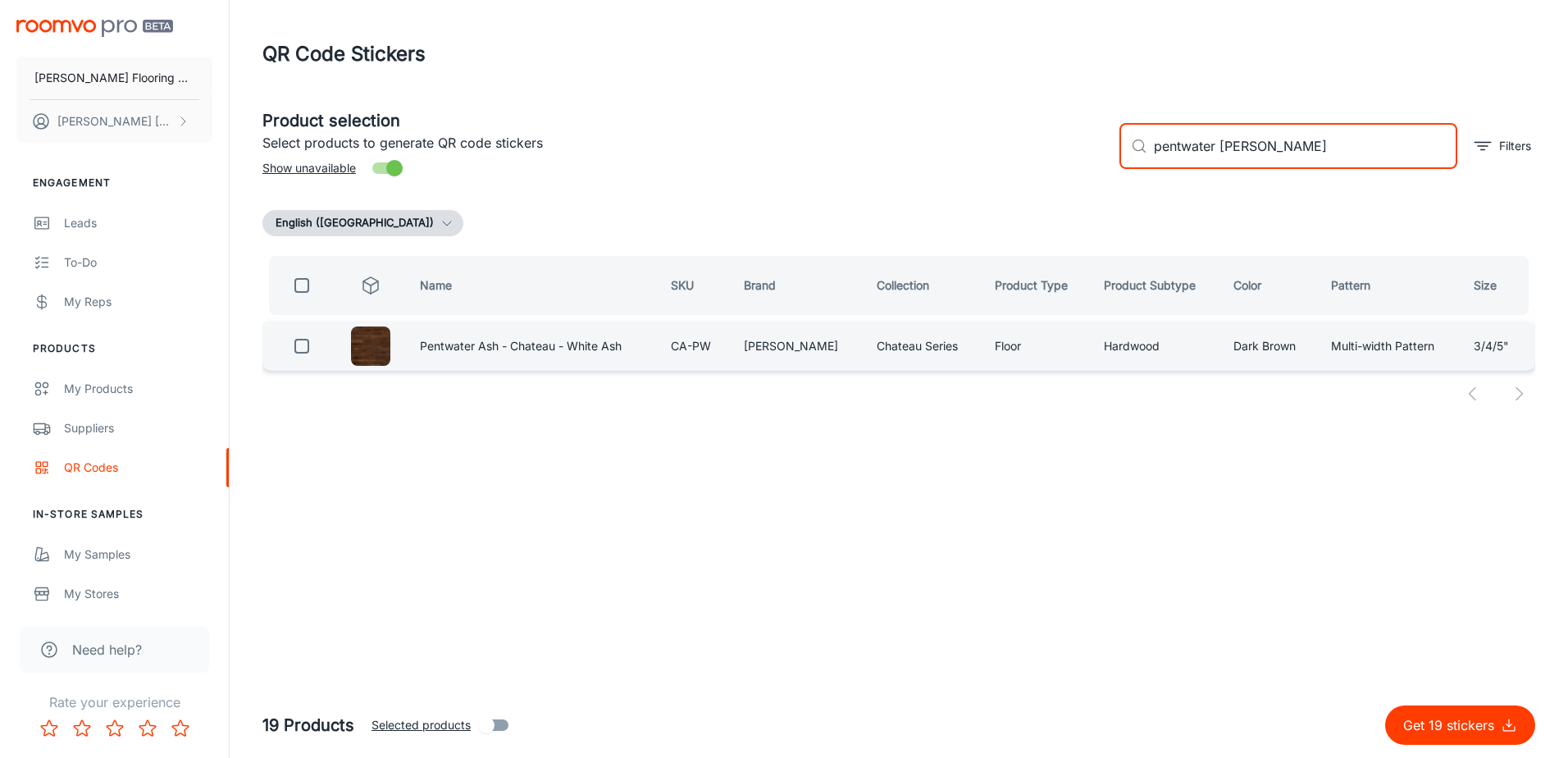
type input "pentwater [PERSON_NAME]"
click at [300, 351] on input "checkbox" at bounding box center [302, 346] width 33 height 33
checkbox input "true"
drag, startPoint x: 1214, startPoint y: 149, endPoint x: 1129, endPoint y: 183, distance: 91.5
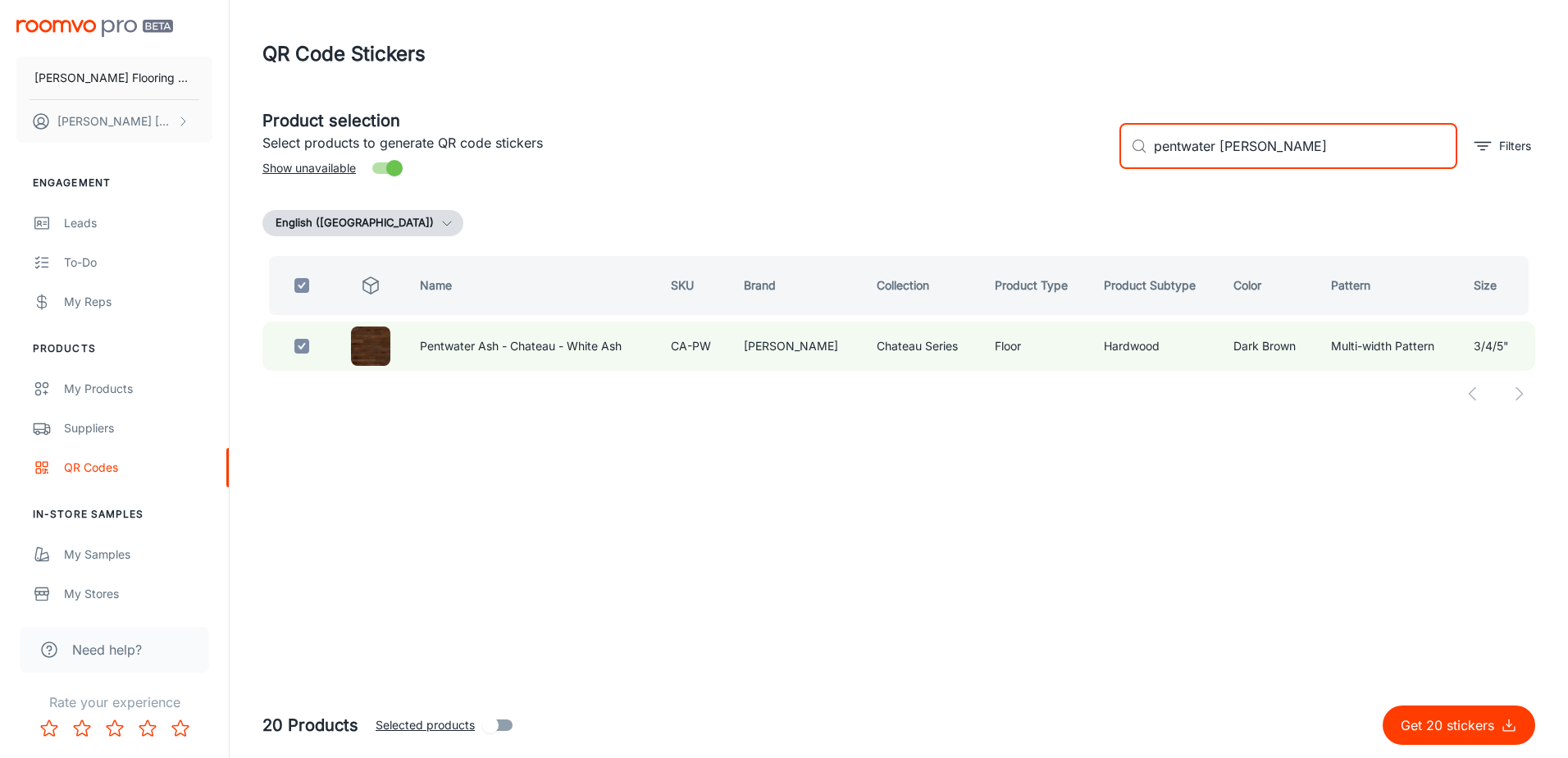
click at [1129, 183] on div "​ pentwater [PERSON_NAME] ​ Filters" at bounding box center [1321, 140] width 429 height 89
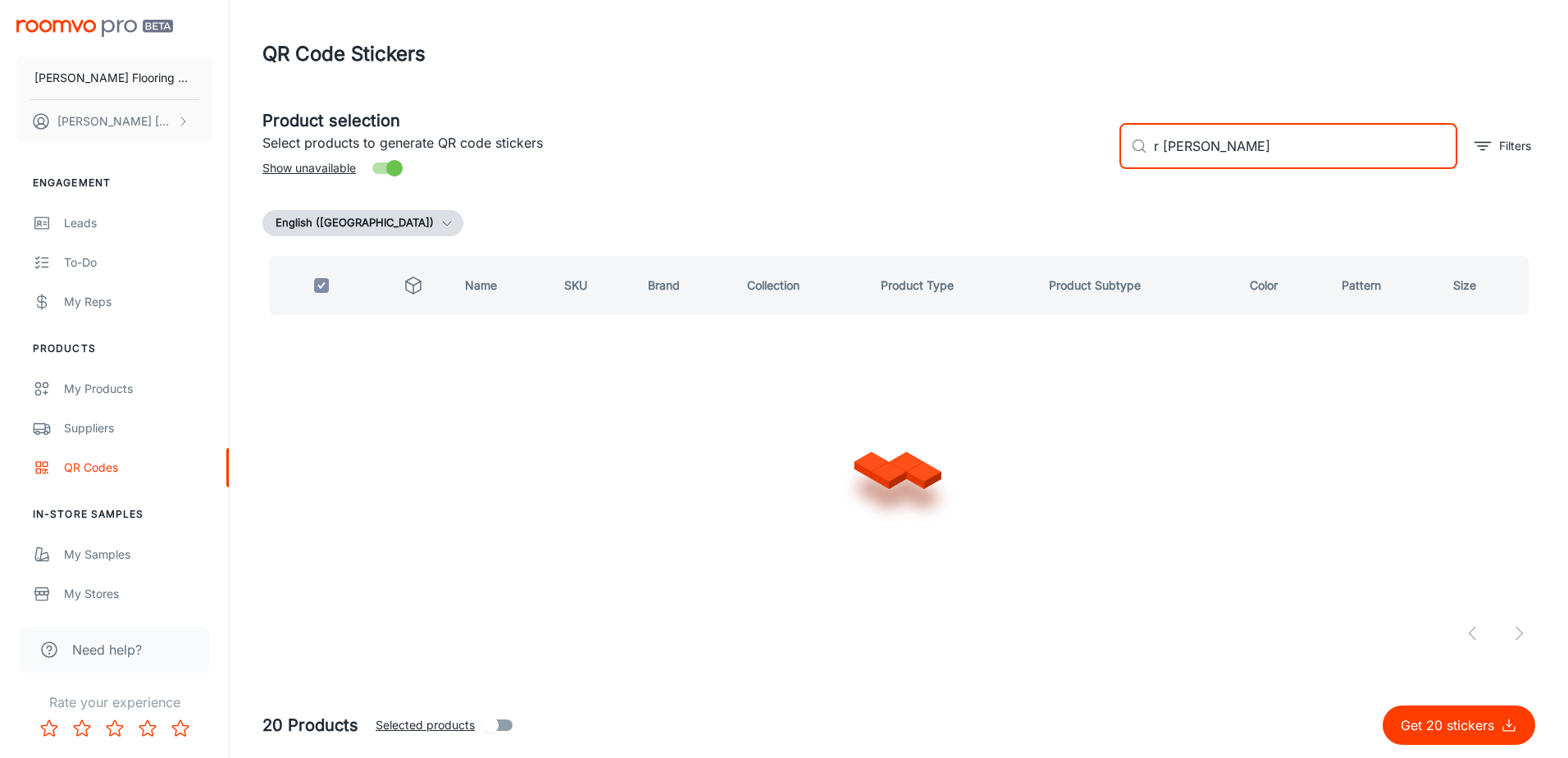
type input "[PERSON_NAME]"
checkbox input "false"
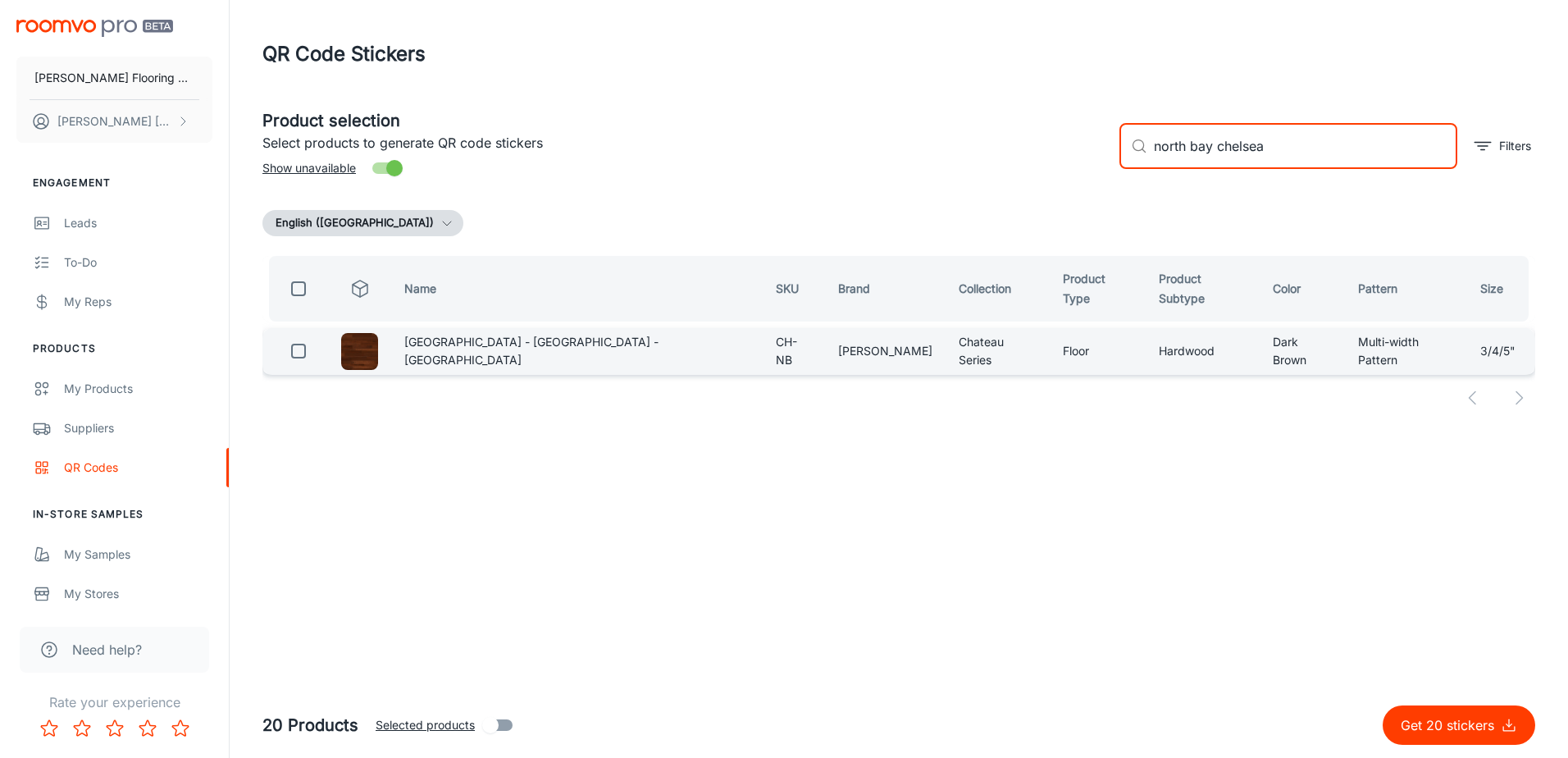
type input "north bay chelsea"
click at [307, 351] on input "checkbox" at bounding box center [298, 351] width 33 height 33
checkbox input "true"
drag, startPoint x: 1214, startPoint y: 146, endPoint x: 1122, endPoint y: 154, distance: 92.3
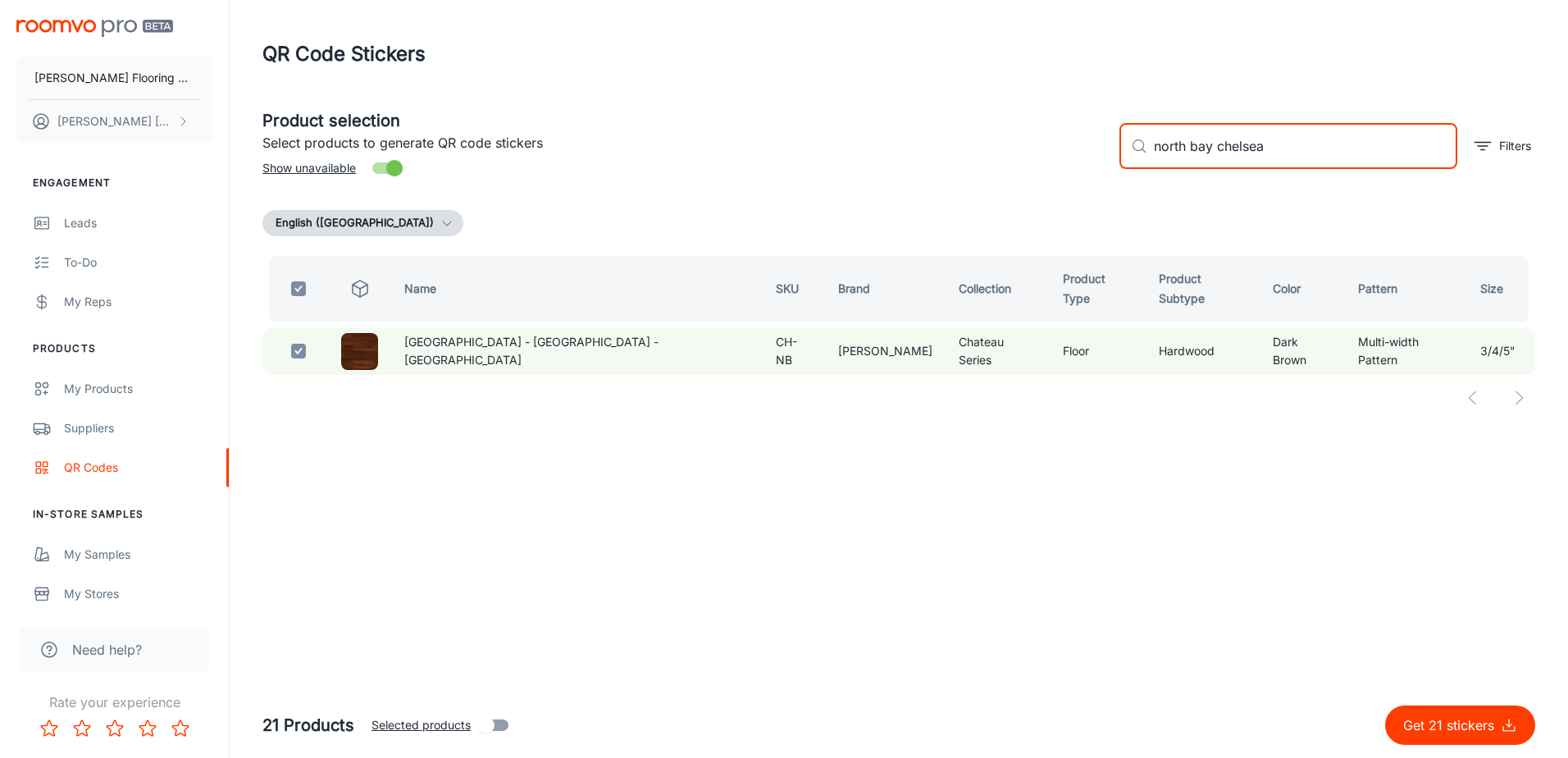
click at [1124, 154] on div "​ north bay chelsea ​" at bounding box center [1289, 146] width 338 height 46
type input "[PERSON_NAME]"
checkbox input "false"
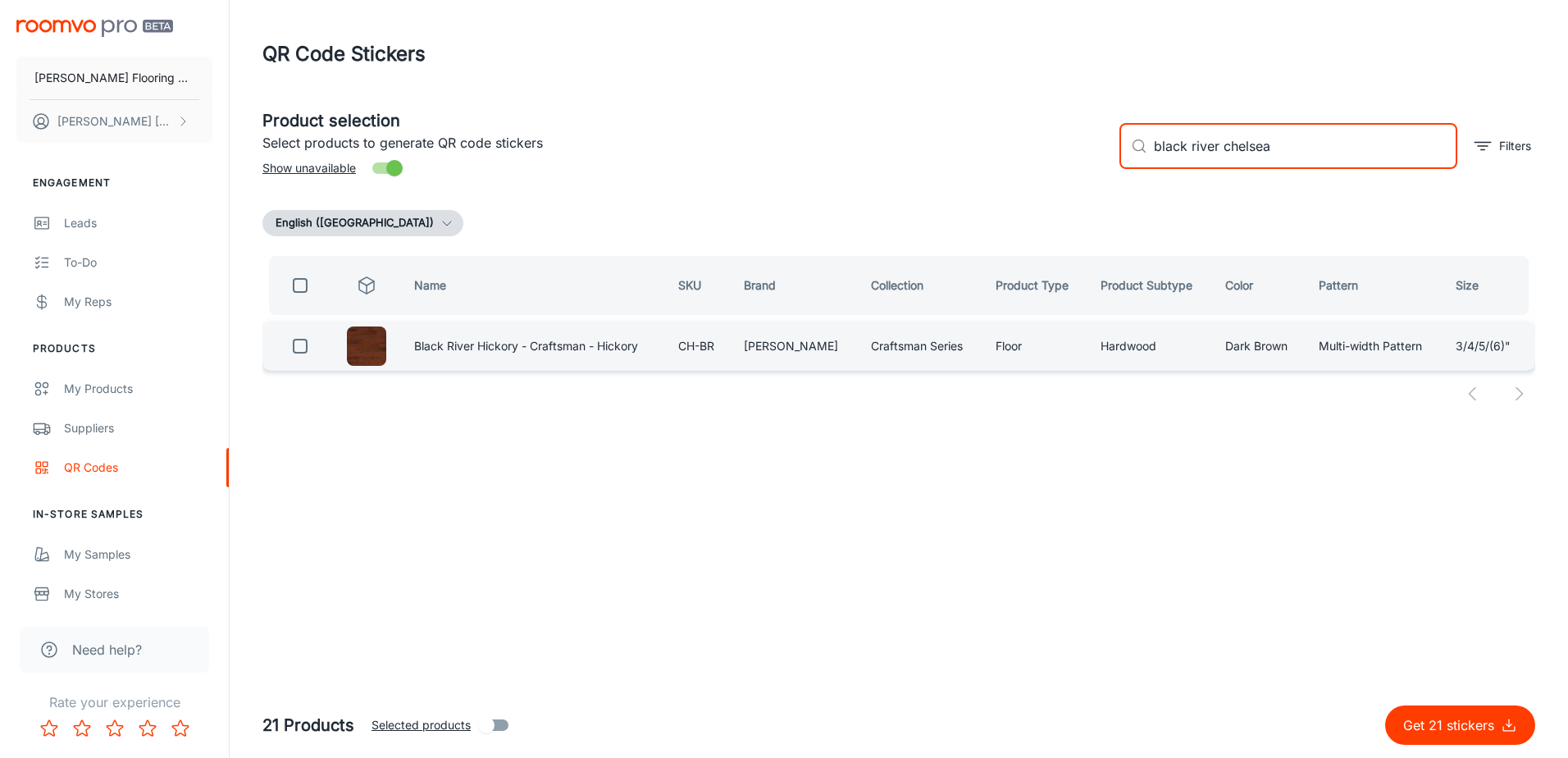
type input "black river chelsea"
click at [310, 346] on input "checkbox" at bounding box center [300, 346] width 33 height 33
checkbox input "true"
drag, startPoint x: 1219, startPoint y: 142, endPoint x: 1106, endPoint y: 152, distance: 113.4
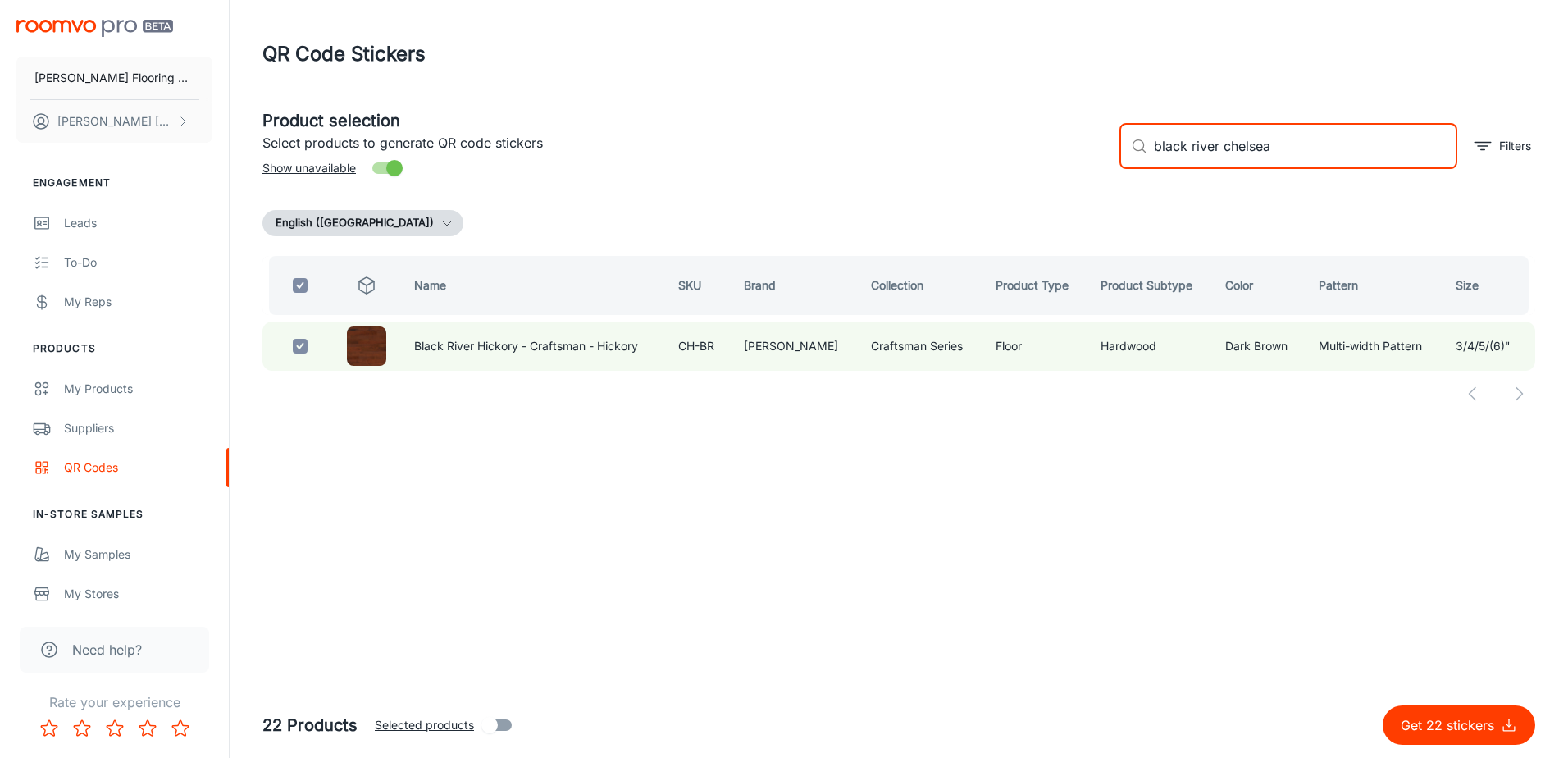
click at [1106, 152] on div "Product selection Select products to generate QR code stickers Show unavailable…" at bounding box center [892, 140] width 1286 height 89
type input "[PERSON_NAME]"
checkbox input "false"
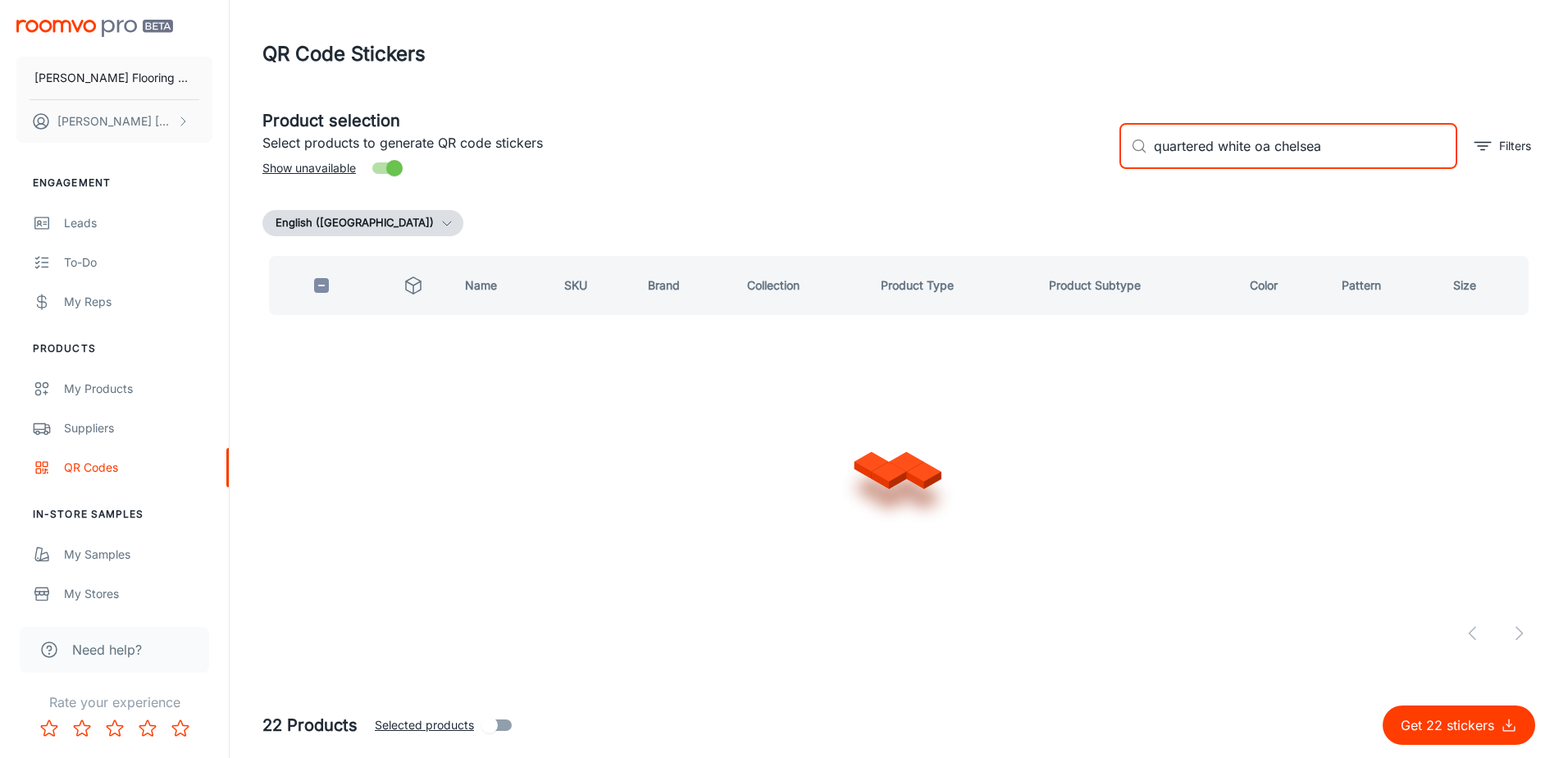
type input "quartered white oak chelsea"
checkbox input "true"
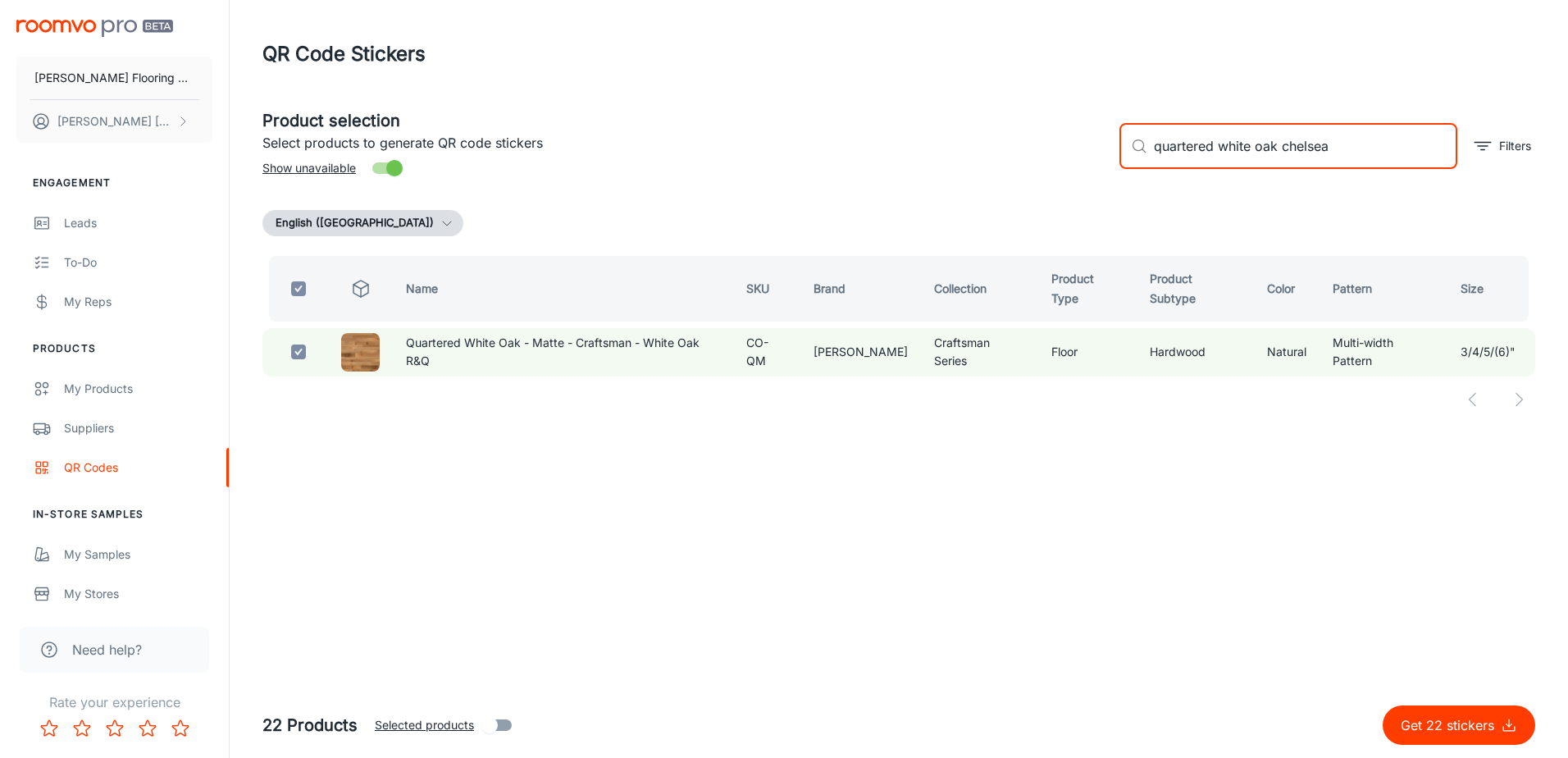
type input "quartered white oak chelsea"
click at [1451, 722] on p "Get 22 stickers" at bounding box center [1451, 725] width 100 height 20
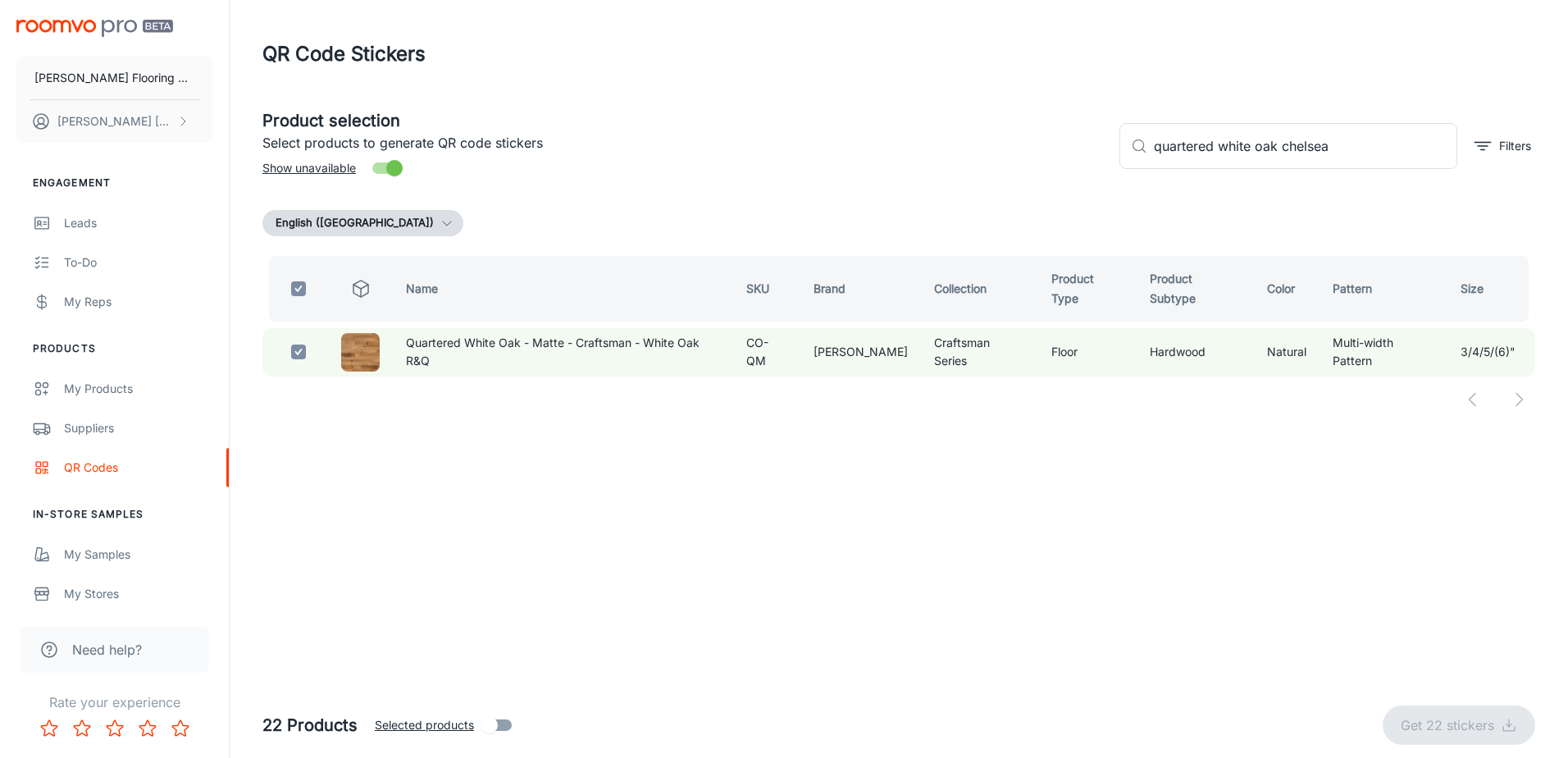
checkbox input "false"
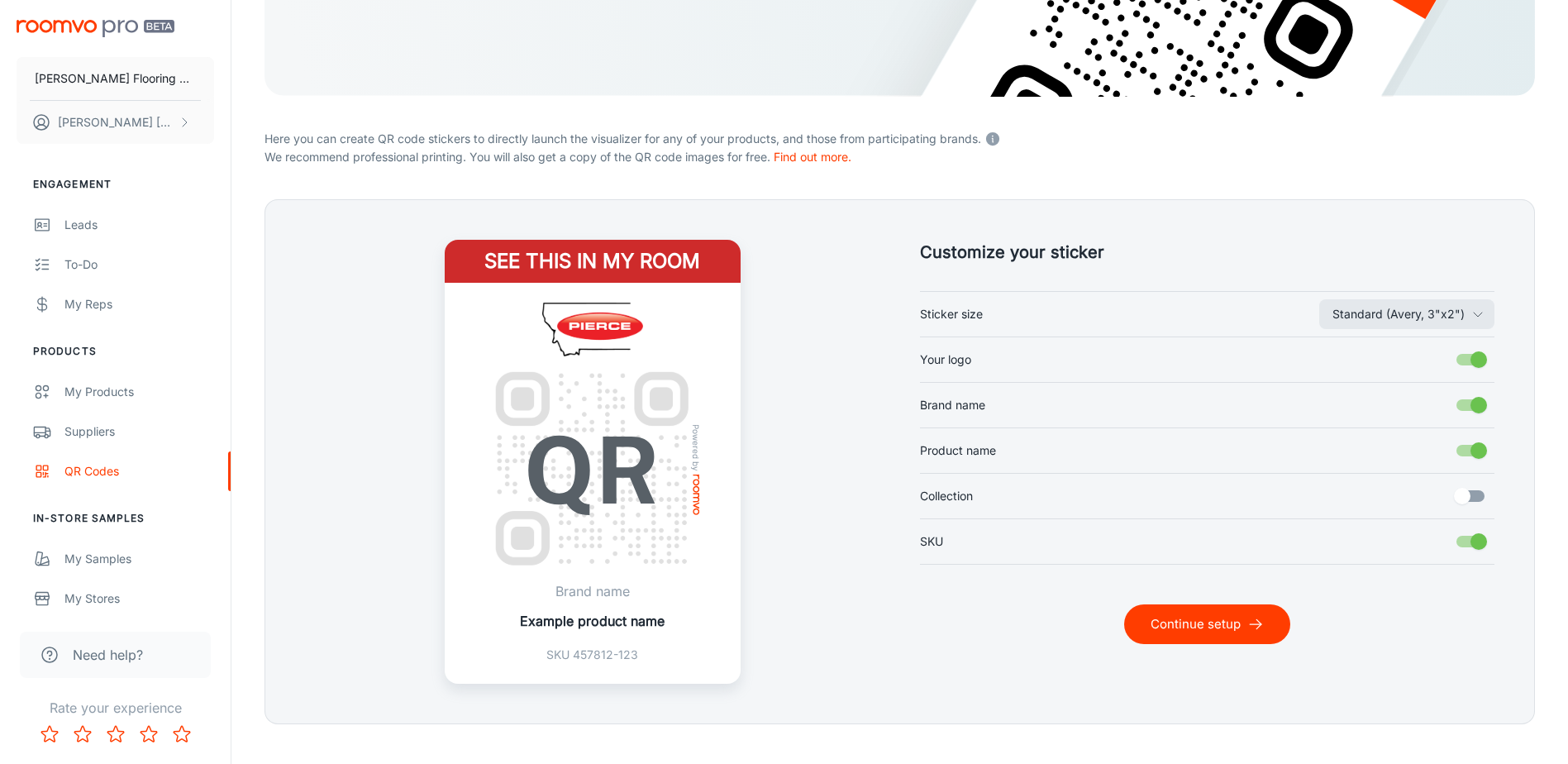
scroll to position [325, 0]
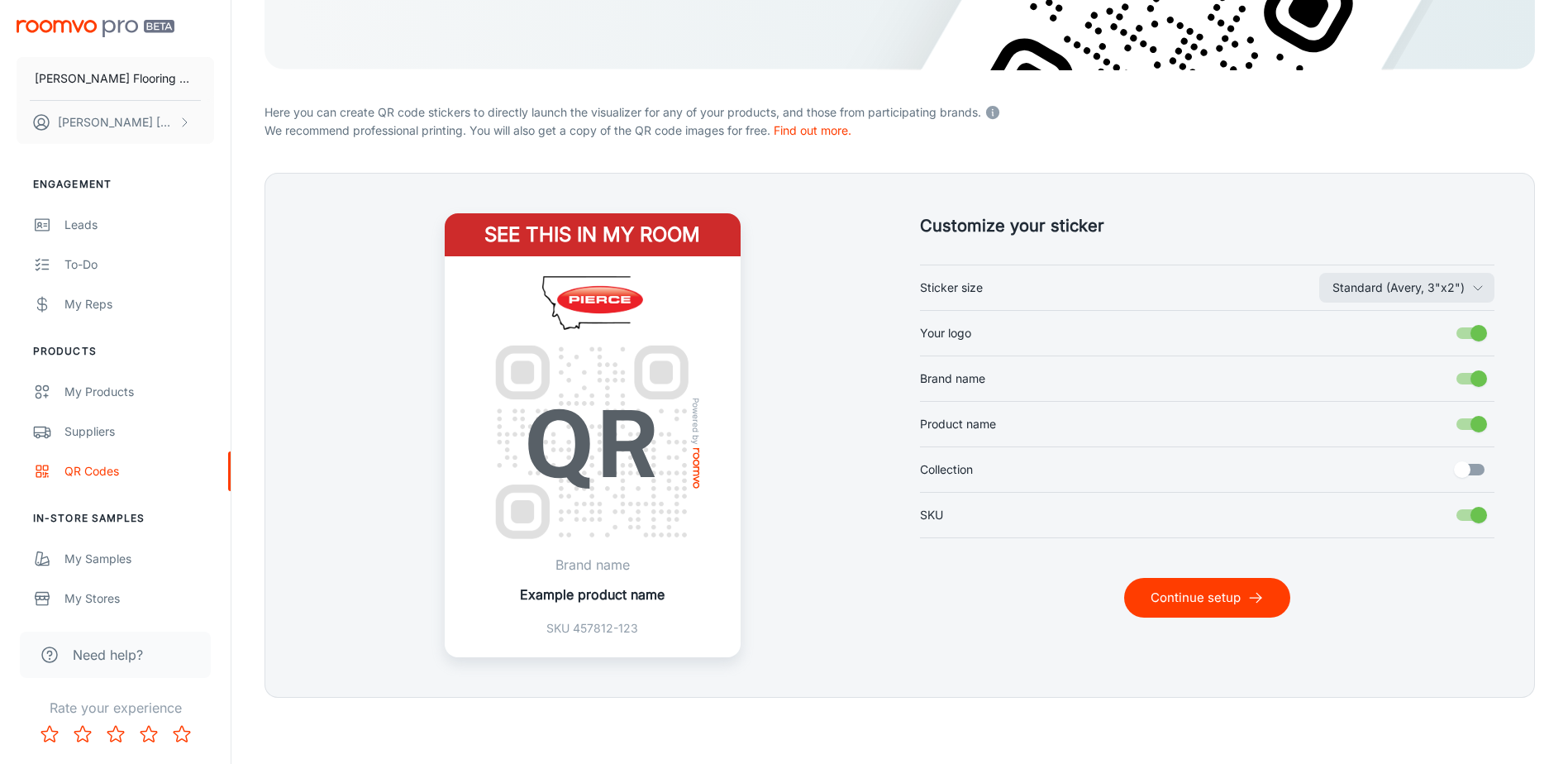
click at [1165, 588] on button "Continue setup" at bounding box center [1207, 597] width 166 height 39
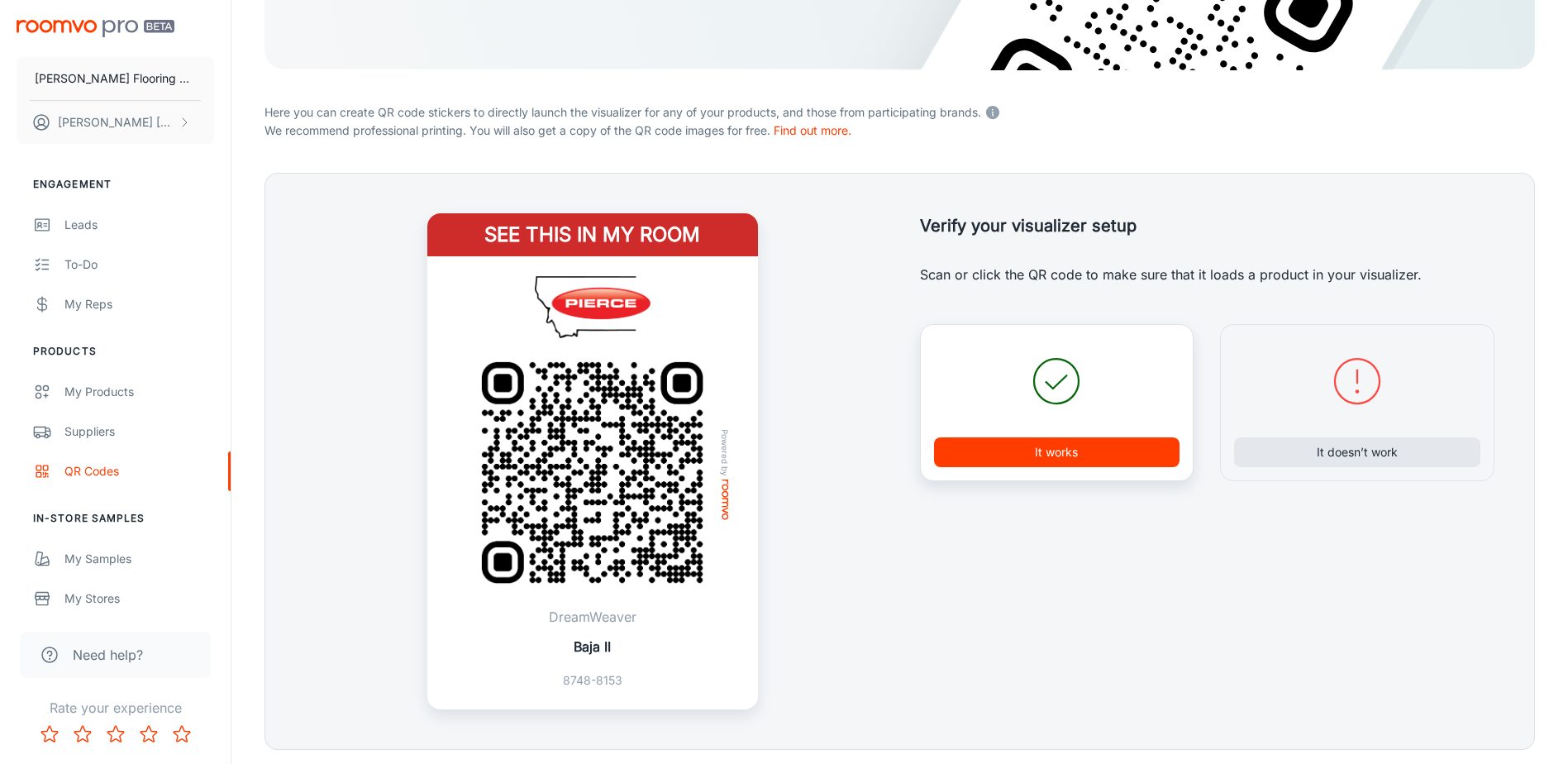
click at [1061, 438] on button "It works" at bounding box center [1057, 452] width 247 height 30
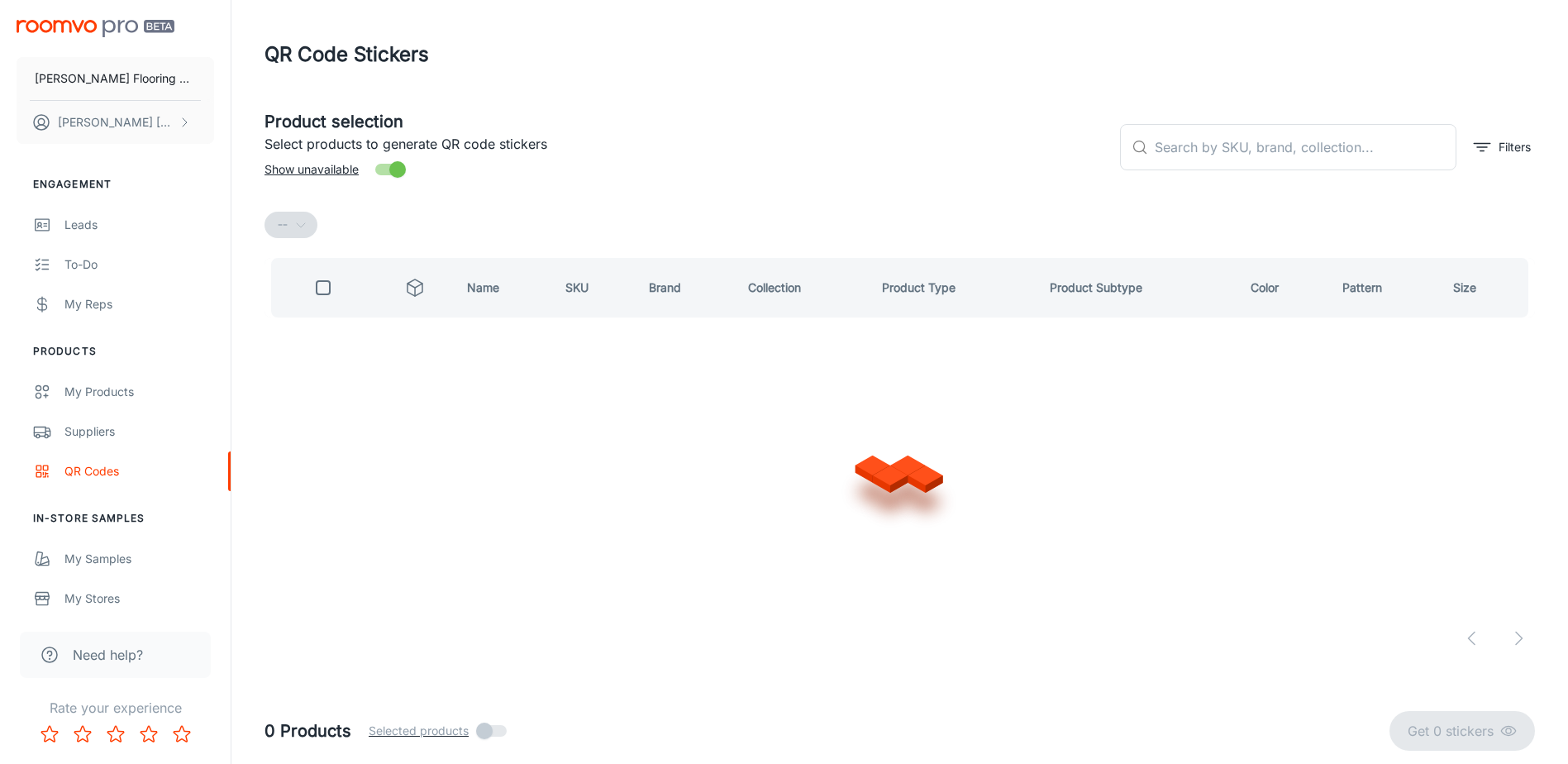
scroll to position [0, 0]
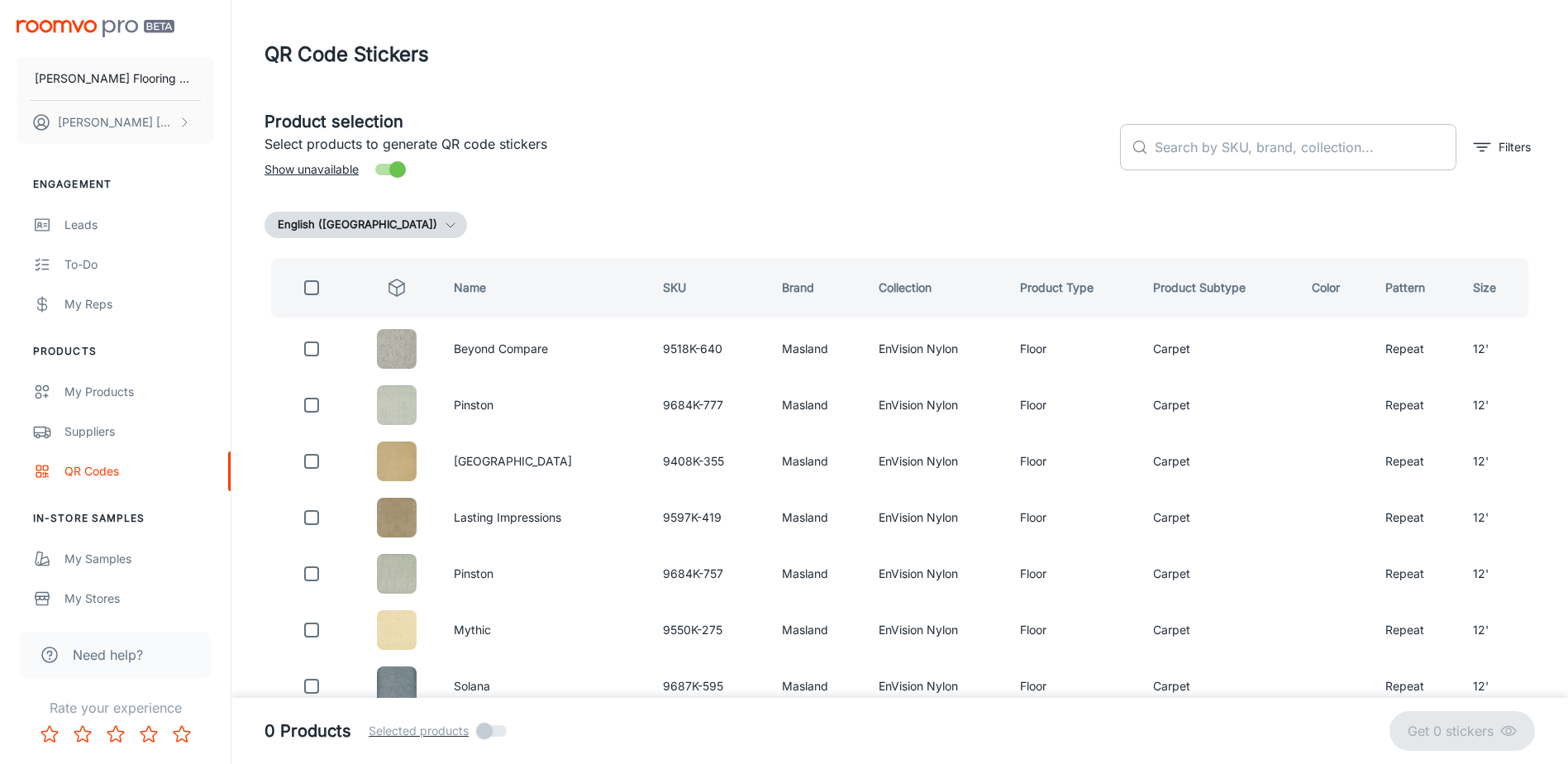
click at [1236, 144] on input "text" at bounding box center [1305, 147] width 302 height 47
click at [843, 88] on header "QR Code Stickers" at bounding box center [899, 55] width 1310 height 109
click at [849, 126] on h5 "Product selection" at bounding box center [686, 122] width 843 height 25
click at [782, 133] on h5 "Product selection" at bounding box center [686, 122] width 843 height 25
click at [781, 130] on h5 "Product selection" at bounding box center [686, 122] width 843 height 25
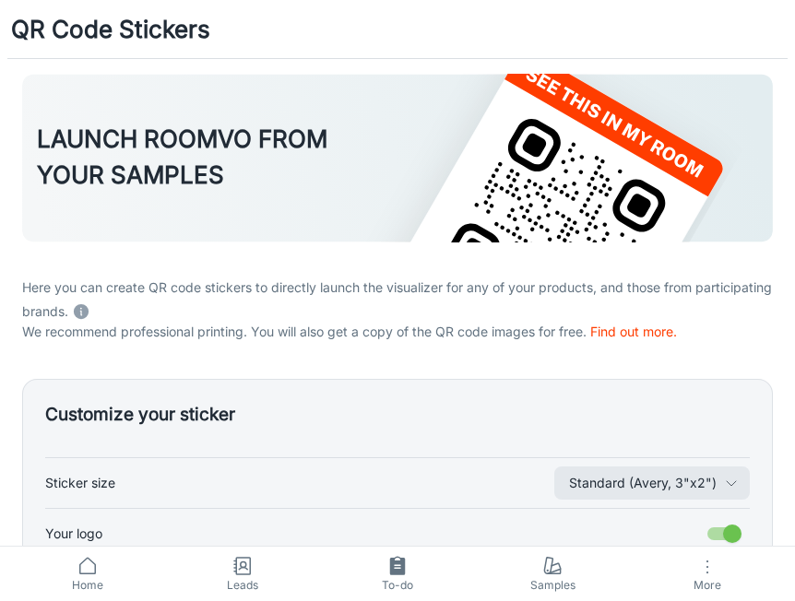
drag, startPoint x: 272, startPoint y: 23, endPoint x: 323, endPoint y: 1, distance: 55.3
click at [272, 23] on div "QR Code Stickers" at bounding box center [397, 29] width 795 height 58
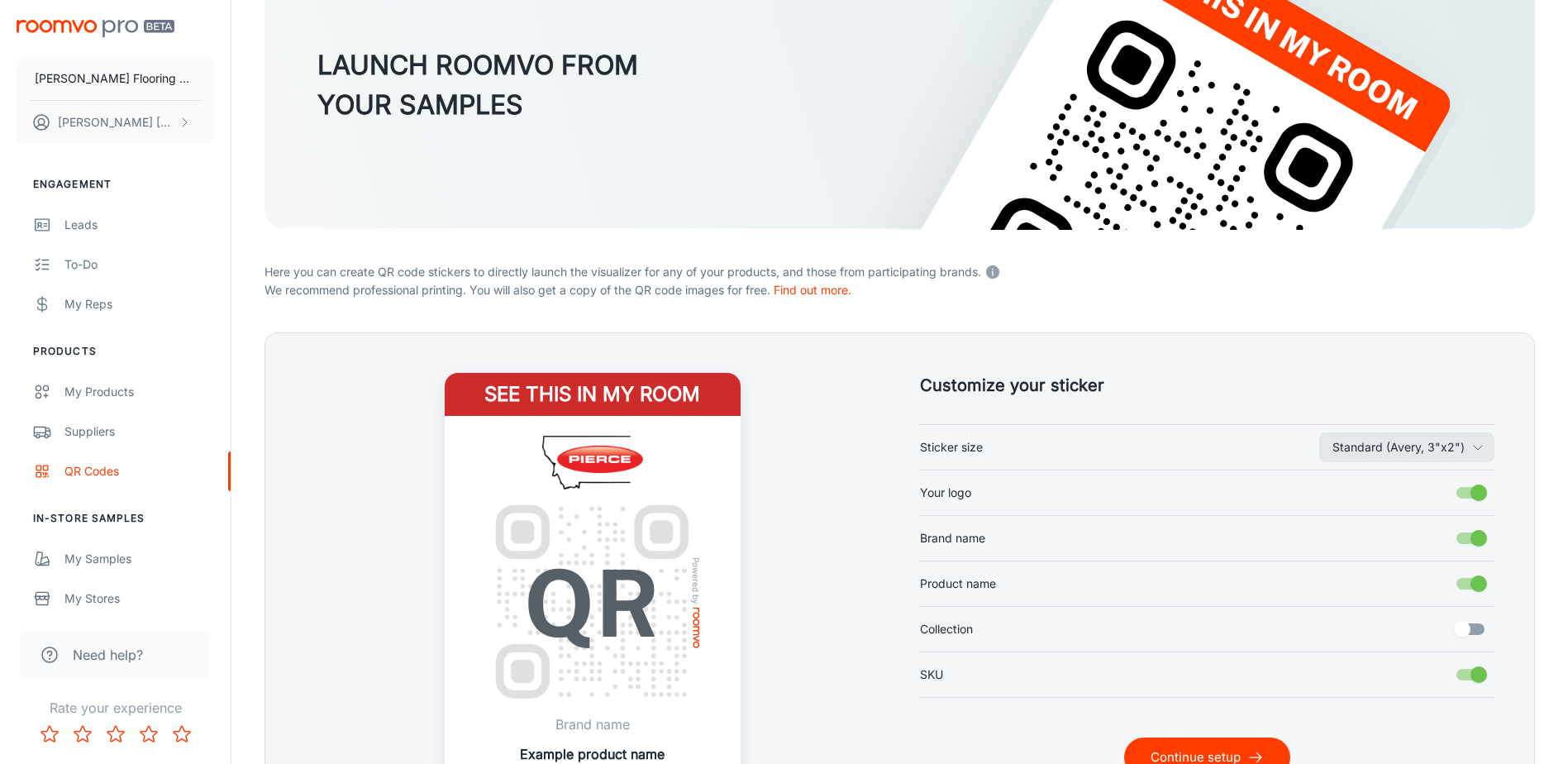
scroll to position [325, 0]
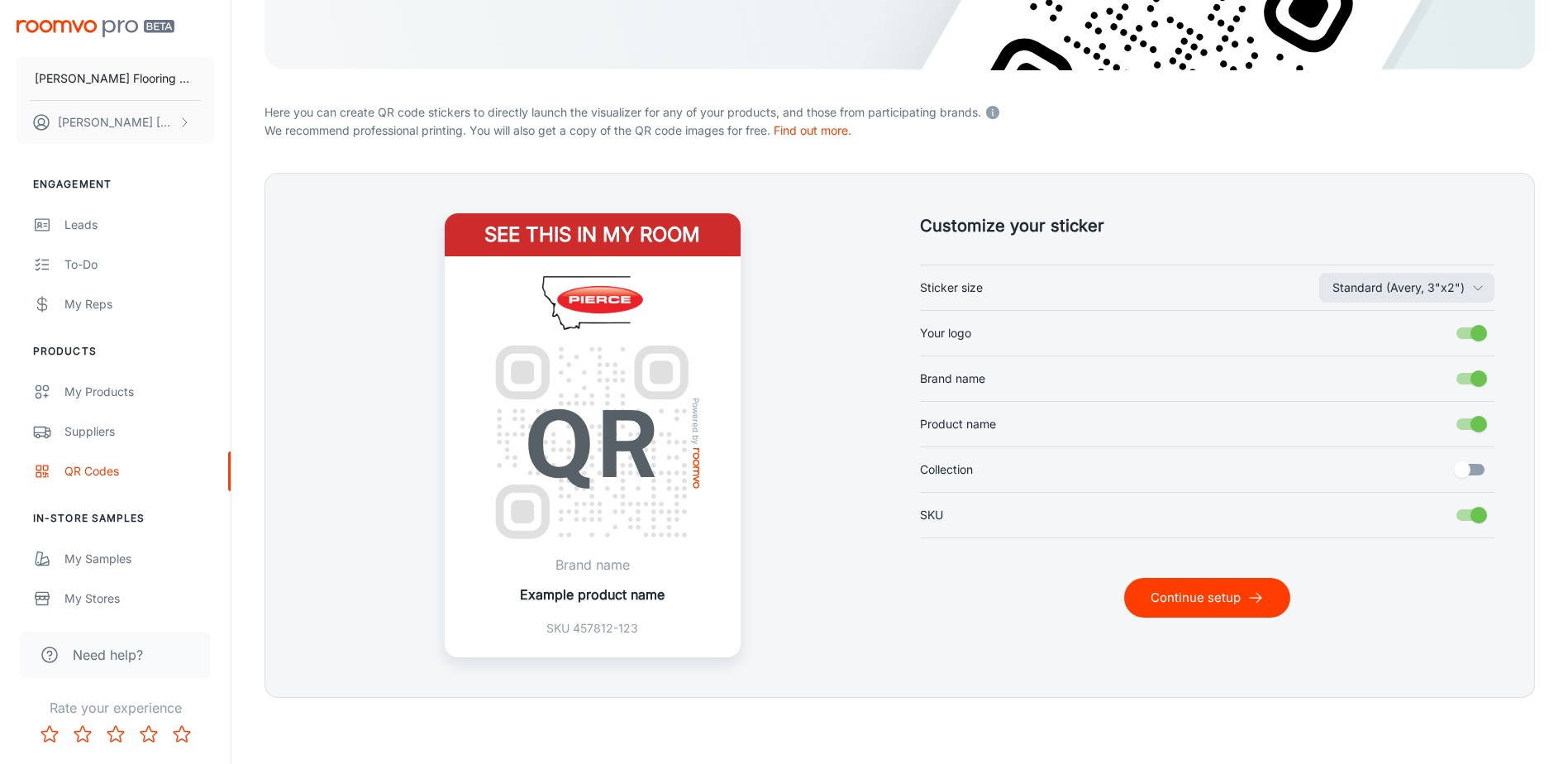
click at [1189, 599] on button "Continue setup" at bounding box center [1207, 597] width 166 height 39
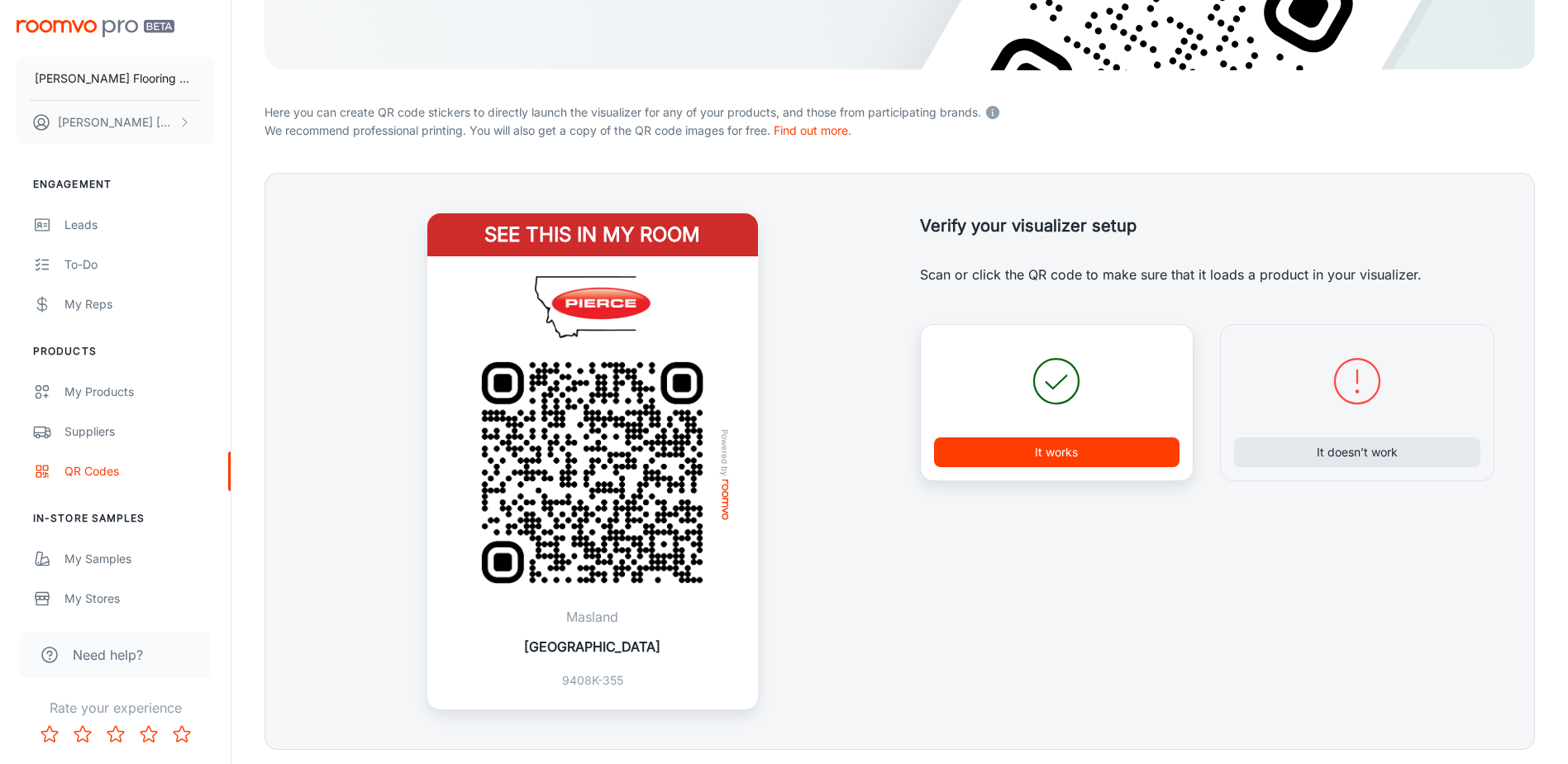
click at [1039, 458] on button "It works" at bounding box center [1057, 452] width 247 height 30
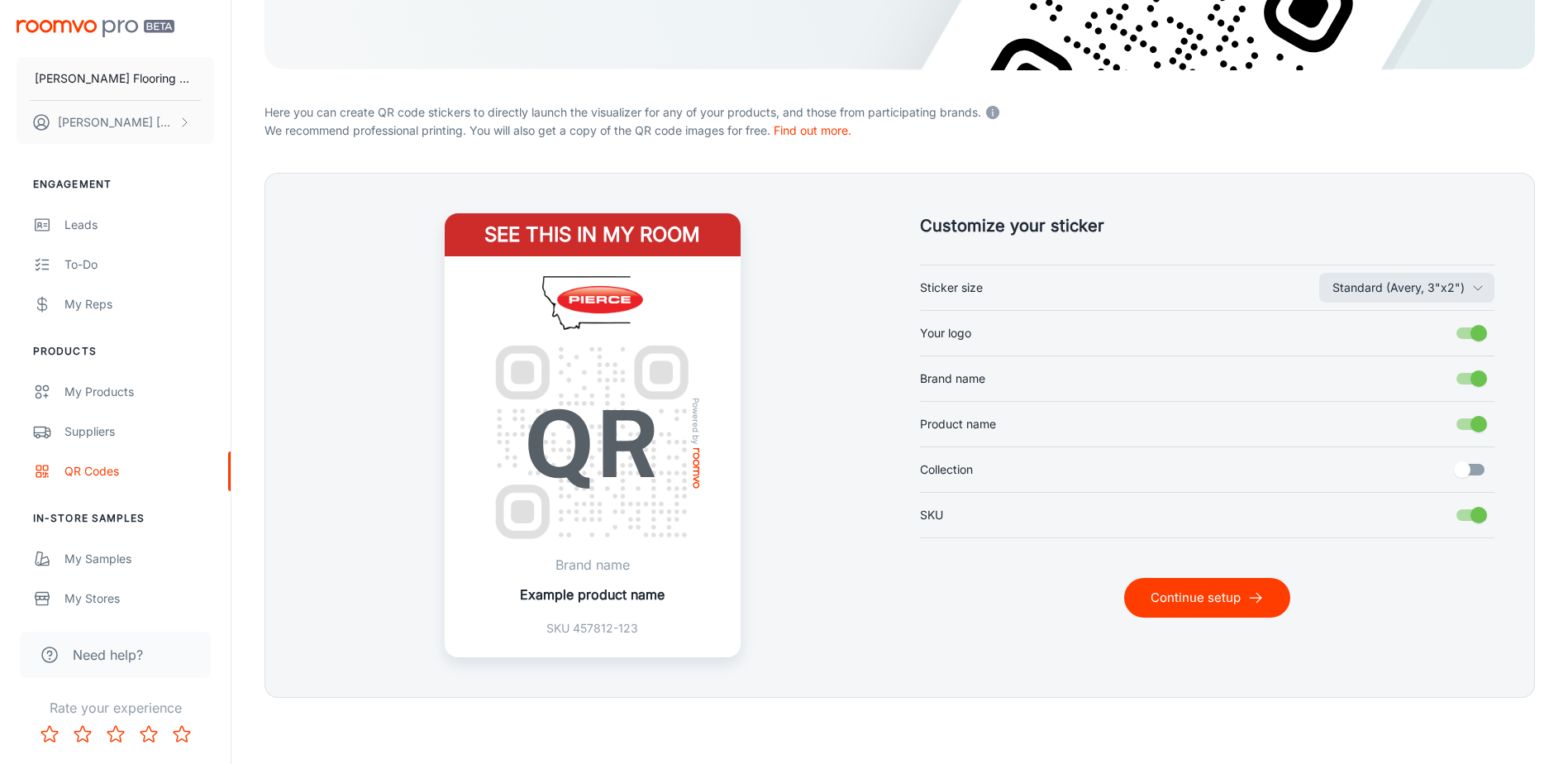
click at [1198, 127] on p "We recommend professional printing. You will also get a copy of the QR code ima…" at bounding box center [899, 131] width 1270 height 18
click at [1206, 589] on button "Continue setup" at bounding box center [1207, 597] width 166 height 39
